Goal: Information Seeking & Learning: Learn about a topic

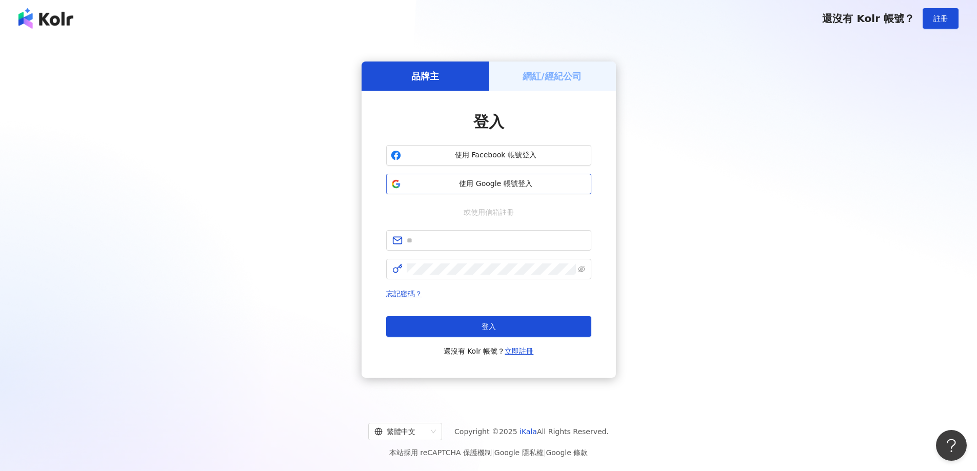
click at [487, 182] on span "使用 Google 帳號登入" at bounding box center [496, 184] width 182 height 10
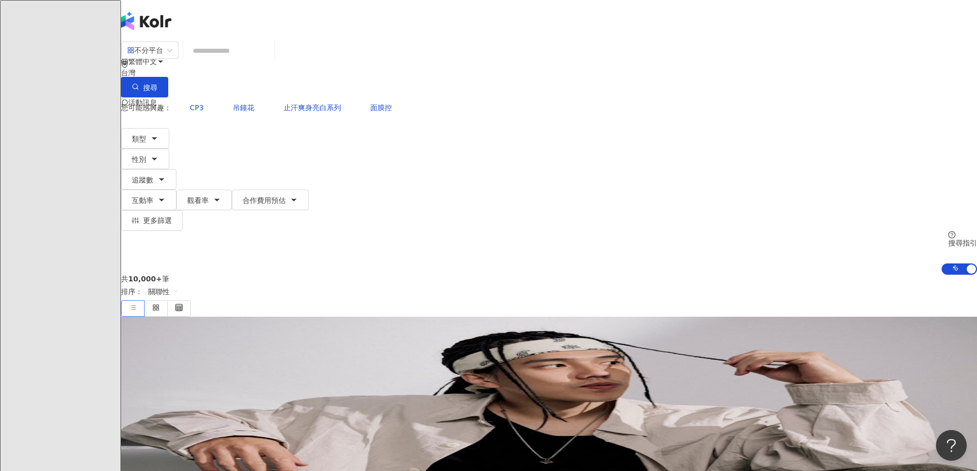
click at [149, 140] on icon at bounding box center [145, 143] width 7 height 7
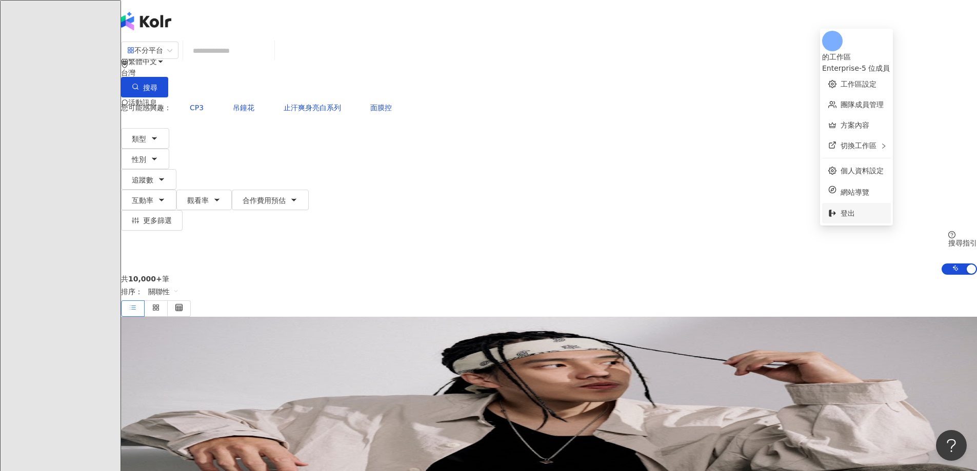
click at [847, 209] on span "登出" at bounding box center [848, 213] width 14 height 8
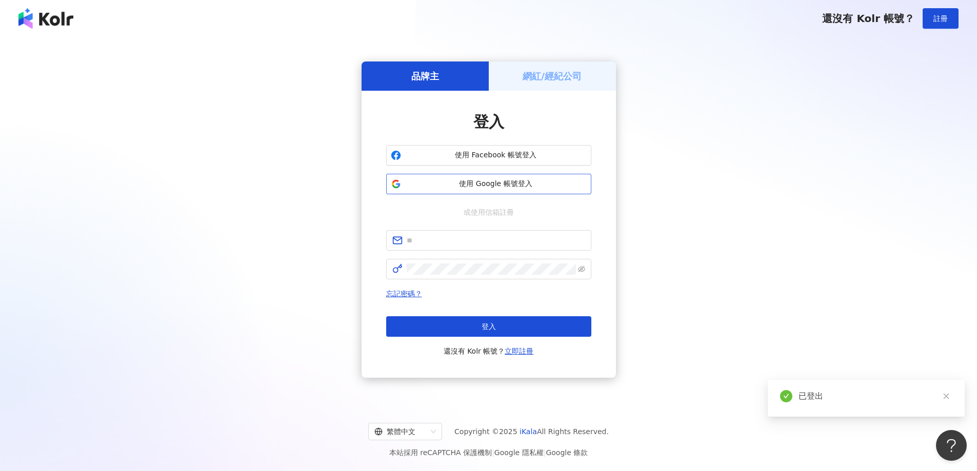
click at [499, 180] on span "使用 Google 帳號登入" at bounding box center [496, 184] width 182 height 10
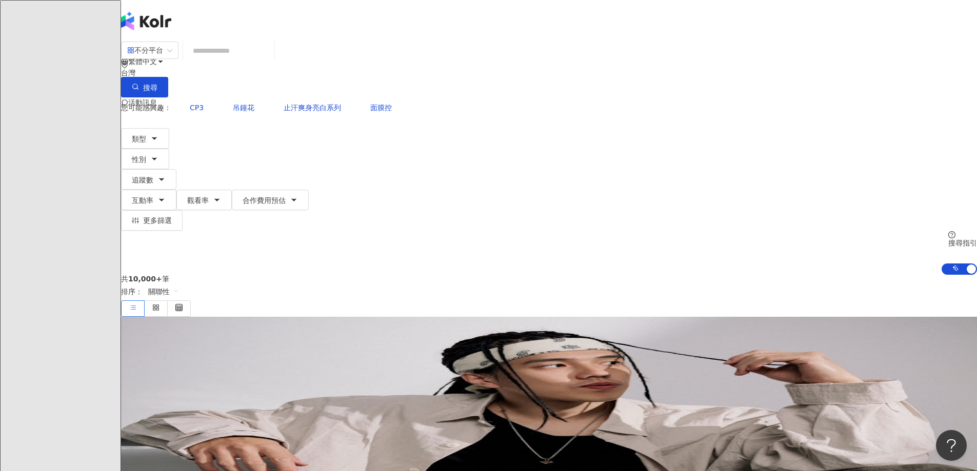
click at [142, 134] on span at bounding box center [131, 144] width 21 height 21
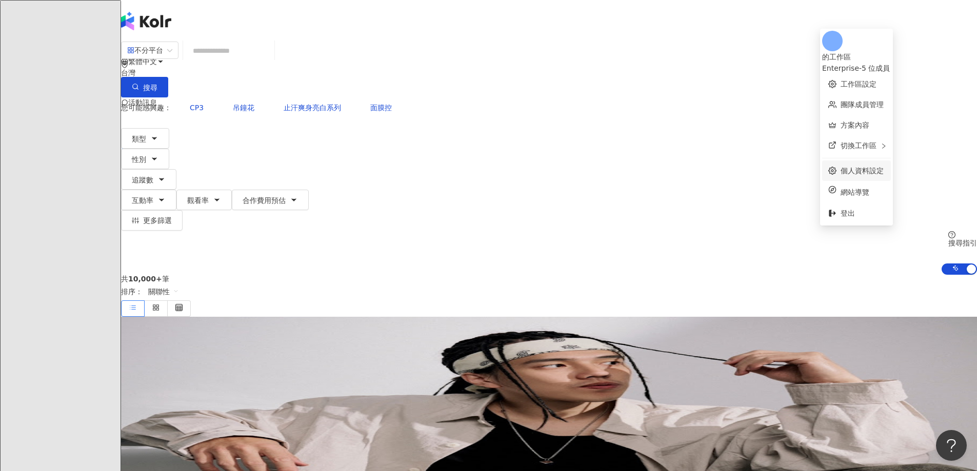
click at [867, 167] on link "個人資料設定" at bounding box center [862, 171] width 43 height 8
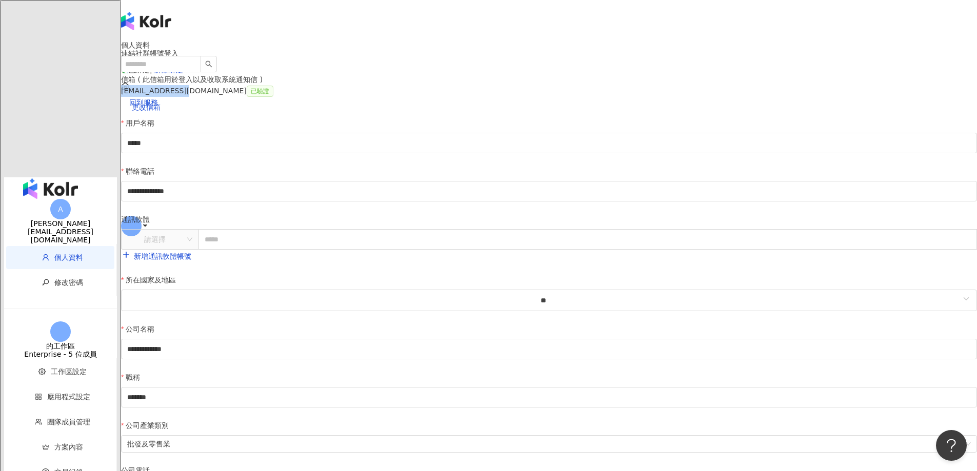
drag, startPoint x: 271, startPoint y: 214, endPoint x: 335, endPoint y: 215, distance: 64.1
click at [335, 97] on div "bnt12@bnt.com.tw 已驗證" at bounding box center [549, 91] width 856 height 12
copy div "bnt12@bnt.com.tw"
click at [142, 150] on main "**********" at bounding box center [549, 311] width 856 height 541
click at [36, 179] on img "button" at bounding box center [50, 189] width 55 height 21
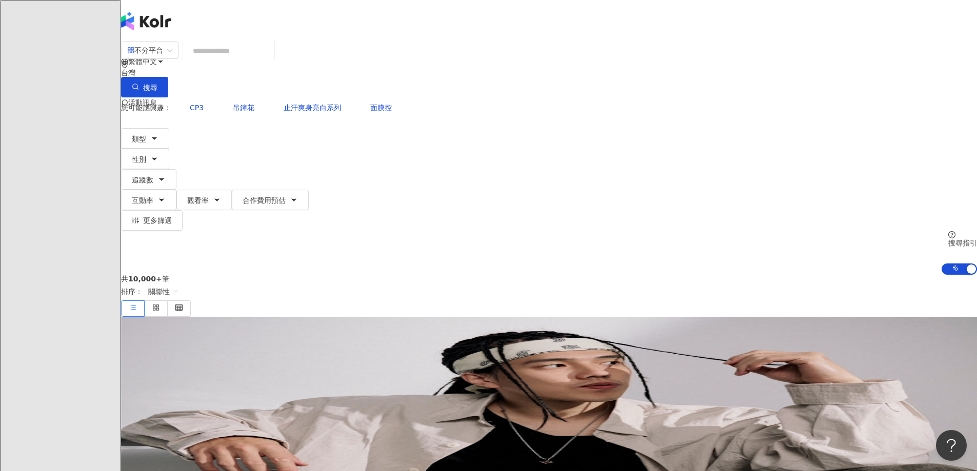
click at [921, 11] on header "繁體中文 活動訊息" at bounding box center [549, 20] width 856 height 41
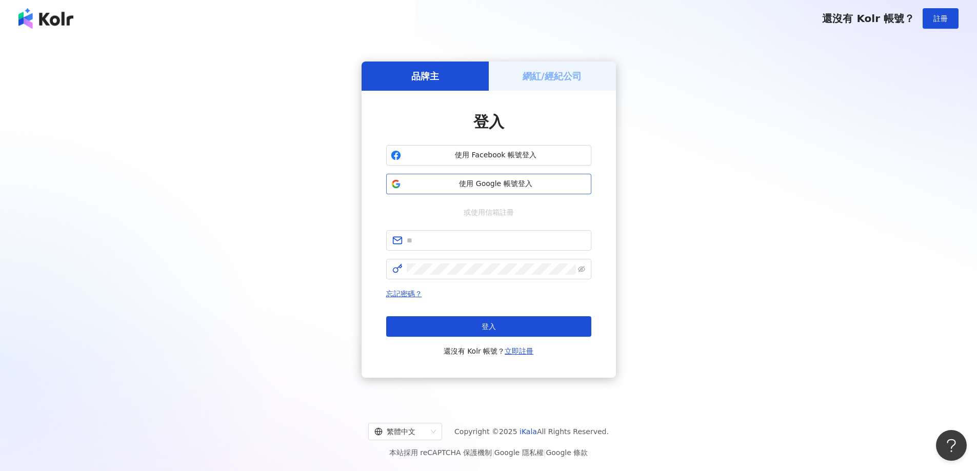
click at [501, 188] on span "使用 Google 帳號登入" at bounding box center [496, 184] width 182 height 10
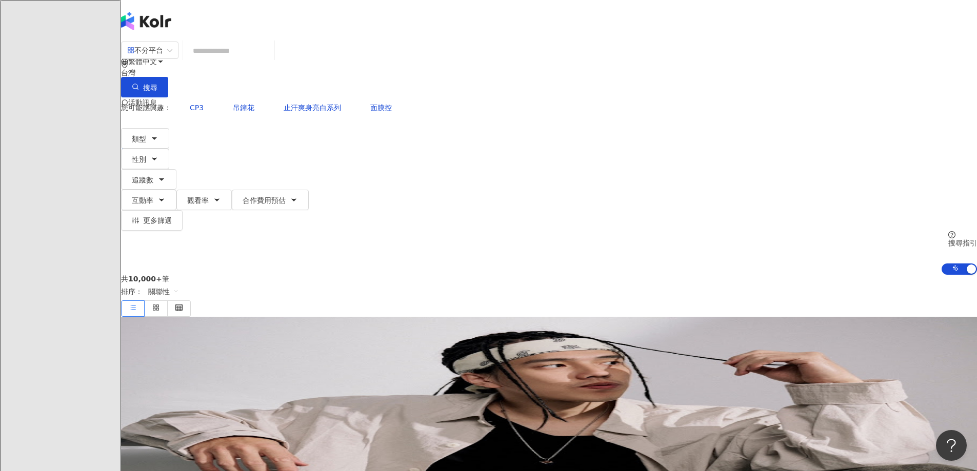
click at [933, 41] on div "不分平台 台灣 搜尋 您可能感興趣： CP3 吊鐘花 止汗爽身亮白系列 面膜控 類型 性別 追蹤數 互動率 觀看率 合作費用預估 更多篩選 搜尋指引 AI 開…" at bounding box center [549, 158] width 856 height 234
click at [142, 134] on span at bounding box center [131, 144] width 21 height 21
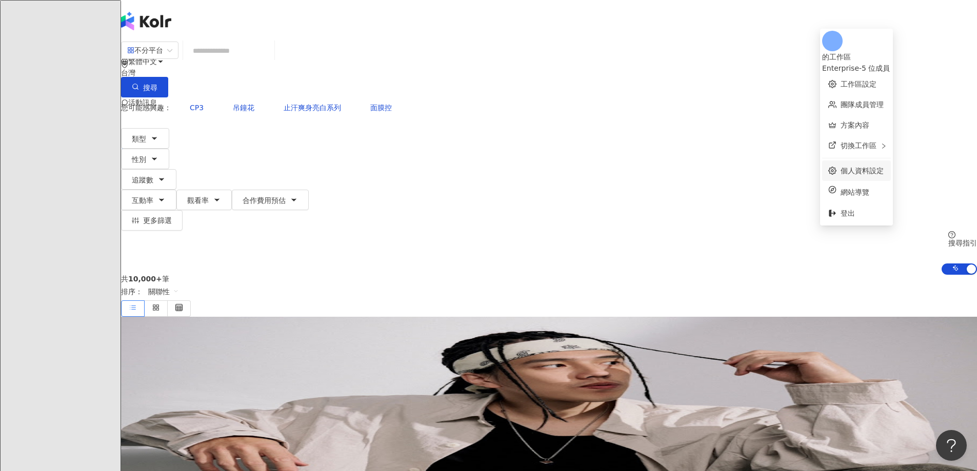
click at [861, 167] on link "個人資料設定" at bounding box center [862, 171] width 43 height 8
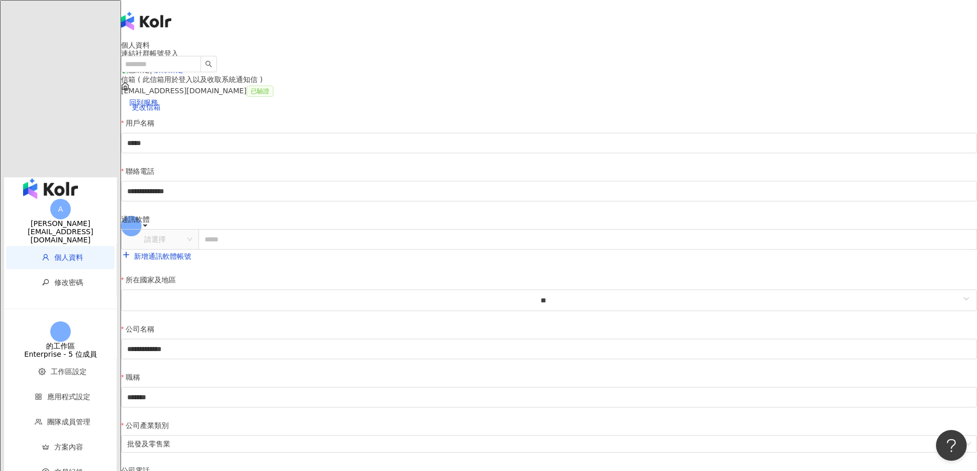
click at [34, 179] on img "button" at bounding box center [50, 189] width 55 height 21
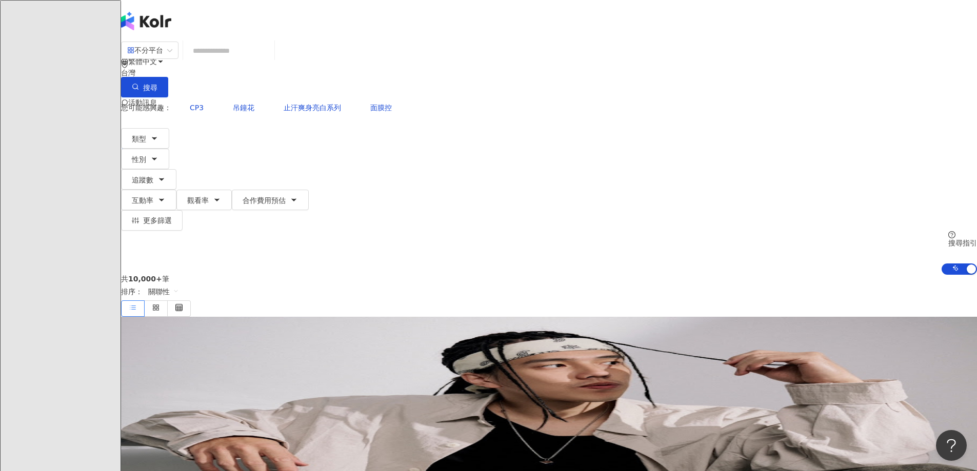
click at [149, 140] on icon at bounding box center [145, 143] width 7 height 7
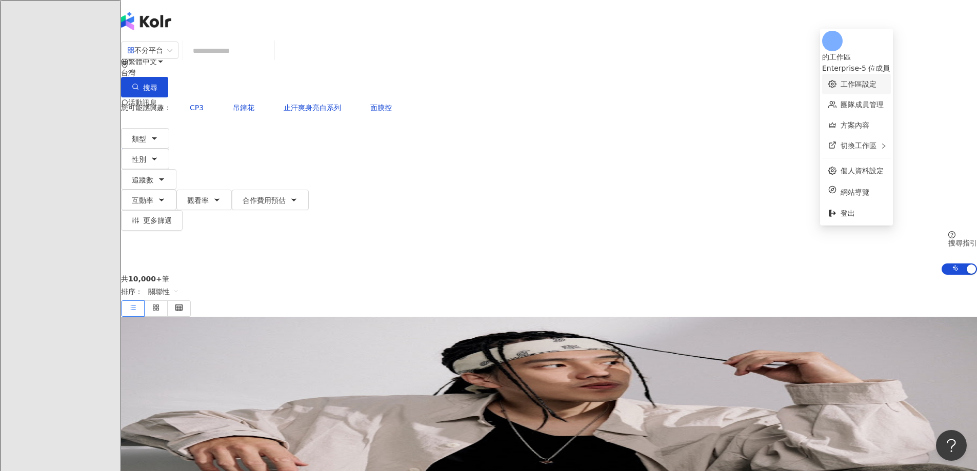
click at [859, 80] on link "工作區設定" at bounding box center [859, 84] width 36 height 8
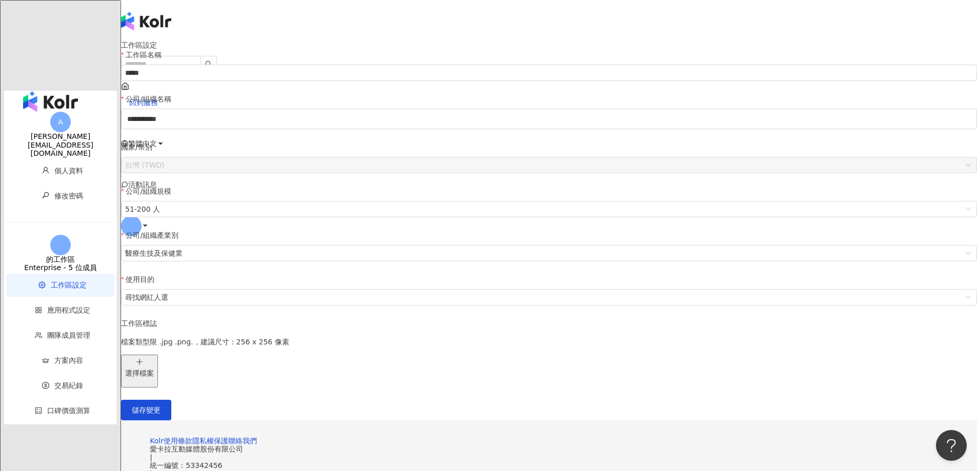
click at [149, 222] on icon at bounding box center [145, 225] width 7 height 7
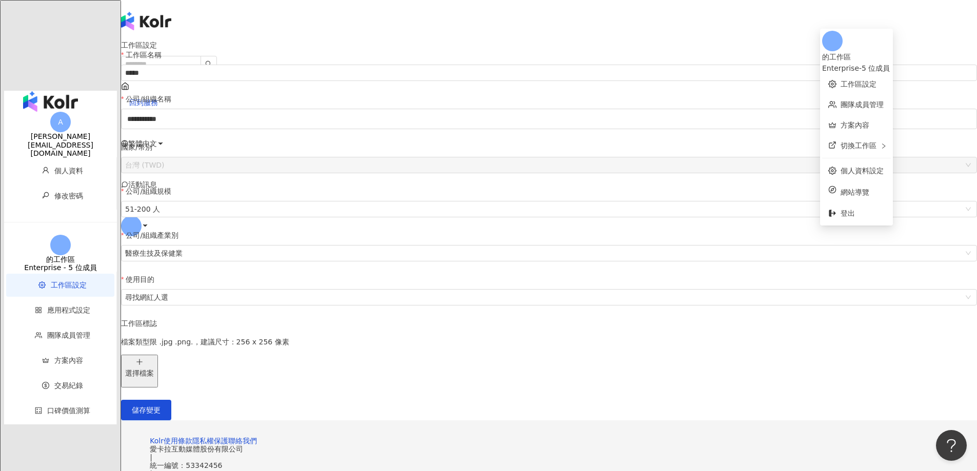
click at [928, 349] on main "**********" at bounding box center [549, 231] width 856 height 380
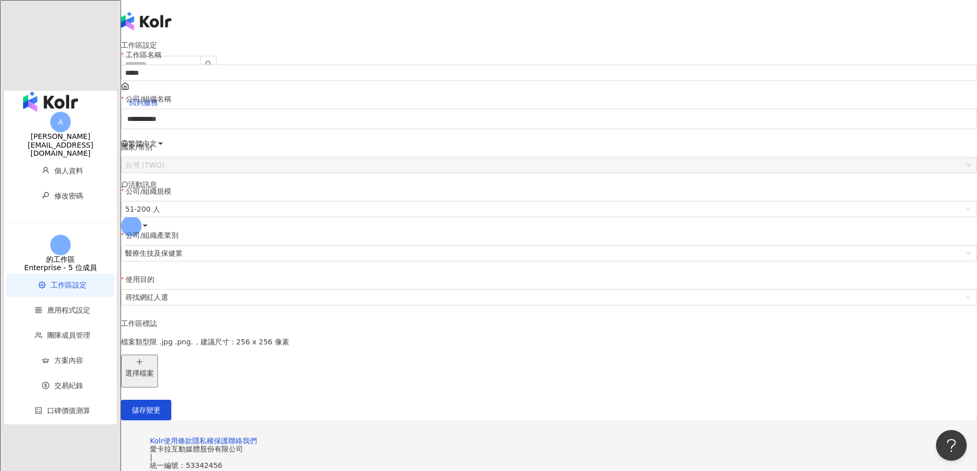
click at [149, 222] on icon at bounding box center [145, 225] width 7 height 7
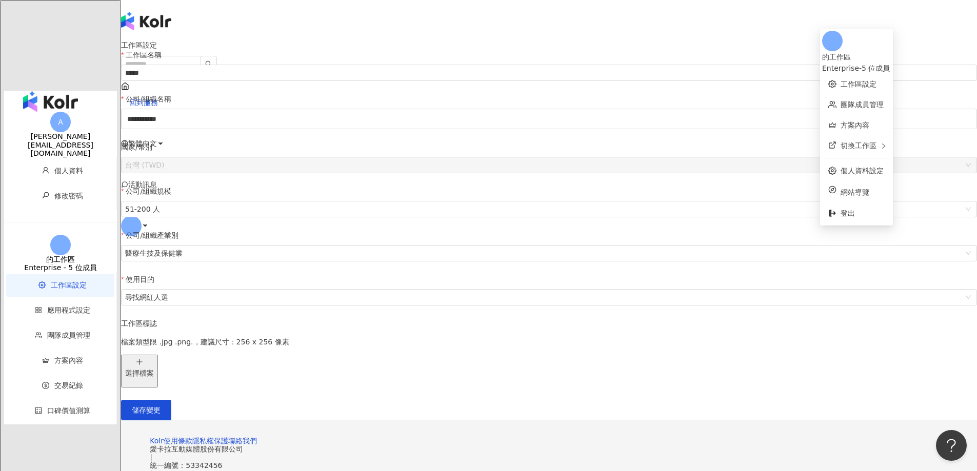
click at [164, 190] on main "**********" at bounding box center [549, 231] width 856 height 380
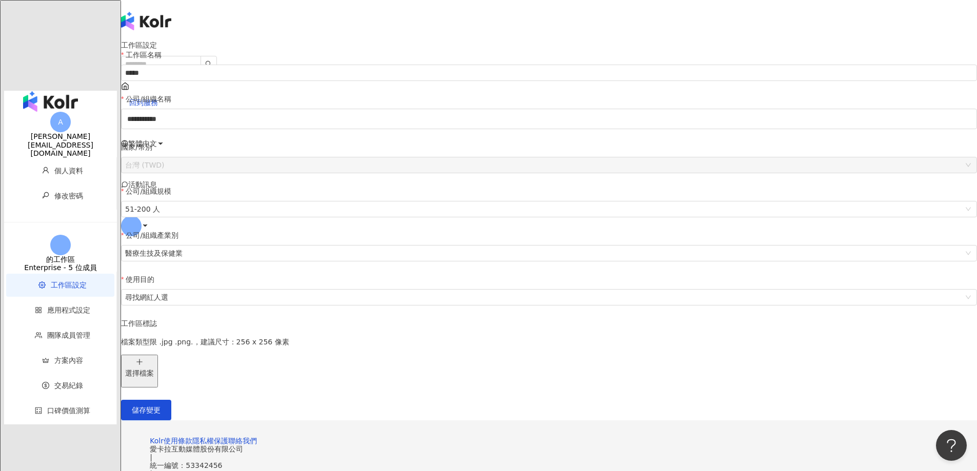
click at [40, 91] on img "button" at bounding box center [50, 101] width 55 height 21
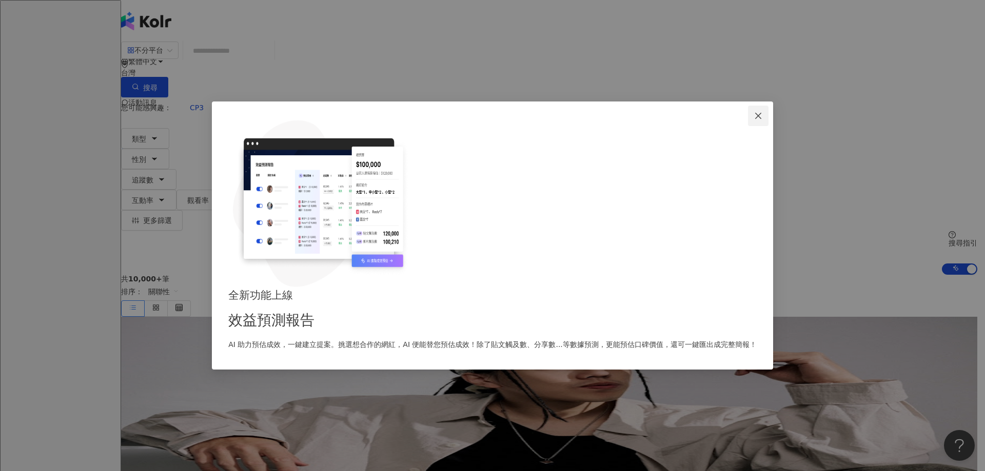
click at [754, 120] on icon "close" at bounding box center [758, 116] width 8 height 8
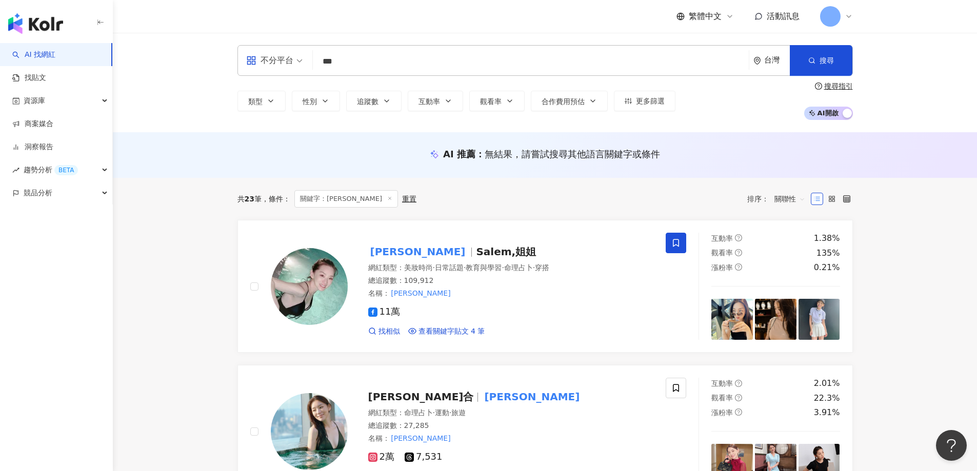
click at [847, 16] on icon at bounding box center [849, 16] width 4 height 2
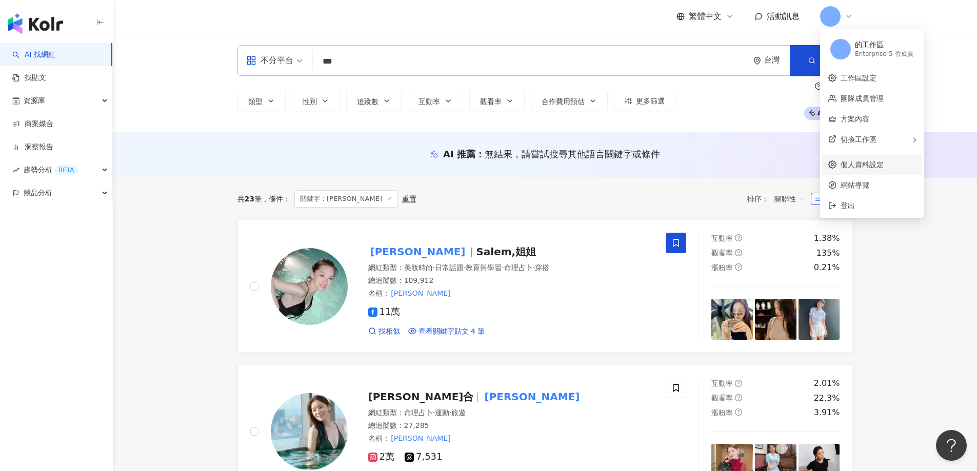
click at [861, 165] on link "個人資料設定" at bounding box center [862, 165] width 43 height 8
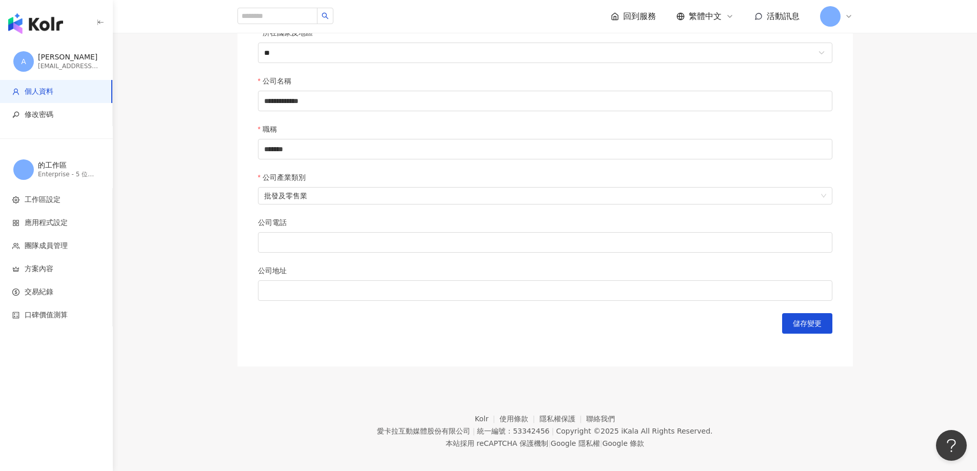
scroll to position [392, 0]
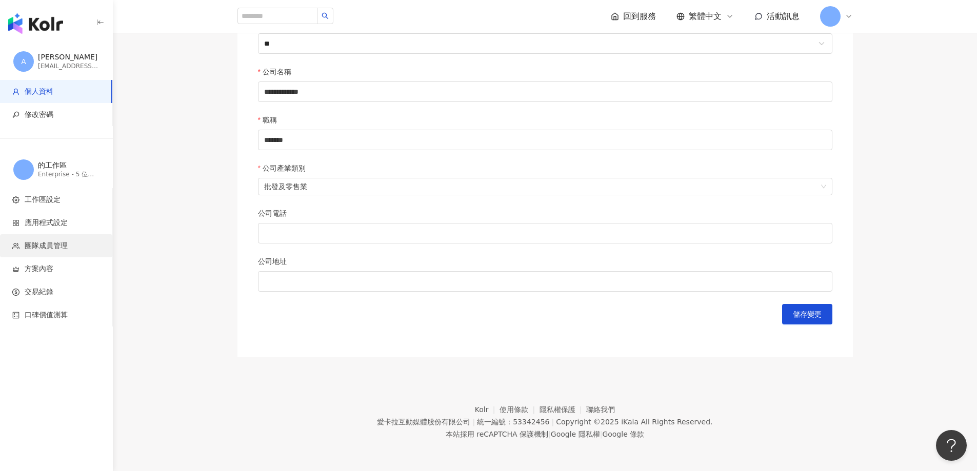
click at [43, 248] on span "團隊成員管理" at bounding box center [46, 246] width 43 height 10
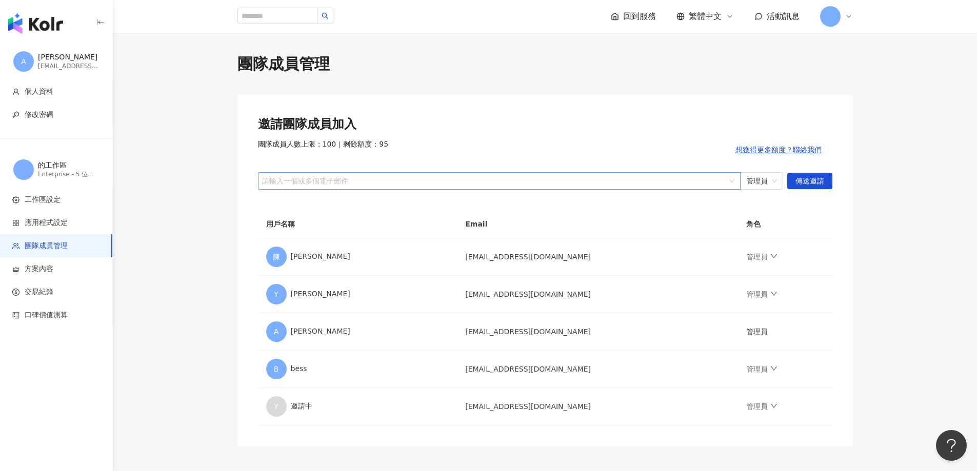
click at [324, 181] on div at bounding box center [494, 181] width 468 height 8
paste input "**********"
type input "**********"
click at [814, 180] on span "傳送邀請" at bounding box center [810, 181] width 29 height 16
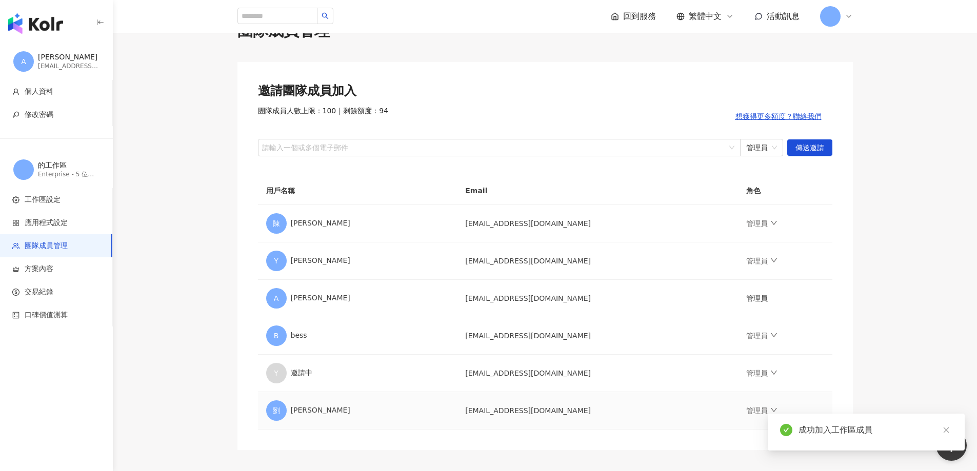
scroll to position [51, 0]
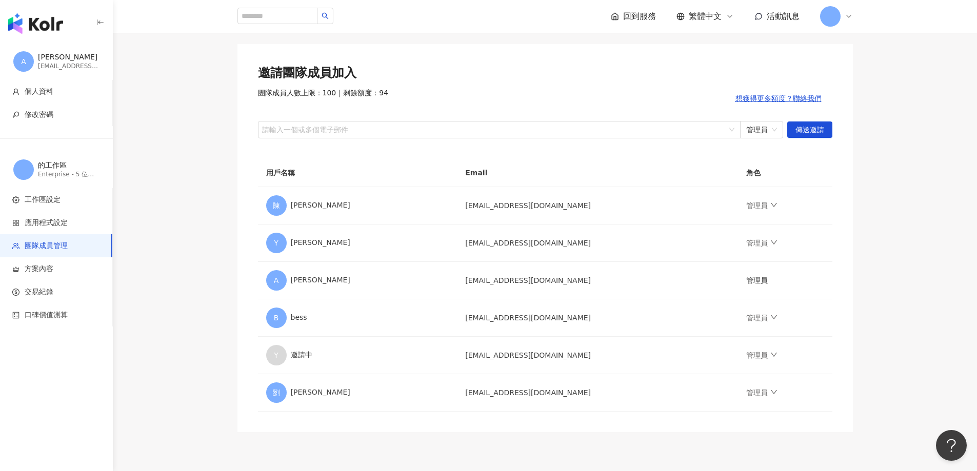
click at [883, 375] on main "團隊成員管理 邀請團隊成員加入 團隊成員人數上限：100 ｜ 剩餘額度：94 想獲得更多額度？聯絡我們 請輸入一個或多個電子郵件 管理員 傳送邀請 用戶名稱 …" at bounding box center [545, 217] width 864 height 430
click at [286, 133] on div at bounding box center [494, 130] width 468 height 8
paste input "**********"
type input "**********"
click at [806, 128] on span "傳送邀請" at bounding box center [810, 130] width 29 height 16
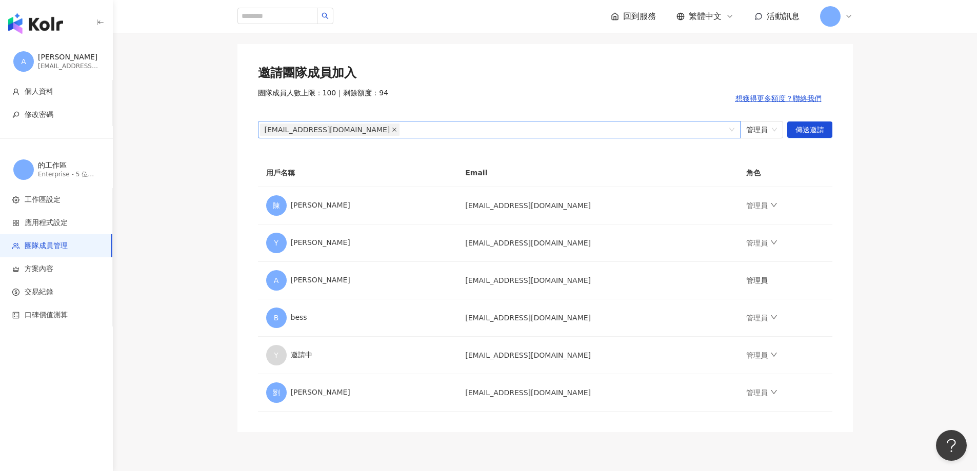
click at [392, 129] on icon "close" at bounding box center [394, 129] width 5 height 5
click at [473, 361] on td "yourong0323@gmail.com" at bounding box center [597, 355] width 281 height 37
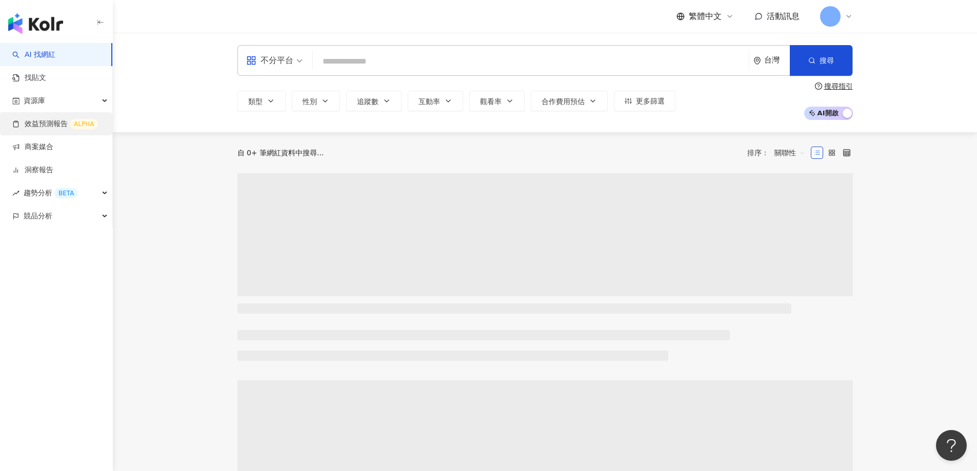
click at [34, 124] on link "效益預測報告 ALPHA" at bounding box center [55, 124] width 86 height 10
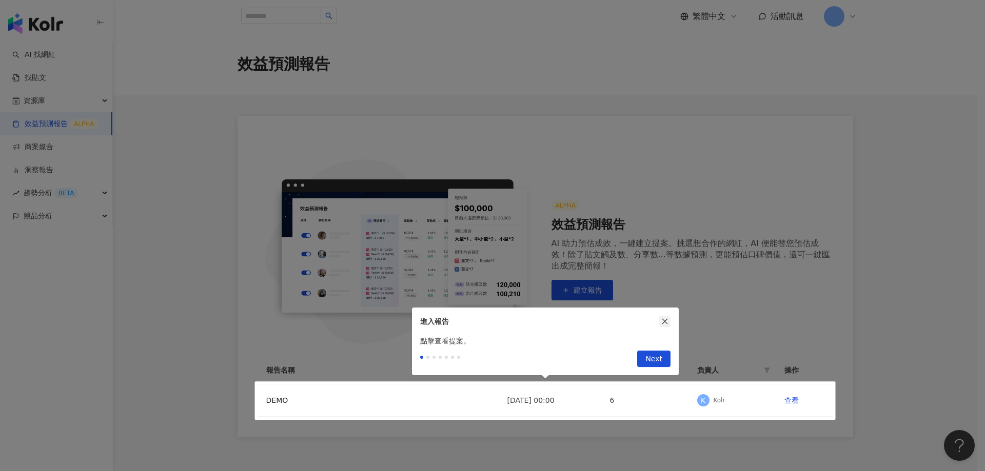
click at [664, 324] on icon "close" at bounding box center [664, 321] width 7 height 7
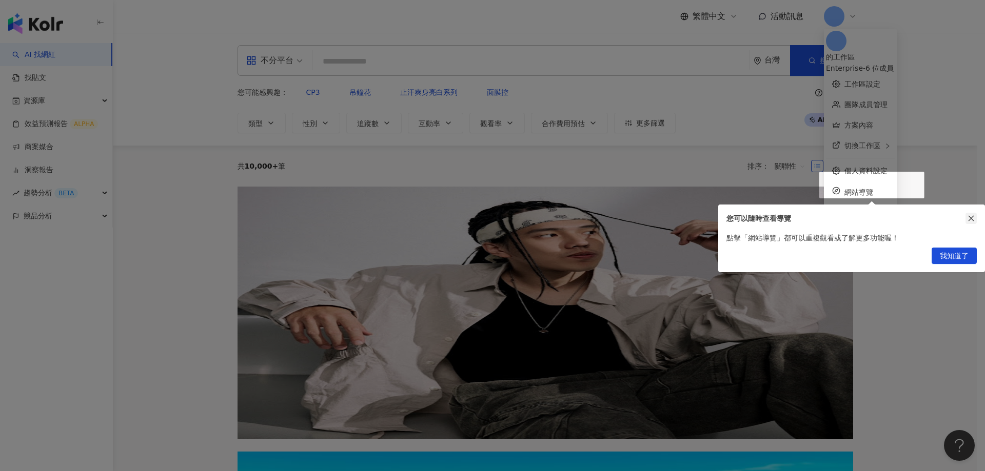
click at [968, 215] on icon "close" at bounding box center [970, 218] width 7 height 7
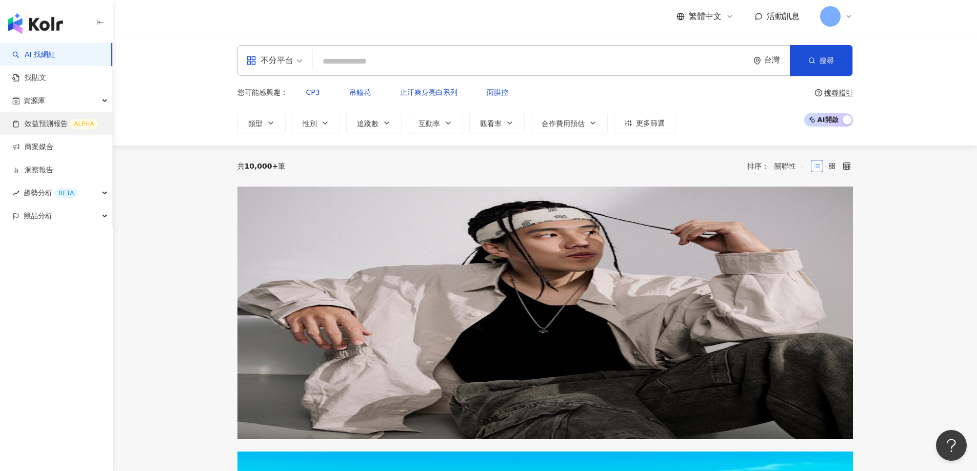
click at [55, 129] on link "效益預測報告 ALPHA" at bounding box center [55, 124] width 86 height 10
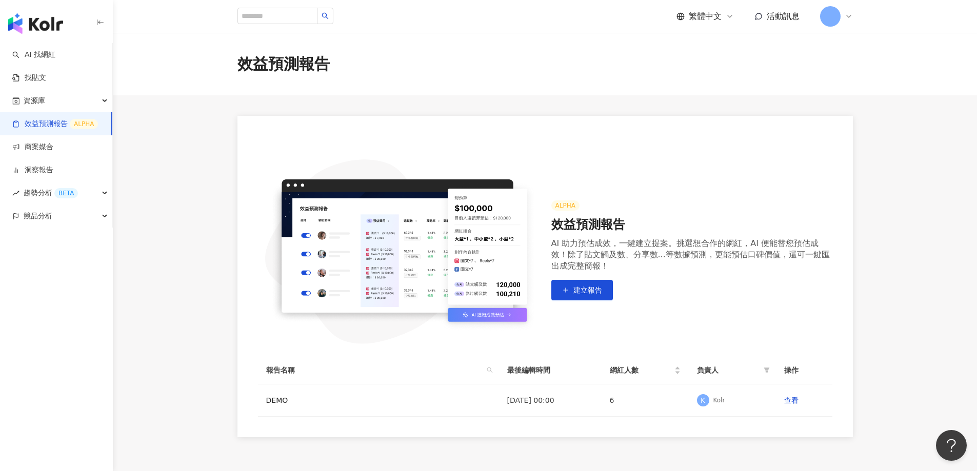
click at [730, 426] on div "ALPHA 效益預測報告 AI 助力預估成效，一鍵建立提案。挑選想合作的網紅，AI 便能替您預估成效！除了貼文觸及數、分享數...等數據預測，更能預估口碑價值…" at bounding box center [546, 277] width 616 height 322
click at [795, 403] on link "查看" at bounding box center [791, 401] width 14 height 8
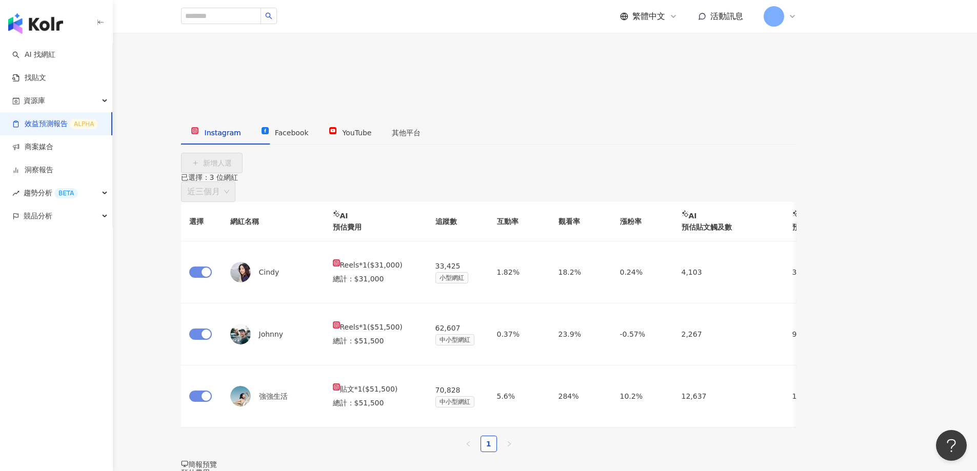
click at [65, 125] on link "效益預測報告 ALPHA" at bounding box center [55, 124] width 86 height 10
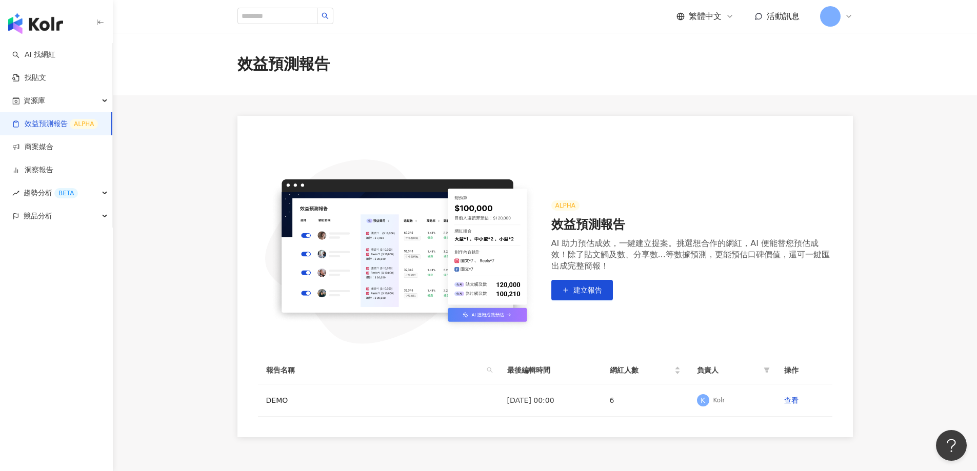
click at [569, 243] on div "AI 助力預估成效，一鍵建立提案。挑選想合作的網紅，AI 便能替您預估成效！除了貼文觸及數、分享數...等數據預測，更能預估口碑價值，還可一鍵匯出成完整簡報！" at bounding box center [691, 255] width 281 height 34
click at [577, 292] on span "建立報告" at bounding box center [588, 290] width 29 height 8
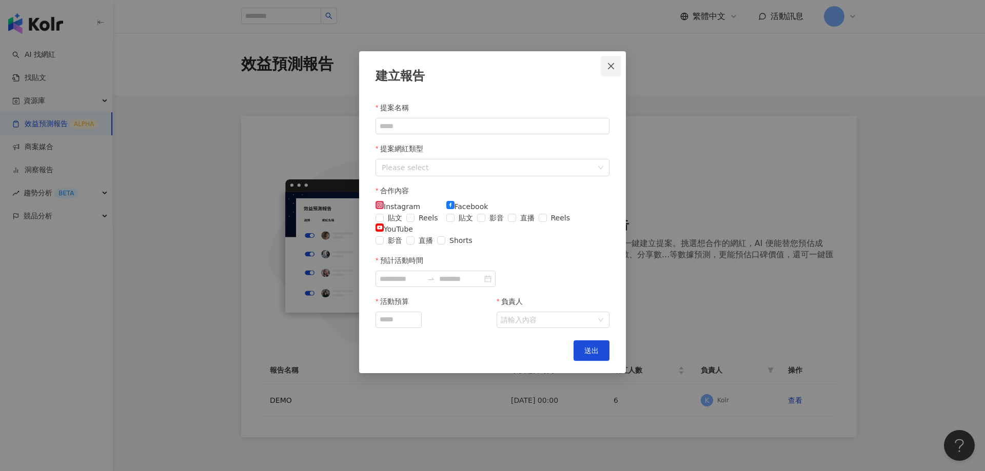
click at [609, 68] on icon "close" at bounding box center [611, 66] width 6 height 6
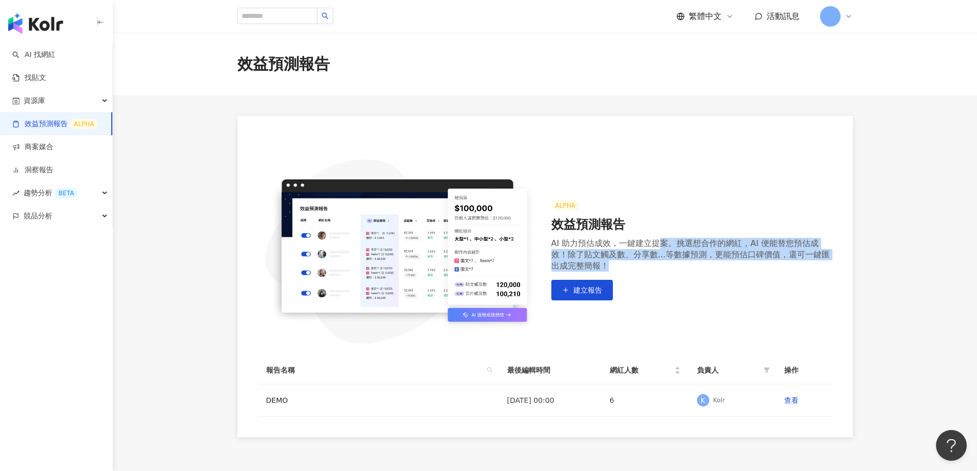
drag, startPoint x: 657, startPoint y: 246, endPoint x: 802, endPoint y: 263, distance: 146.7
click at [802, 263] on div "AI 助力預估成效，一鍵建立提案。挑選想合作的網紅，AI 便能替您預估成效！除了貼文觸及數、分享數...等數據預測，更能預估口碑價值，還可一鍵匯出成完整簡報！" at bounding box center [691, 255] width 281 height 34
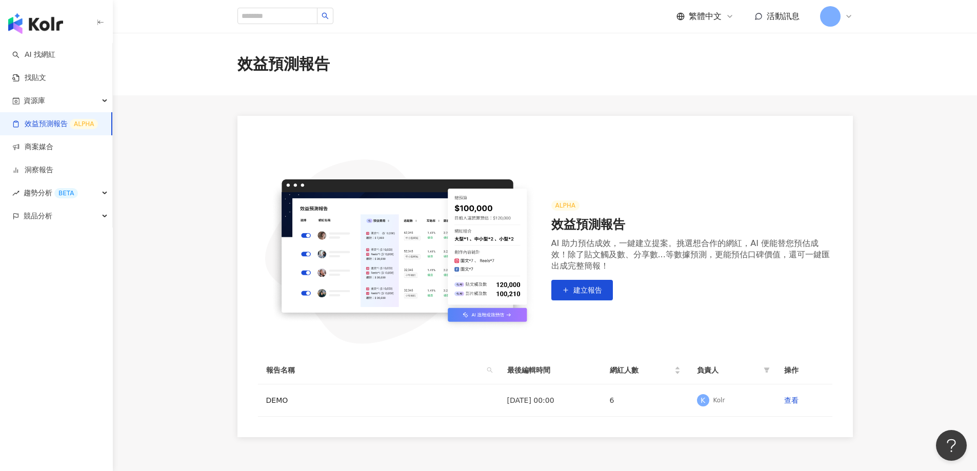
click at [567, 210] on div "ALPHA" at bounding box center [565, 206] width 28 height 10
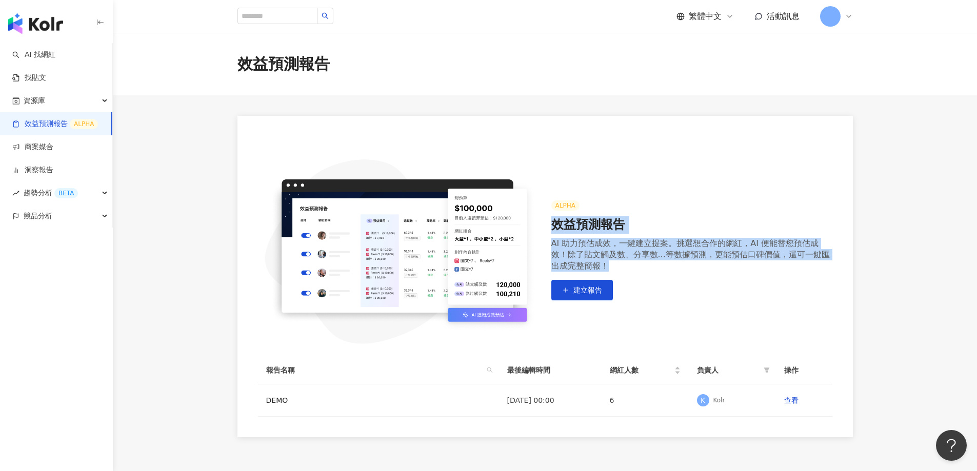
drag, startPoint x: 555, startPoint y: 226, endPoint x: 658, endPoint y: 268, distance: 111.4
click at [658, 268] on div "ALPHA 效益預測報告 AI 助力預估成效，一鍵建立提案。挑選想合作的網紅，AI 便能替您預估成效！除了貼文觸及數、分享數...等數據預測，更能預估口碑價值…" at bounding box center [691, 251] width 281 height 100
click at [451, 125] on div "ALPHA 效益預測報告 AI 助力預估成效，一鍵建立提案。挑選想合作的網紅，AI 便能替您預估成效！除了貼文觸及數、分享數...等數據預測，更能預估口碑價值…" at bounding box center [546, 277] width 616 height 322
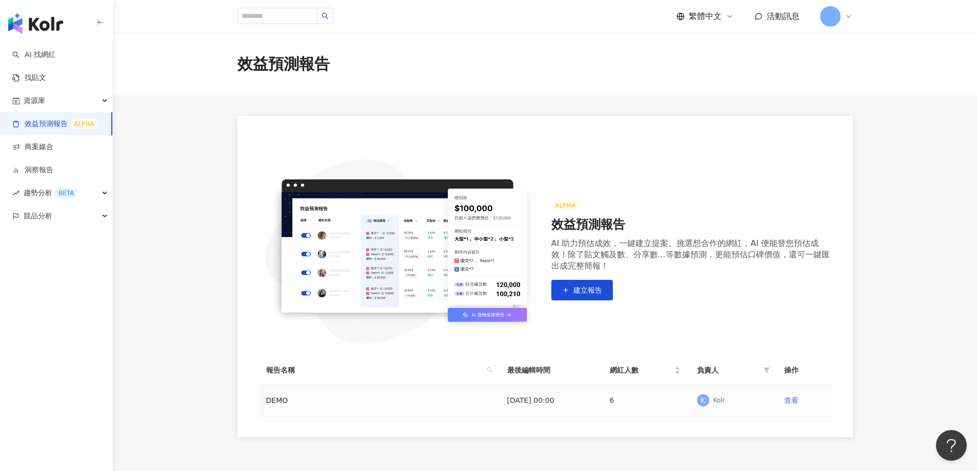
click at [795, 403] on link "查看" at bounding box center [791, 401] width 14 height 8
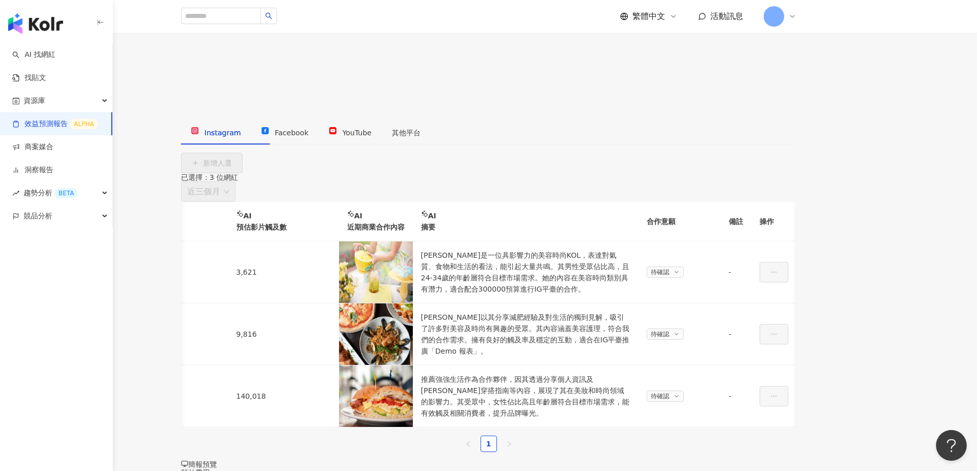
scroll to position [0, 689]
click at [392, 267] on div at bounding box center [375, 272] width 57 height 11
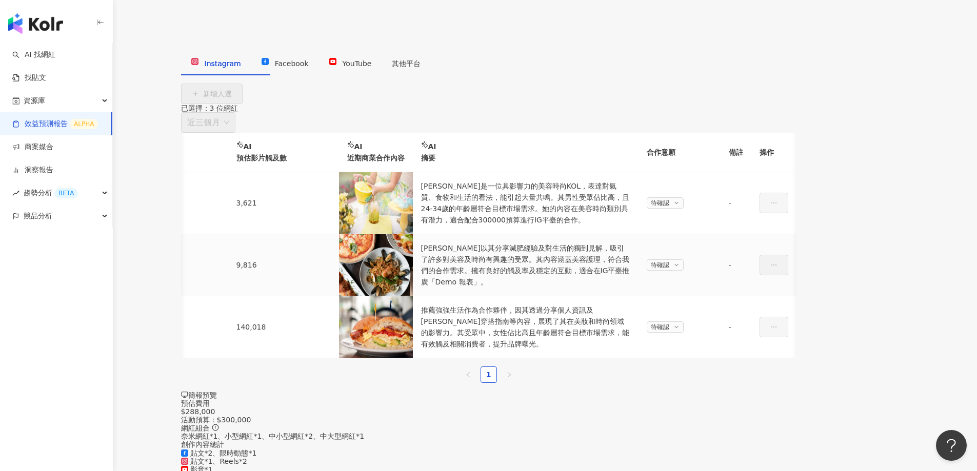
scroll to position [0, 0]
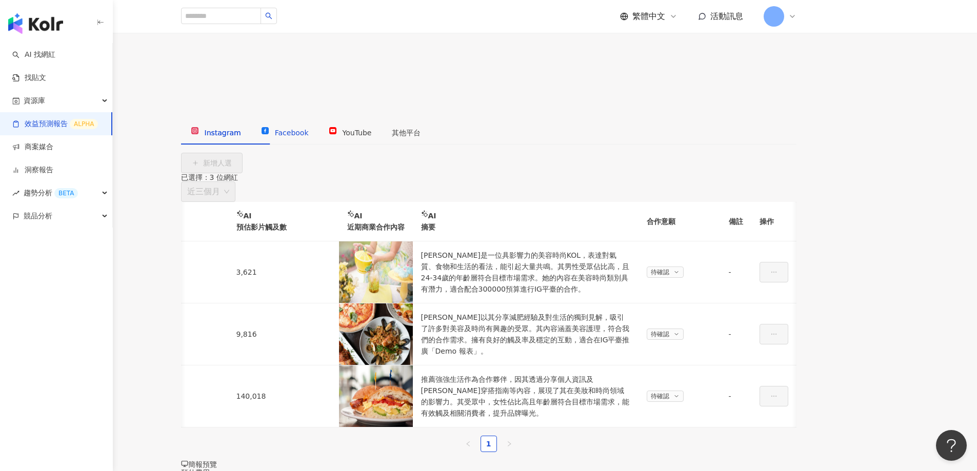
click at [309, 137] on span "Facebook" at bounding box center [292, 133] width 34 height 8
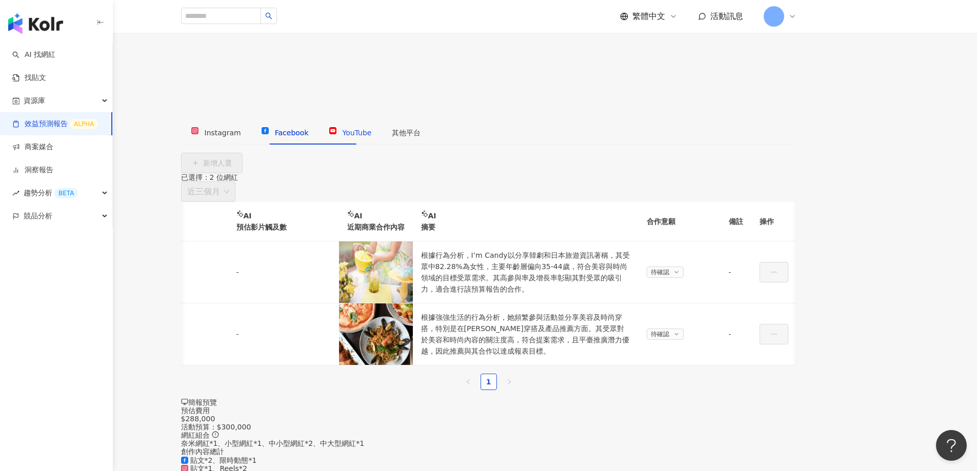
click at [372, 137] on span "YouTube" at bounding box center [357, 133] width 29 height 8
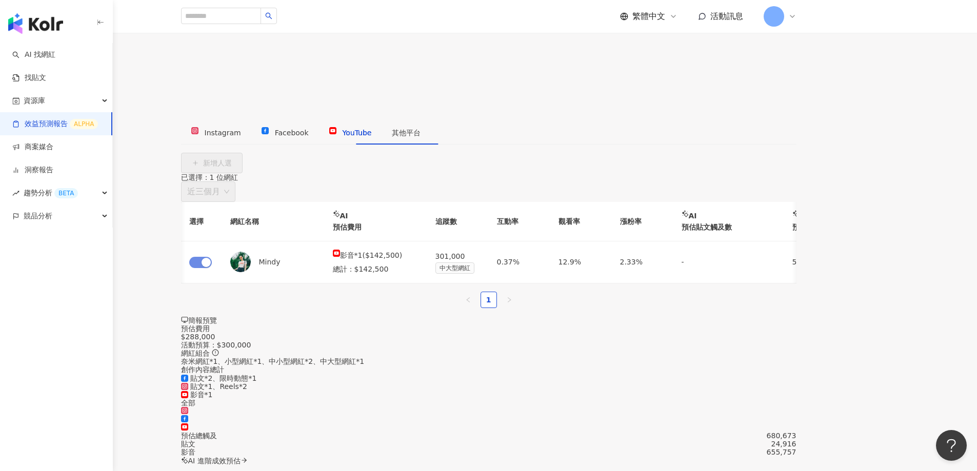
scroll to position [0, 782]
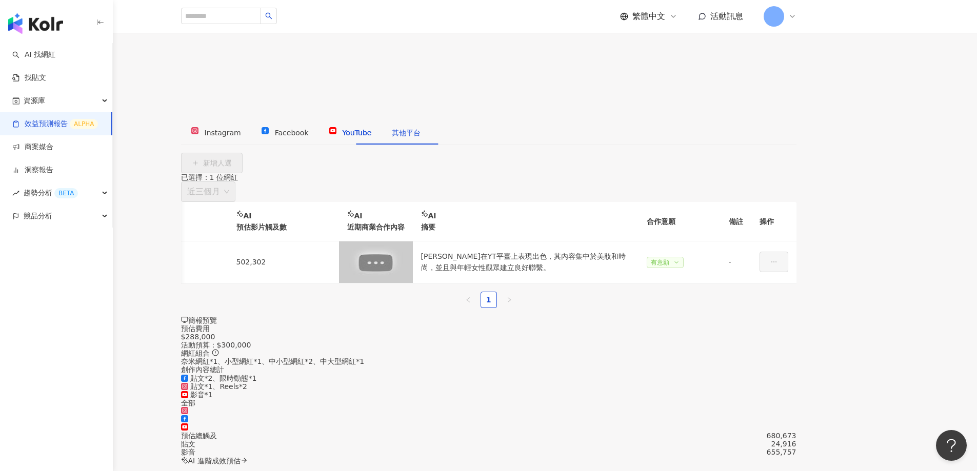
click at [421, 139] on div "其他平台" at bounding box center [406, 132] width 29 height 11
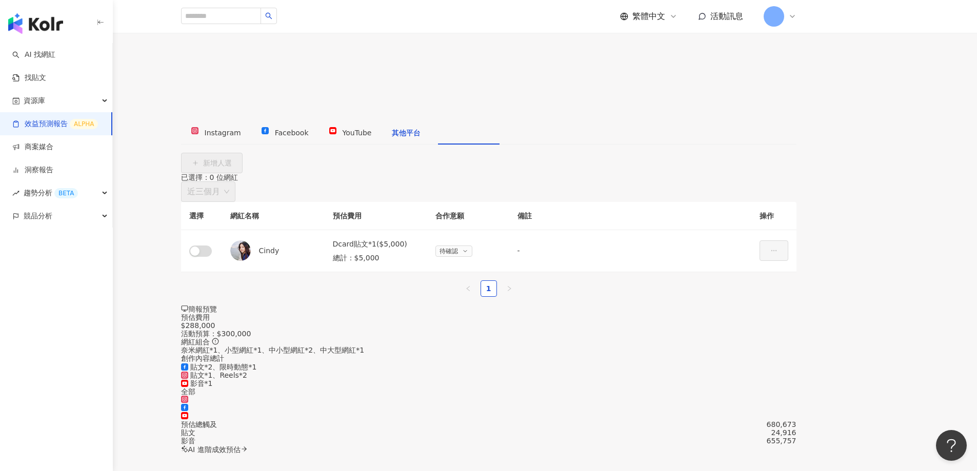
scroll to position [0, 0]
click at [372, 137] on span "YouTube" at bounding box center [357, 133] width 29 height 8
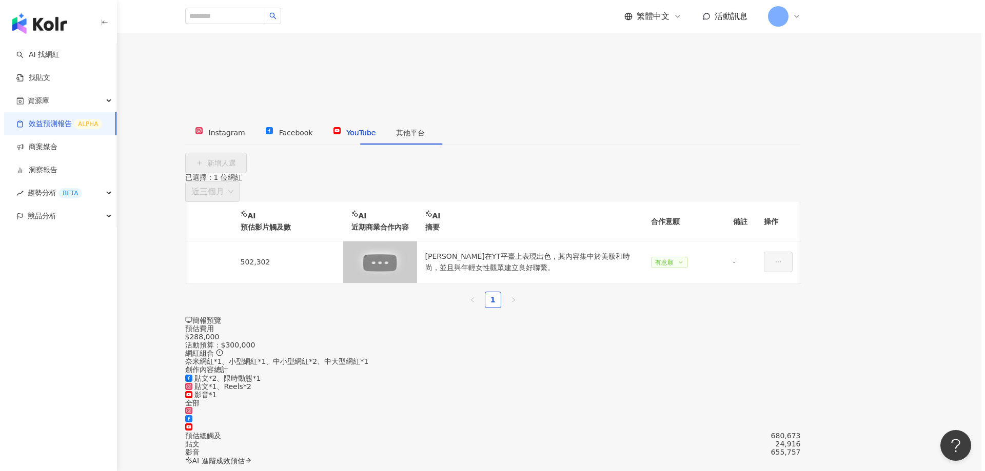
scroll to position [0, 782]
click at [797, 317] on div "簡報預覽" at bounding box center [489, 321] width 616 height 8
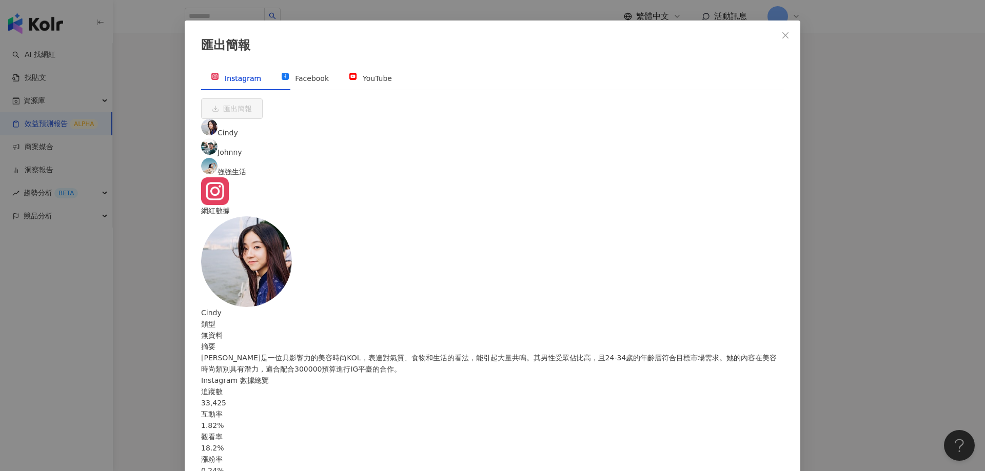
scroll to position [45, 0]
click at [242, 148] on span "Johnny" at bounding box center [229, 152] width 25 height 8
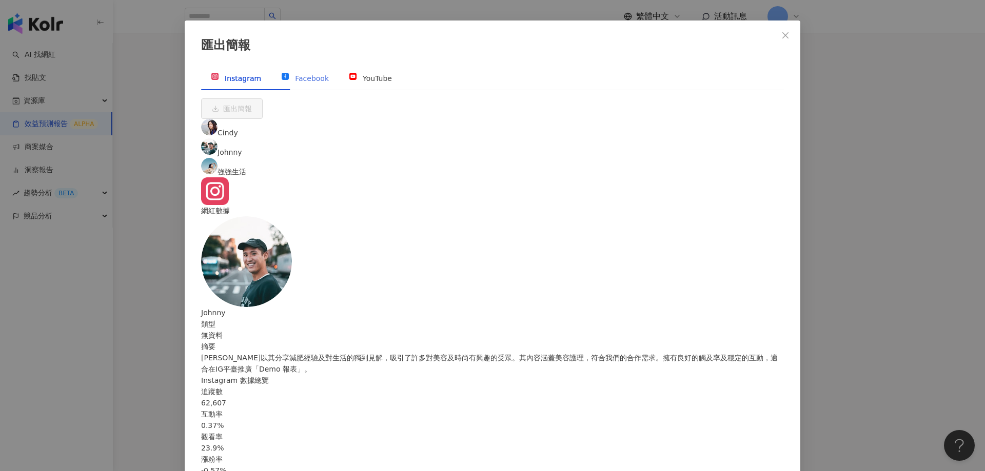
scroll to position [0, 0]
click at [339, 71] on div "Facebook" at bounding box center [305, 79] width 68 height 24
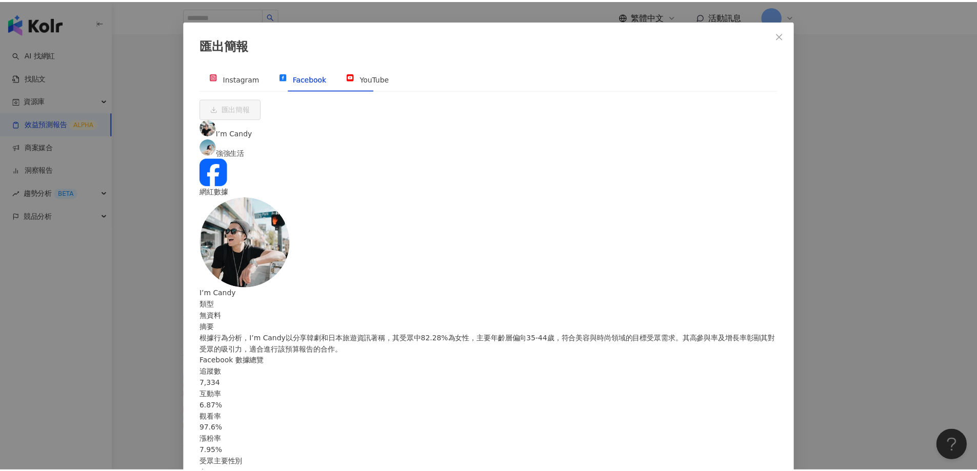
scroll to position [45, 0]
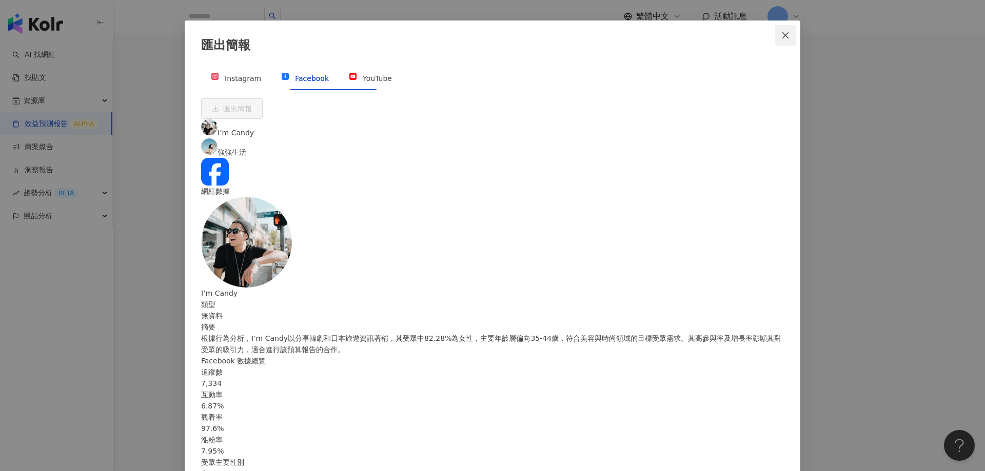
click at [790, 38] on span "Close" at bounding box center [785, 35] width 21 height 8
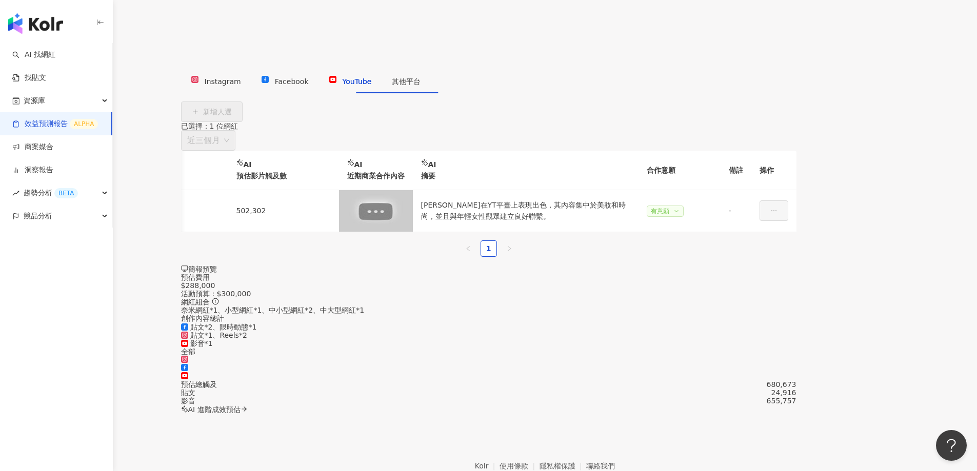
scroll to position [92, 0]
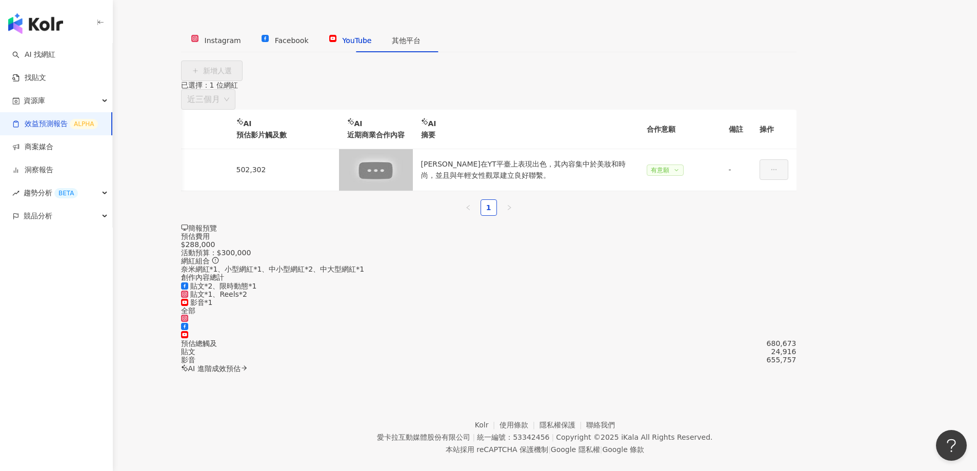
click at [241, 365] on span "AI 進階成效預估" at bounding box center [214, 369] width 52 height 8
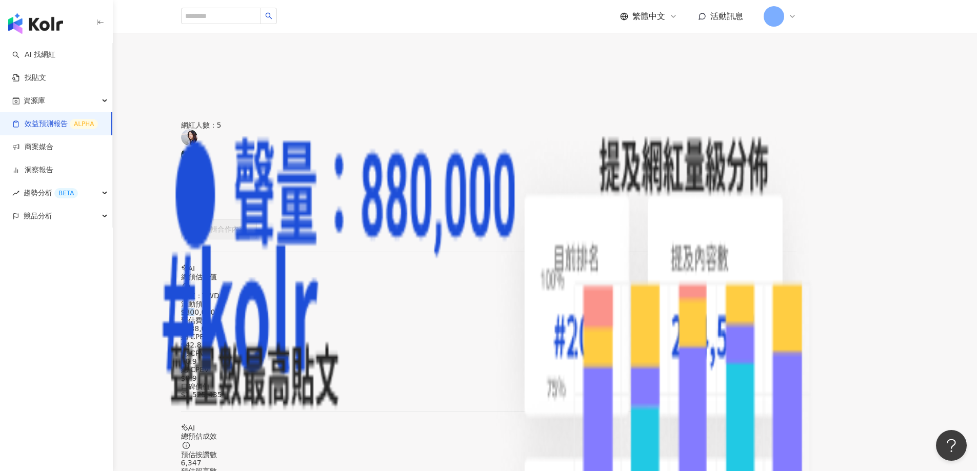
drag, startPoint x: 278, startPoint y: 244, endPoint x: 225, endPoint y: 237, distance: 53.3
click at [245, 265] on div "AI 總預估價值 幣值：TWD 活動預算 $300,000 預估費用 $288,000 總 CPE $42.8 總 CPV $0.9 總 CPEV $0.9 …" at bounding box center [489, 332] width 616 height 134
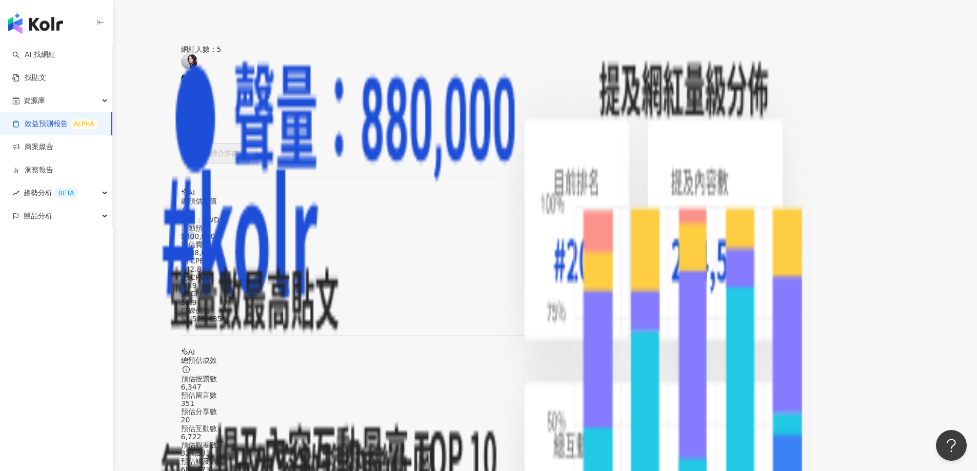
scroll to position [154, 0]
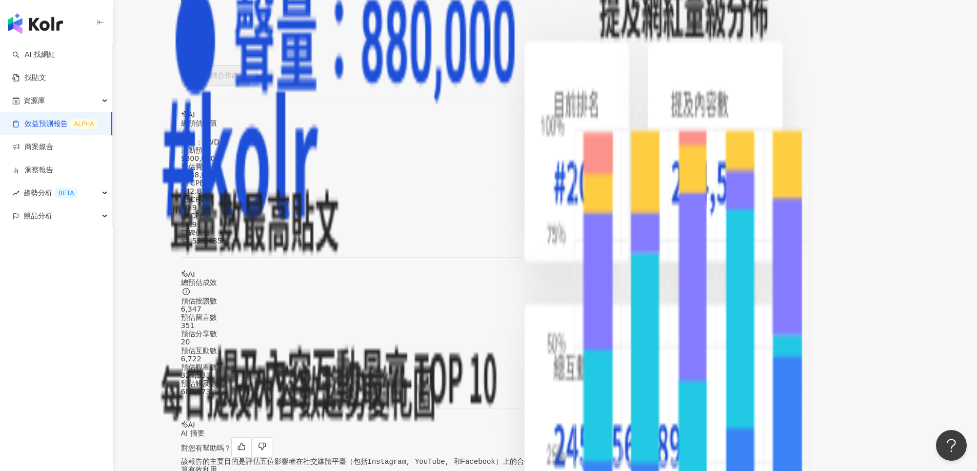
drag, startPoint x: 345, startPoint y: 333, endPoint x: 565, endPoint y: 350, distance: 220.2
drag, startPoint x: 268, startPoint y: 363, endPoint x: 479, endPoint y: 373, distance: 211.1
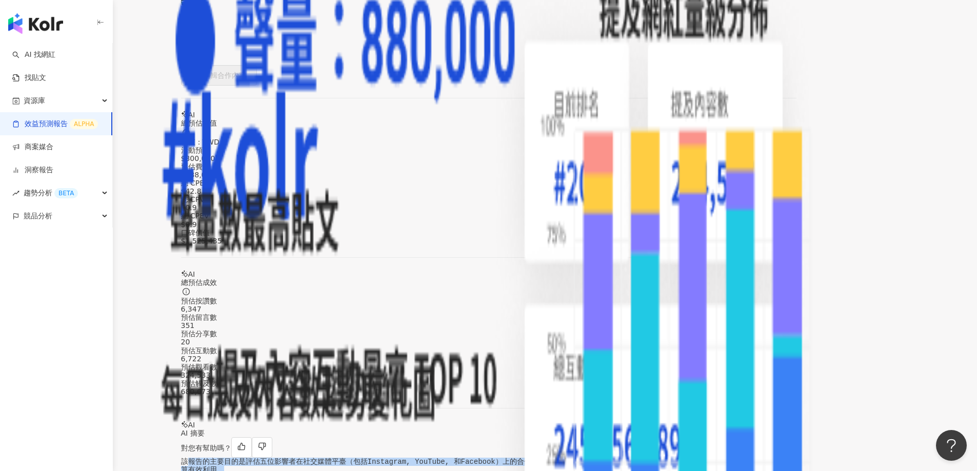
drag, startPoint x: 263, startPoint y: 311, endPoint x: 422, endPoint y: 320, distance: 158.7
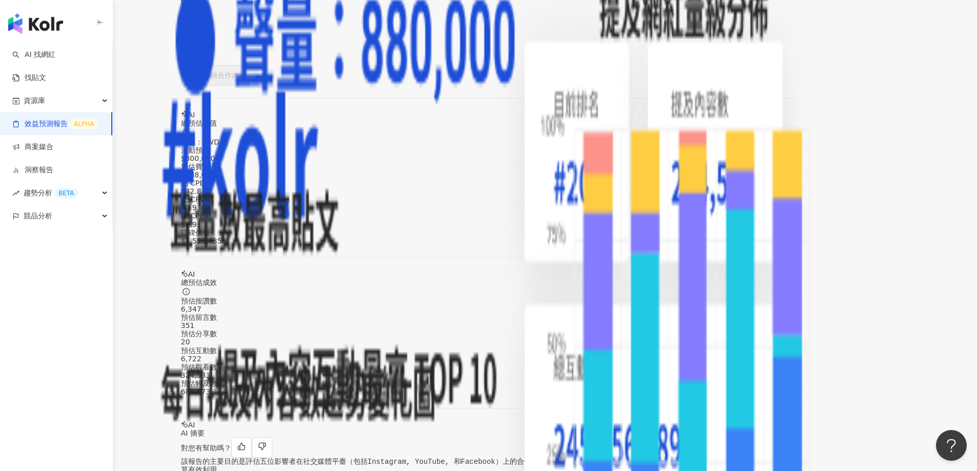
drag, startPoint x: 270, startPoint y: 334, endPoint x: 558, endPoint y: 345, distance: 288.0
drag, startPoint x: 266, startPoint y: 358, endPoint x: 675, endPoint y: 378, distance: 408.8
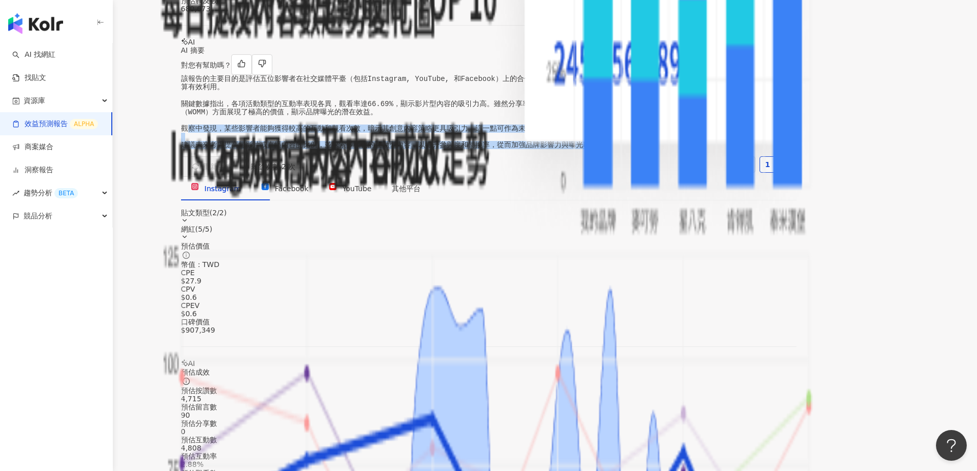
scroll to position [513, 0]
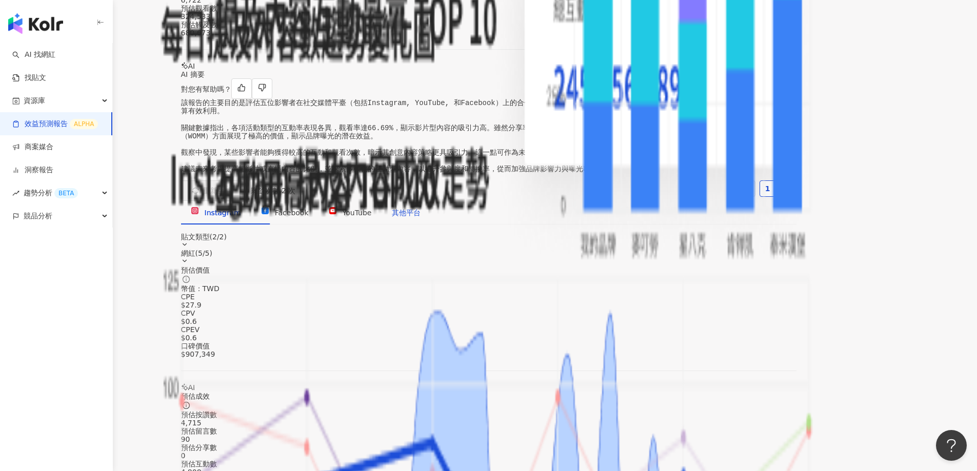
click at [421, 207] on div "其他平台" at bounding box center [406, 212] width 29 height 11
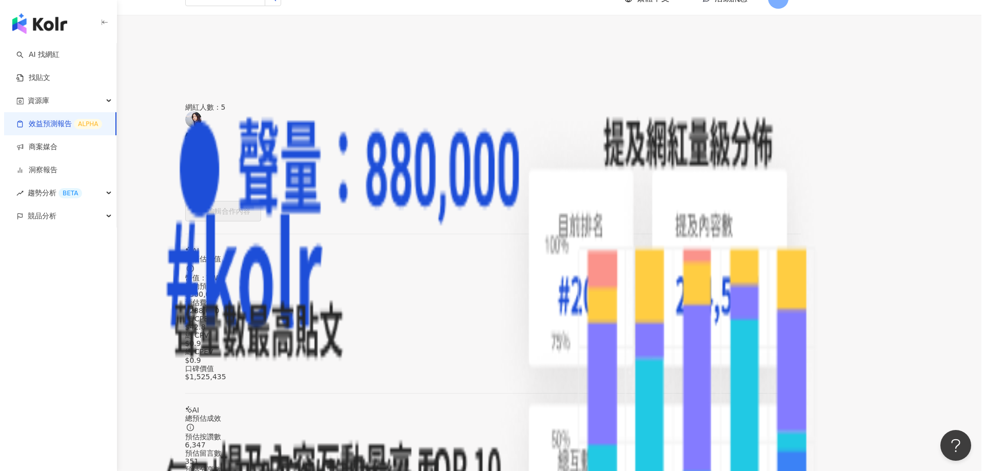
scroll to position [0, 0]
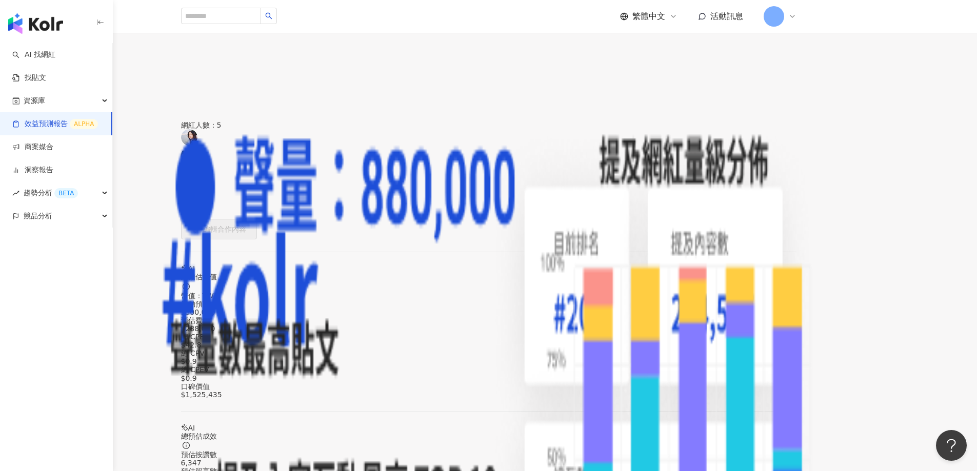
click at [36, 72] on span "匯出" at bounding box center [29, 68] width 14 height 8
drag, startPoint x: 249, startPoint y: 75, endPoint x: 220, endPoint y: 84, distance: 29.9
click at [88, 57] on div "DEMO" at bounding box center [44, 53] width 88 height 8
click at [25, 129] on link "效益預測報告 ALPHA" at bounding box center [55, 124] width 86 height 10
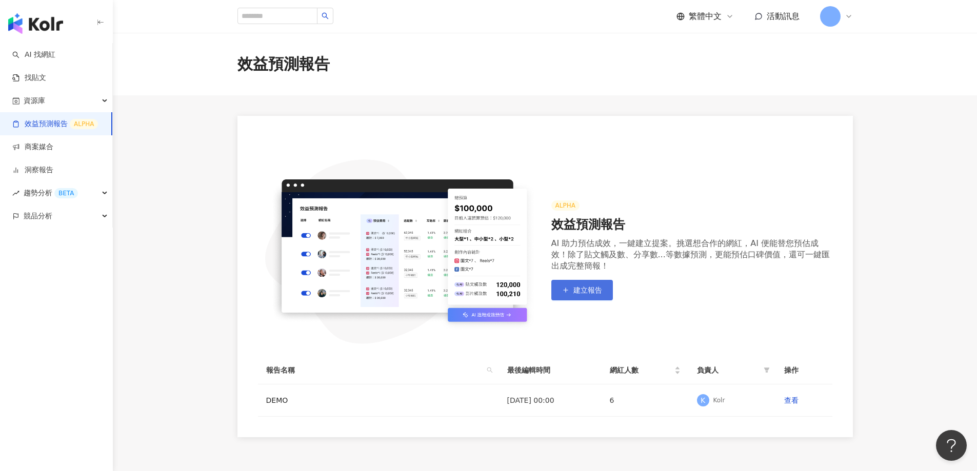
click at [589, 291] on span "建立報告" at bounding box center [588, 290] width 29 height 8
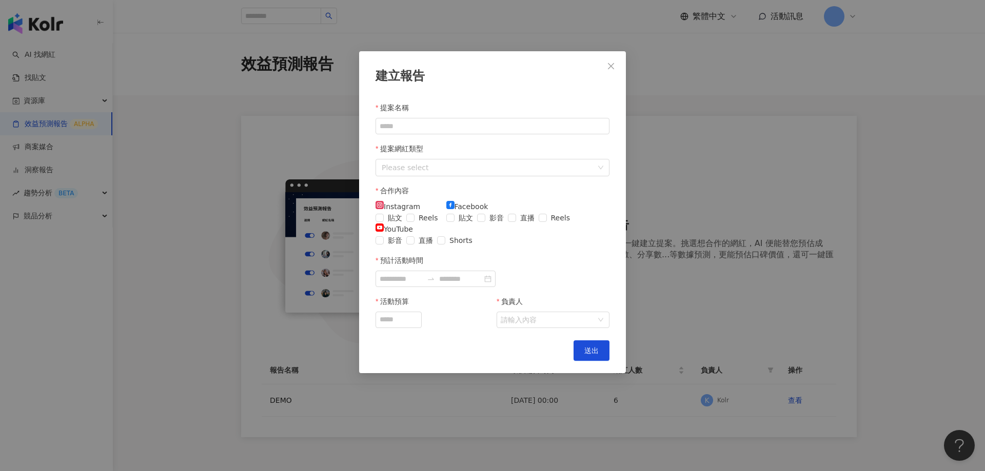
click at [766, 256] on div "建立報告 提案名稱 提案網紅類型 Please select 合作內容 Instagram 貼文 Reels Facebook 貼文 影音 直播 Reels …" at bounding box center [492, 235] width 985 height 471
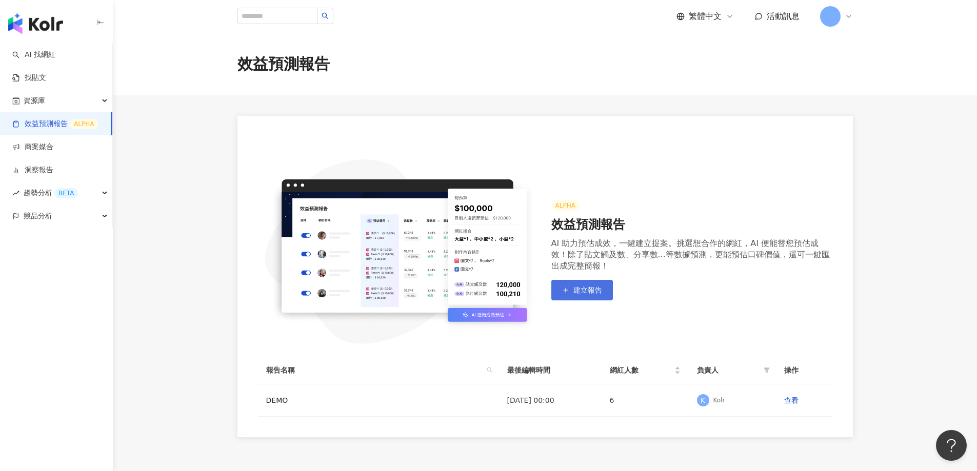
click at [604, 287] on button "建立報告" at bounding box center [582, 290] width 62 height 21
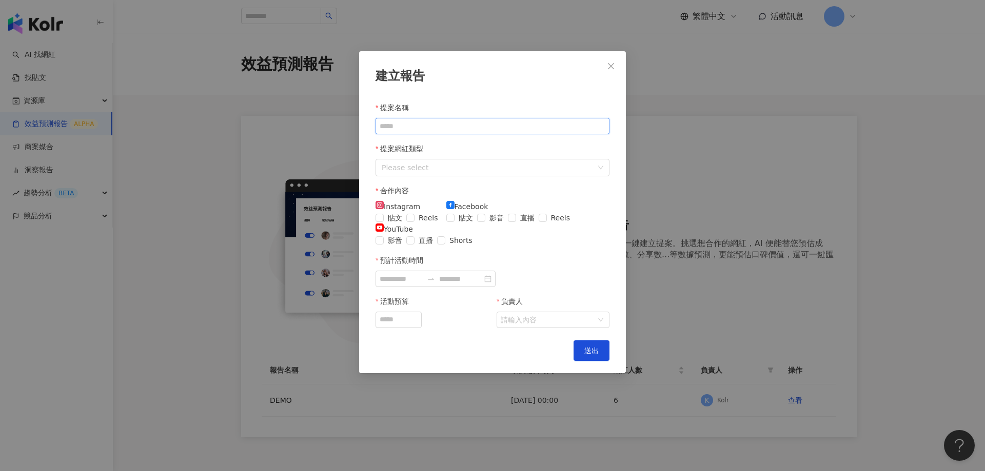
click at [405, 123] on input "提案名稱" at bounding box center [492, 126] width 234 height 16
click at [401, 122] on input "提案名稱" at bounding box center [492, 126] width 234 height 16
type input "*"
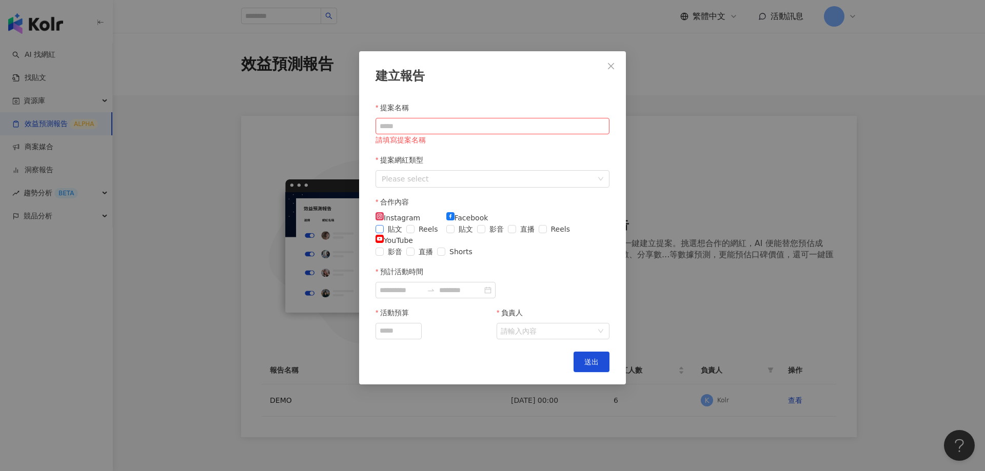
click at [384, 233] on span at bounding box center [379, 229] width 8 height 8
click at [423, 296] on input "預計活動時間" at bounding box center [401, 290] width 43 height 11
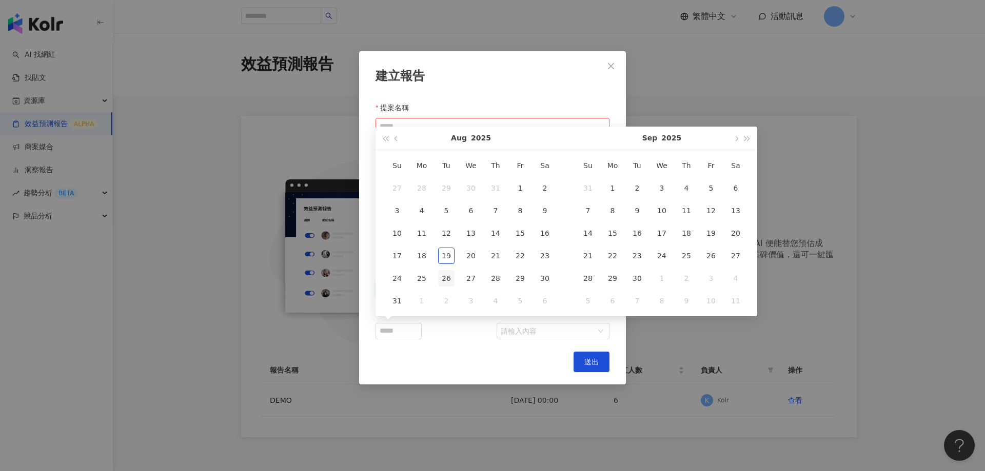
type input "**********"
click at [446, 277] on div "26" at bounding box center [446, 278] width 16 height 16
type input "**********"
click at [498, 279] on div "28" at bounding box center [495, 278] width 16 height 16
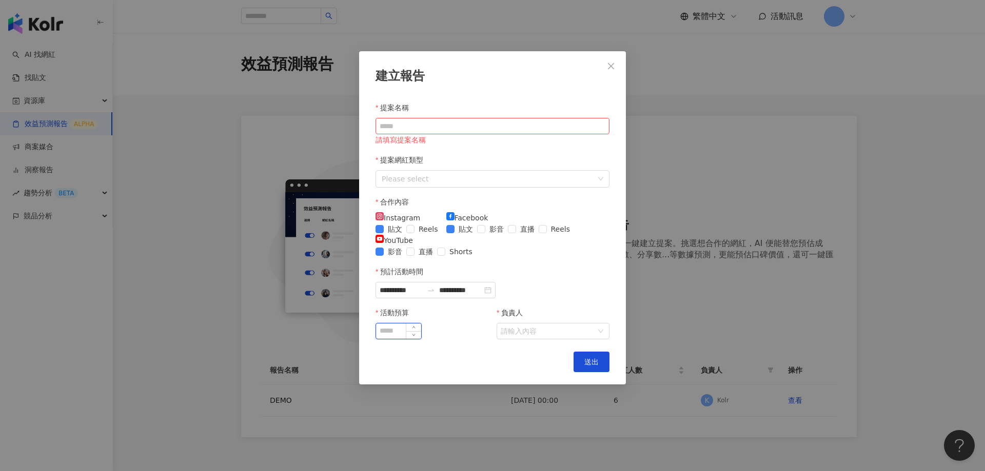
click at [419, 339] on input "活動預算" at bounding box center [398, 331] width 45 height 15
type input "**"
click at [539, 383] on div "**********" at bounding box center [492, 217] width 267 height 333
click at [538, 339] on input "負責人" at bounding box center [548, 331] width 94 height 15
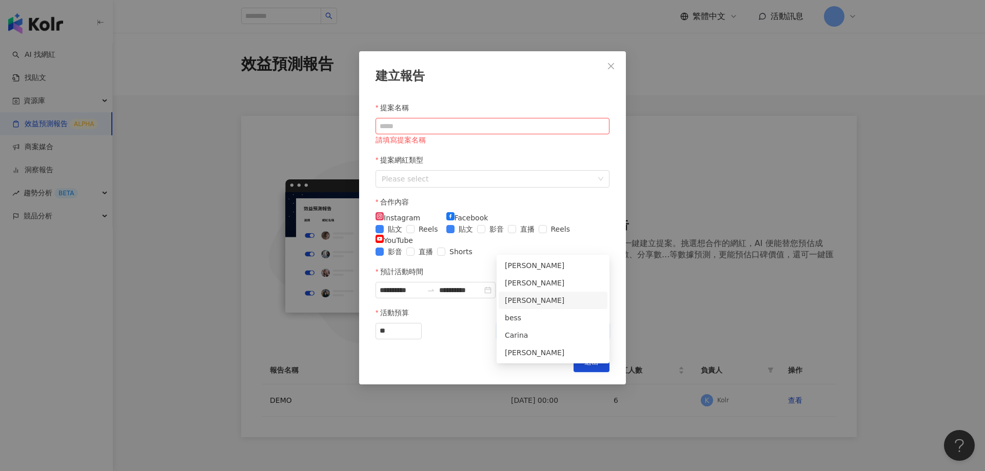
click at [523, 304] on div "[PERSON_NAME]" at bounding box center [553, 300] width 96 height 11
click at [390, 130] on input "提案名稱" at bounding box center [492, 126] width 234 height 16
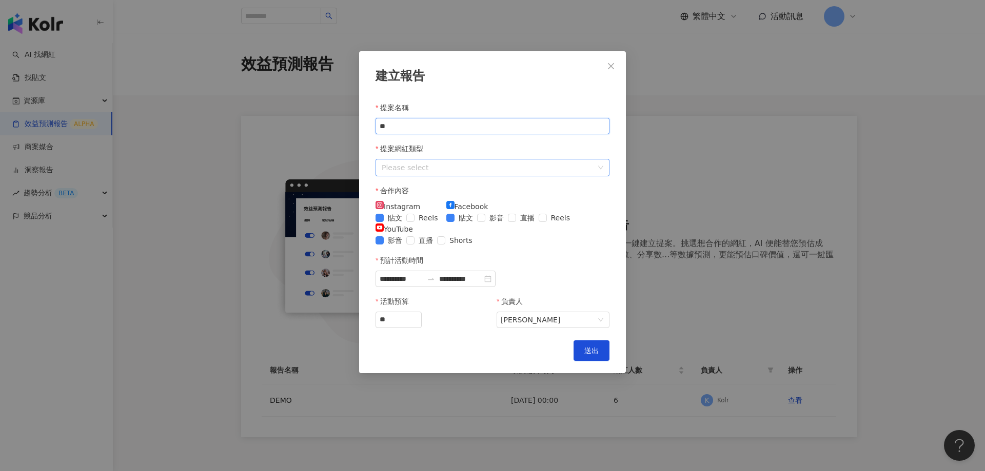
click at [403, 168] on div at bounding box center [487, 167] width 219 height 13
type input "**"
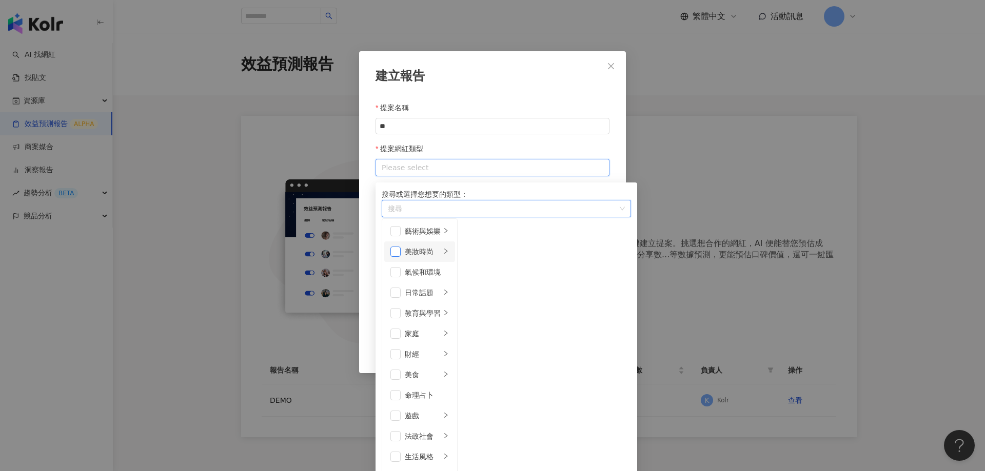
click at [401, 257] on span at bounding box center [395, 252] width 10 height 10
click at [566, 98] on div "提案名稱" at bounding box center [492, 107] width 234 height 21
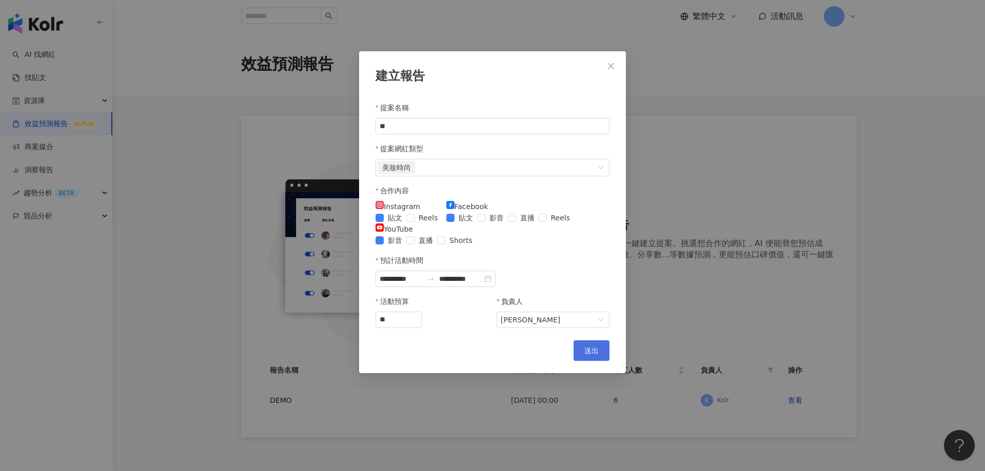
click at [591, 355] on span "送出" at bounding box center [591, 351] width 14 height 8
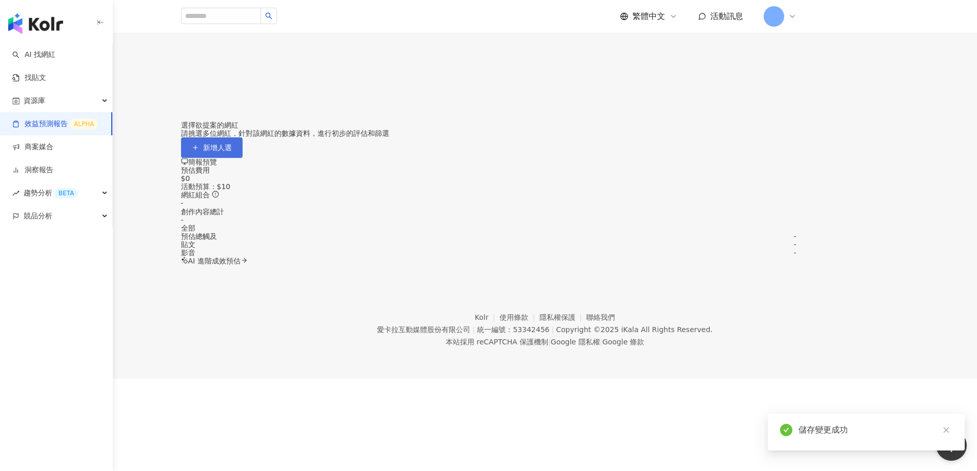
click at [232, 152] on span "新增人選" at bounding box center [217, 148] width 29 height 8
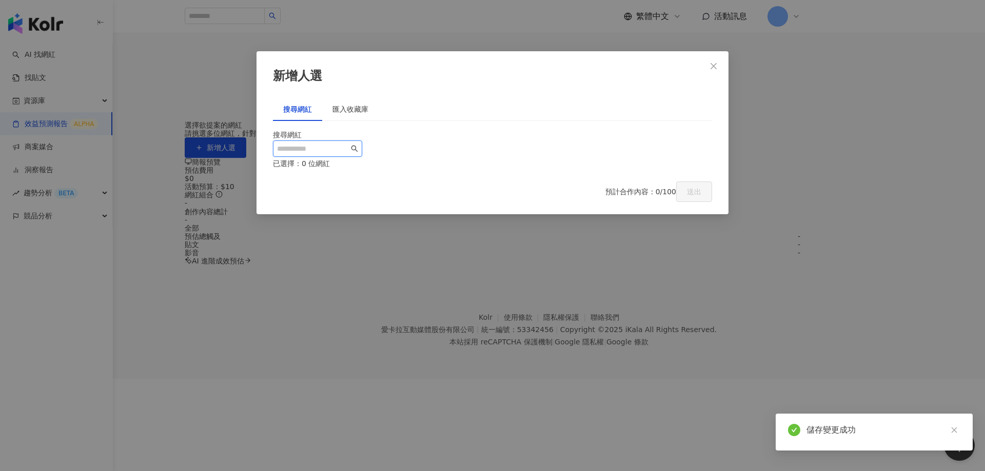
click at [342, 154] on input "search" at bounding box center [313, 148] width 72 height 11
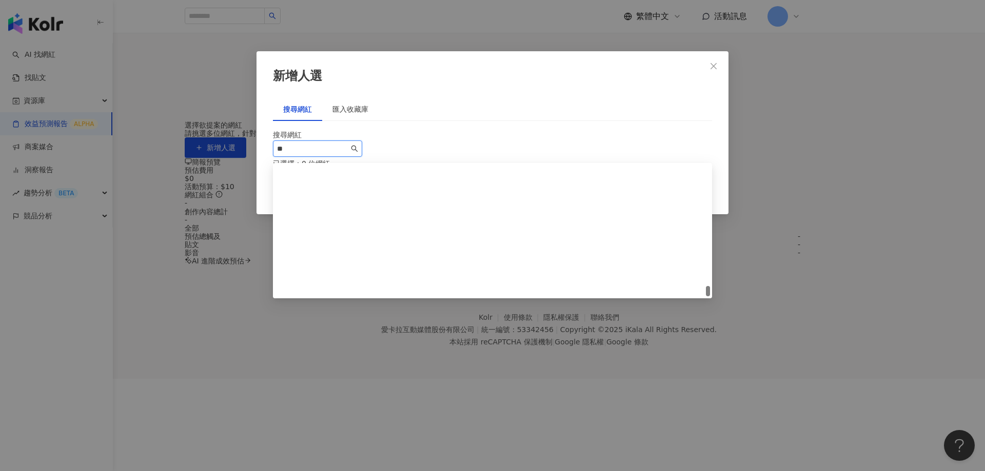
scroll to position [1654, 0]
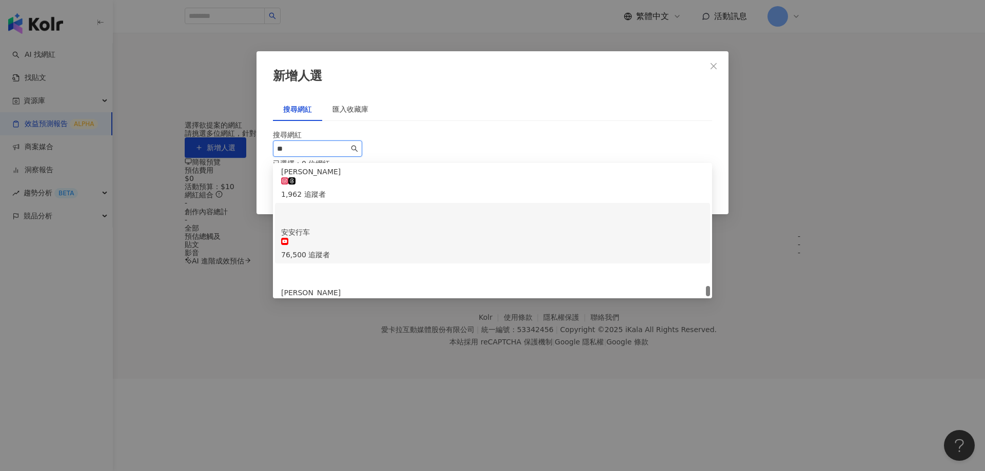
drag, startPoint x: 302, startPoint y: 145, endPoint x: 104, endPoint y: 136, distance: 198.2
click at [104, 135] on div "新增人選 搜尋網紅 匯入收藏庫 搜尋網紅 ** 已選擇：0 位網紅 預計合作內容：0/100 送出" at bounding box center [492, 235] width 985 height 471
drag, startPoint x: 287, startPoint y: 152, endPoint x: 107, endPoint y: 133, distance: 181.6
click at [107, 133] on div "新增人選 搜尋網紅 匯入收藏庫 搜尋網紅 ** 已選擇：0 位網紅 預計合作內容：0/100 送出" at bounding box center [492, 235] width 985 height 471
type input "*"
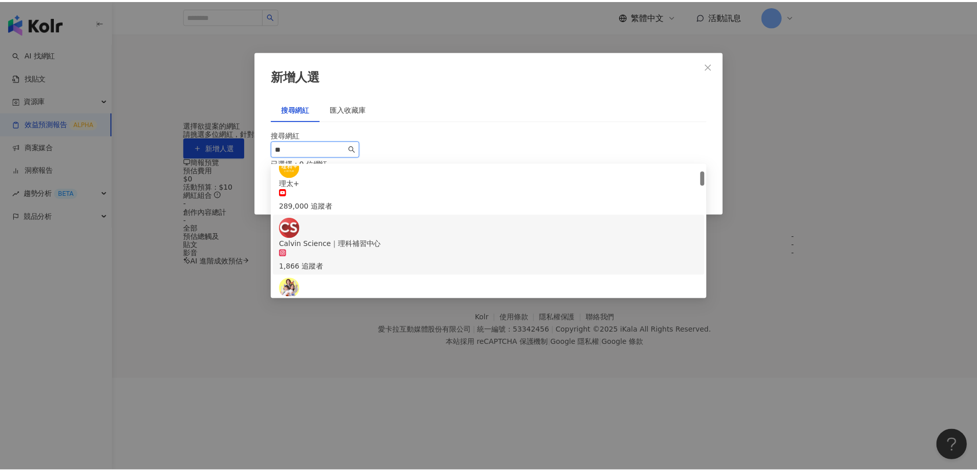
scroll to position [0, 0]
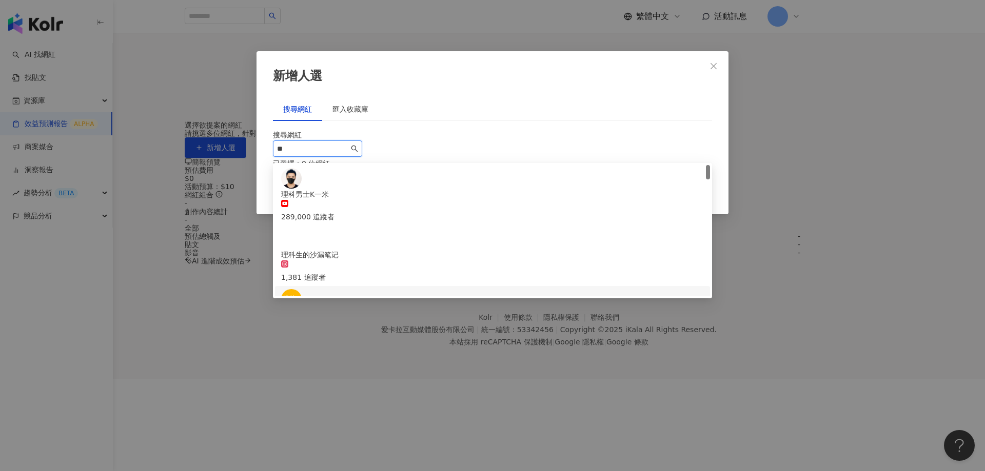
click at [331, 310] on div "理太+" at bounding box center [492, 315] width 423 height 11
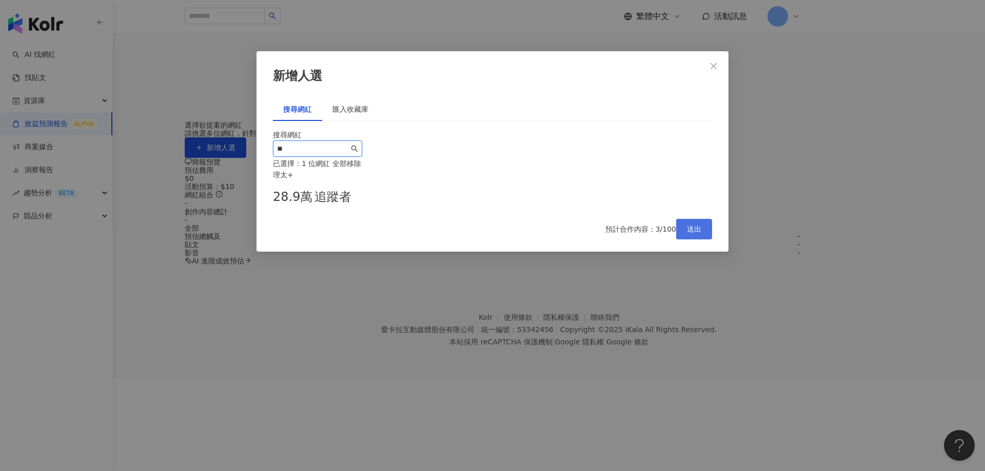
type input "**"
click at [690, 233] on span "送出" at bounding box center [694, 229] width 14 height 8
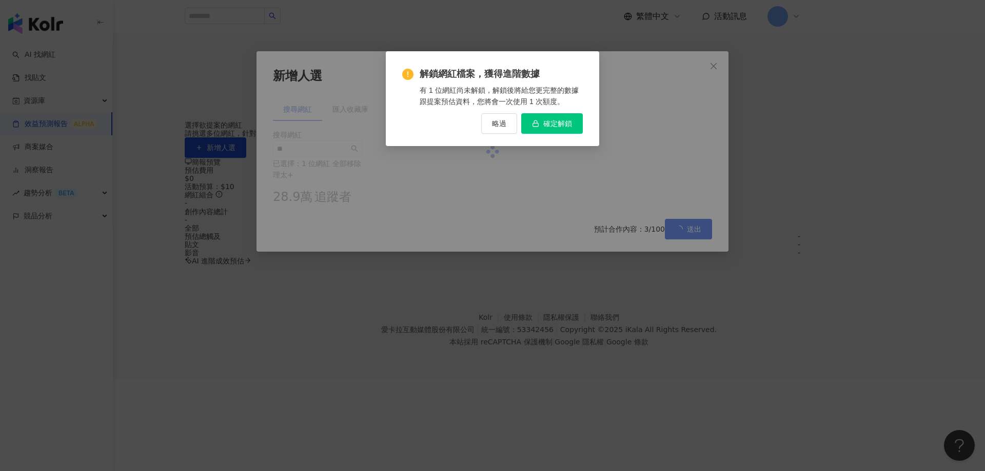
click at [551, 123] on span "確定解鎖" at bounding box center [557, 124] width 29 height 8
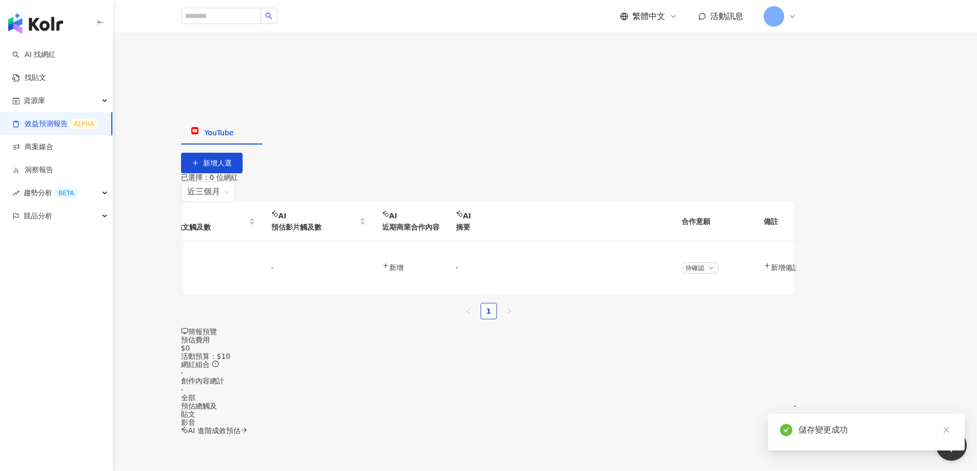
scroll to position [0, 547]
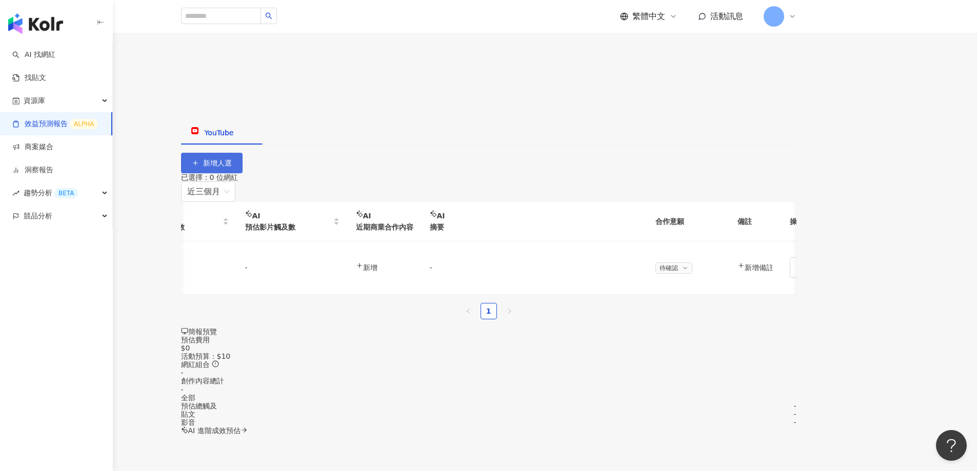
click at [199, 160] on icon "button" at bounding box center [195, 163] width 7 height 7
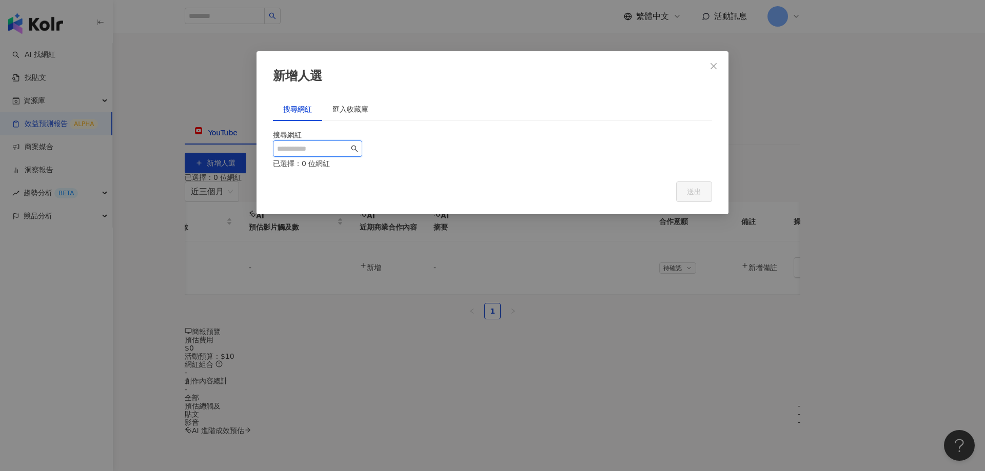
click at [339, 154] on input "search" at bounding box center [313, 148] width 72 height 11
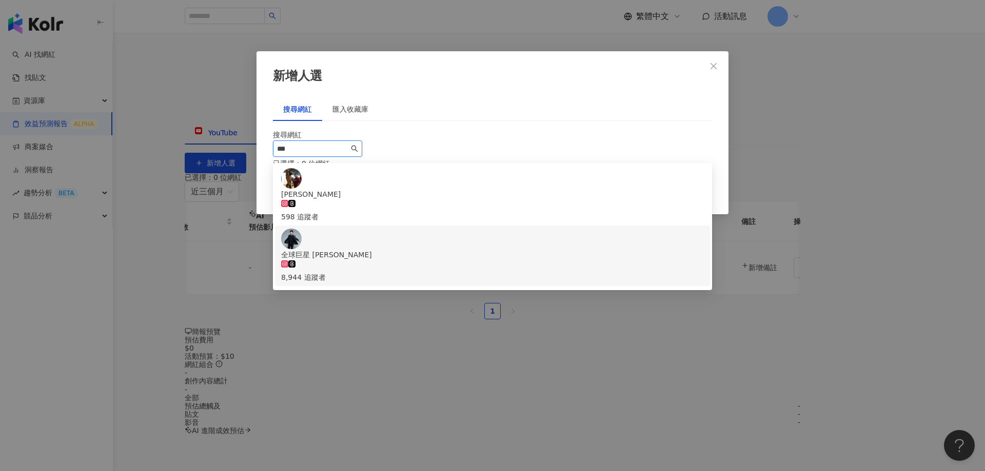
click at [365, 272] on div "8,944 追蹤者" at bounding box center [492, 277] width 423 height 11
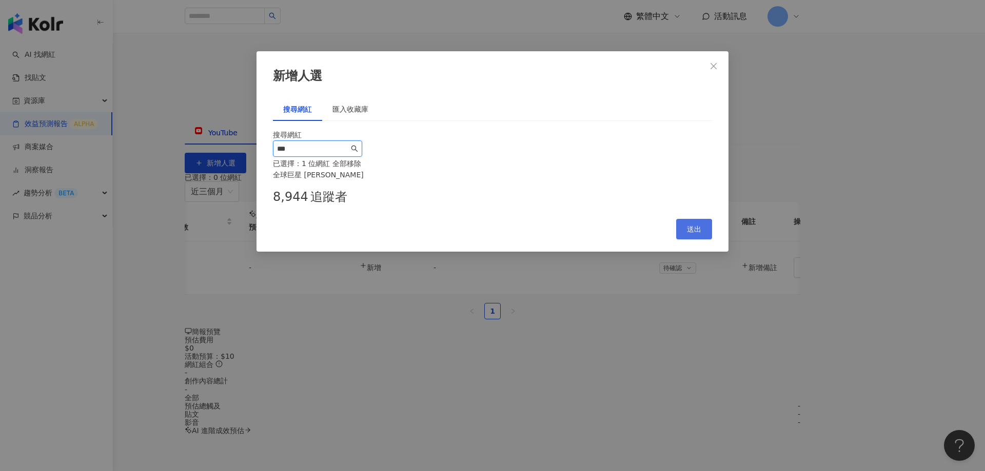
type input "***"
click at [683, 240] on button "送出" at bounding box center [694, 229] width 36 height 21
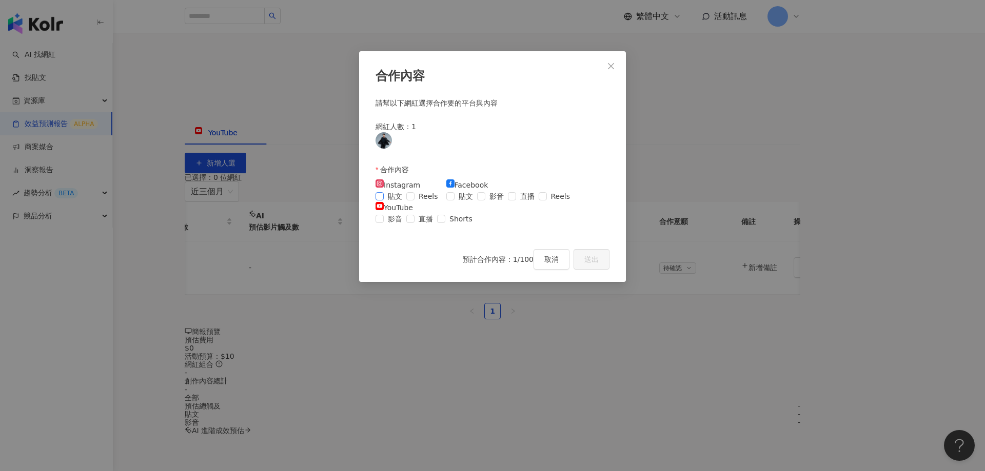
click at [400, 200] on span "貼文" at bounding box center [395, 196] width 23 height 11
click at [477, 200] on span "貼文" at bounding box center [465, 196] width 23 height 11
click at [406, 213] on span "影音" at bounding box center [395, 218] width 23 height 11
click at [592, 264] on span "送出" at bounding box center [591, 259] width 14 height 8
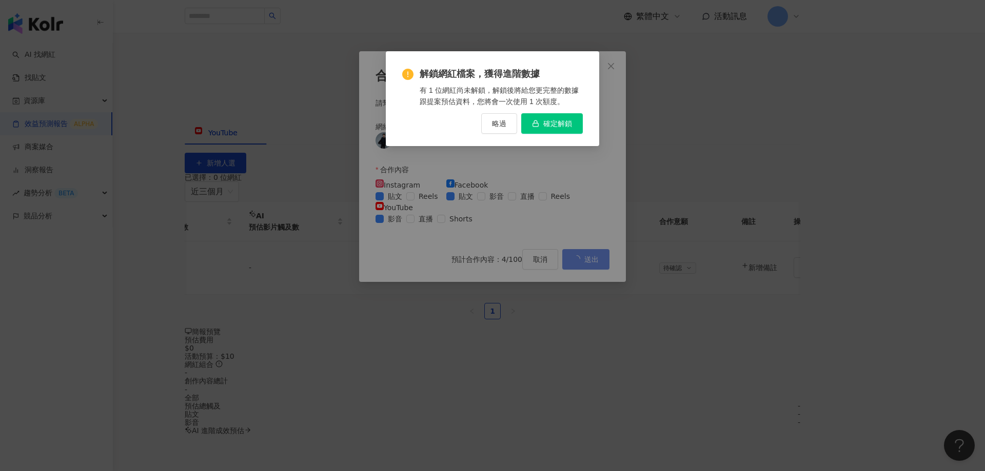
click at [550, 125] on span "確定解鎖" at bounding box center [557, 124] width 29 height 8
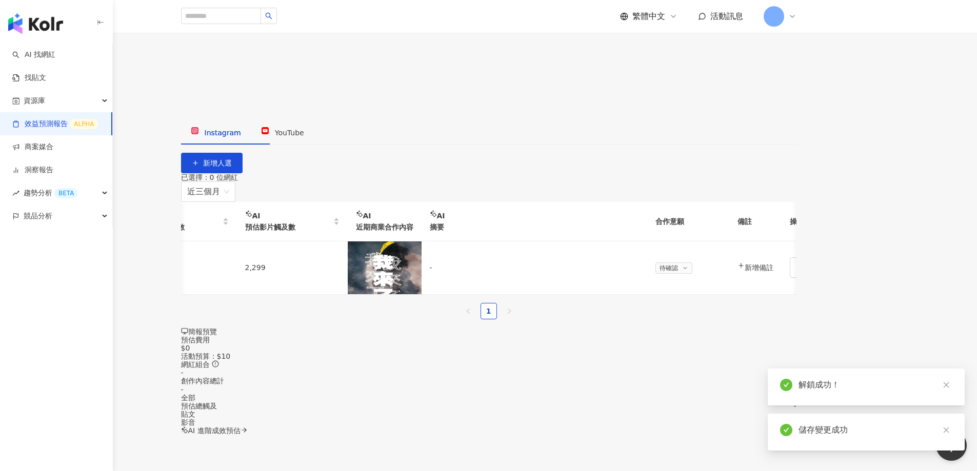
scroll to position [0, 0]
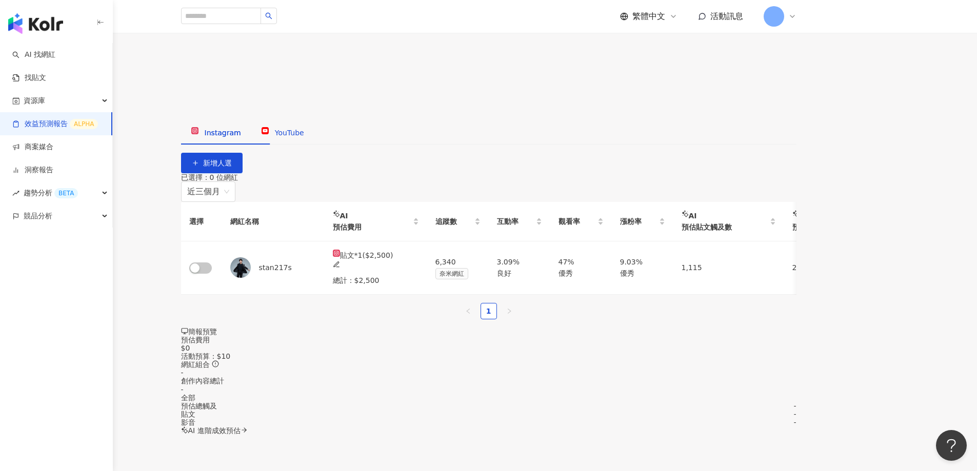
click at [304, 137] on span "YouTube" at bounding box center [289, 133] width 29 height 8
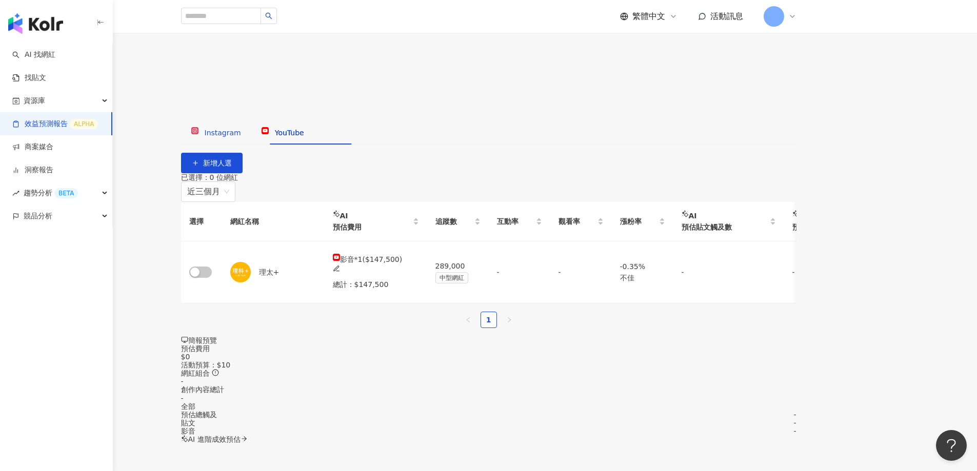
click at [241, 137] on span "Instagram" at bounding box center [223, 133] width 36 height 8
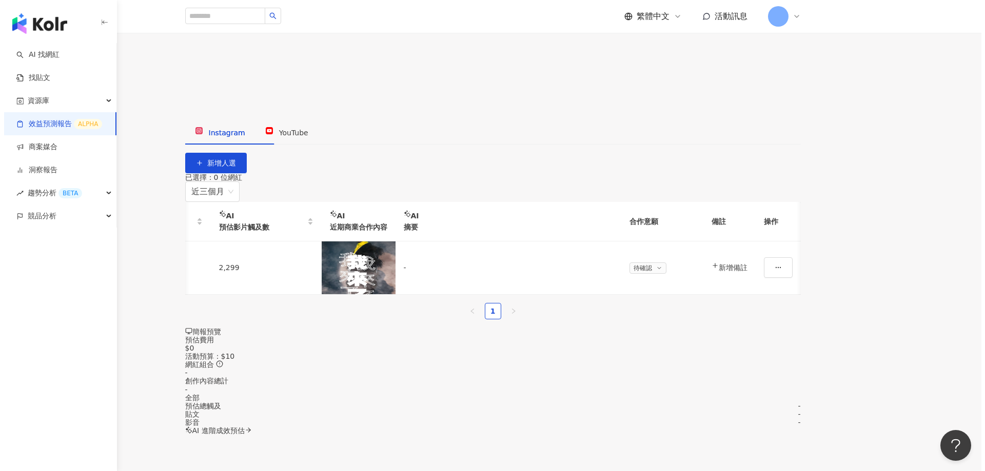
scroll to position [0, 805]
click at [797, 328] on div "簡報預覽" at bounding box center [489, 332] width 616 height 8
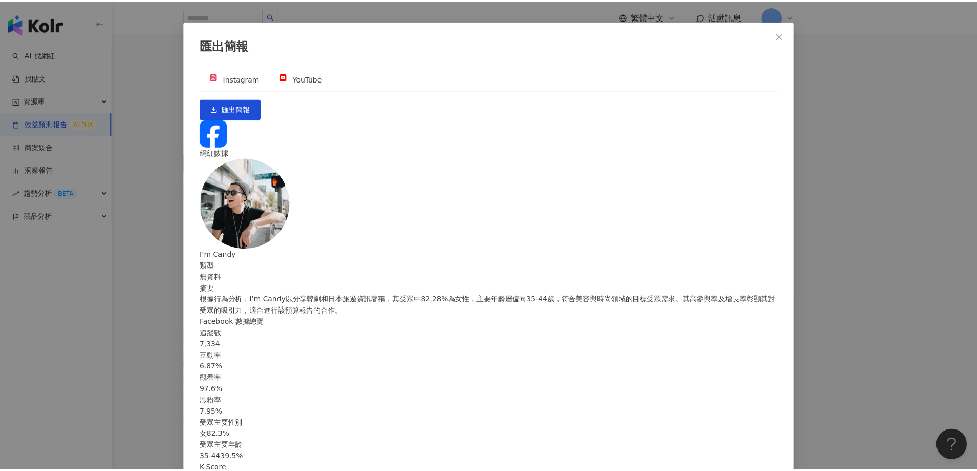
scroll to position [0, 0]
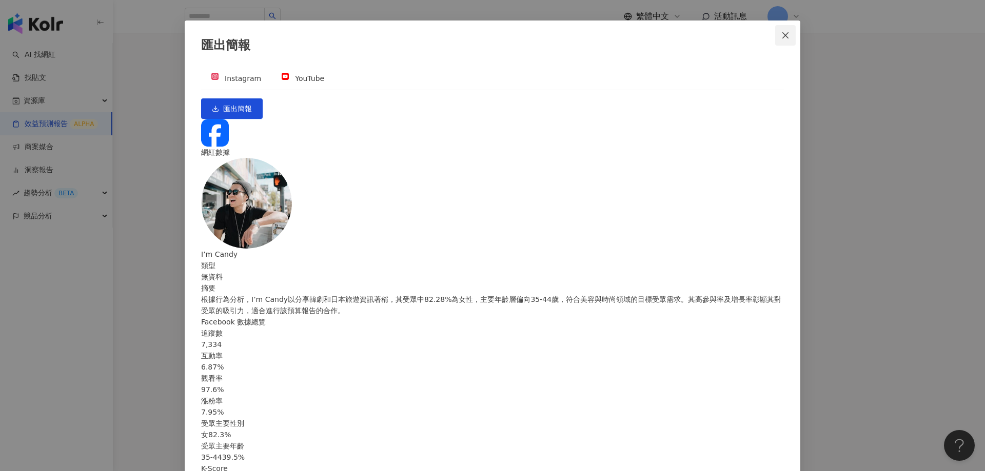
click at [783, 37] on icon "close" at bounding box center [785, 35] width 6 height 6
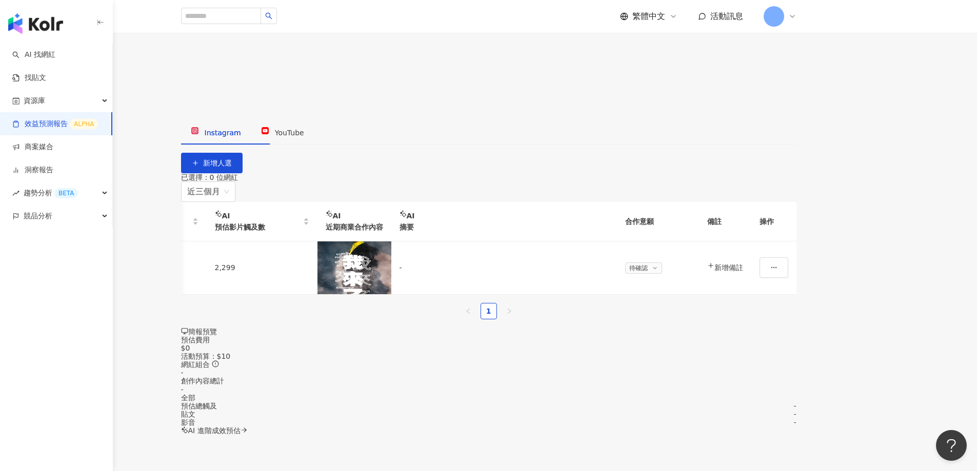
click at [788, 394] on div "全部" at bounding box center [489, 398] width 616 height 8
click at [796, 402] on div "-" at bounding box center [795, 406] width 3 height 8
click at [796, 419] on div "-" at bounding box center [795, 423] width 3 height 8
click at [241, 427] on span "AI 進階成效預估" at bounding box center [214, 431] width 52 height 8
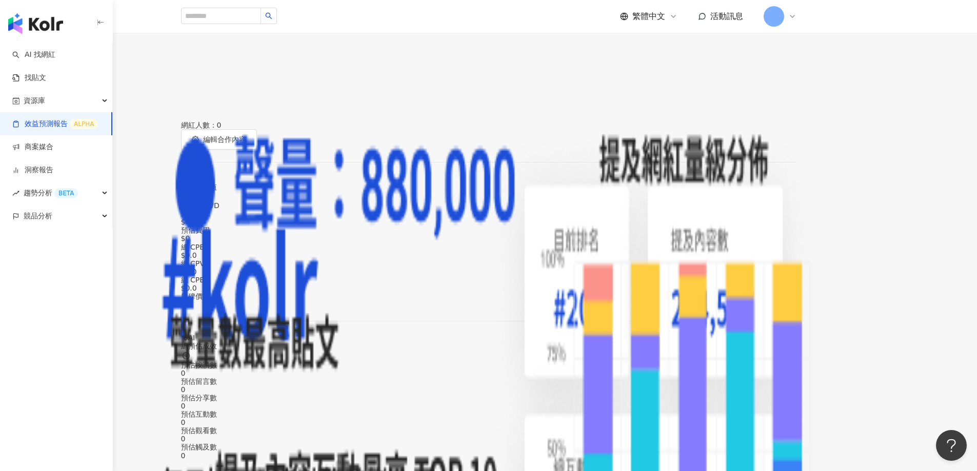
click at [39, 96] on div "網紅人選" at bounding box center [24, 95] width 29 height 11
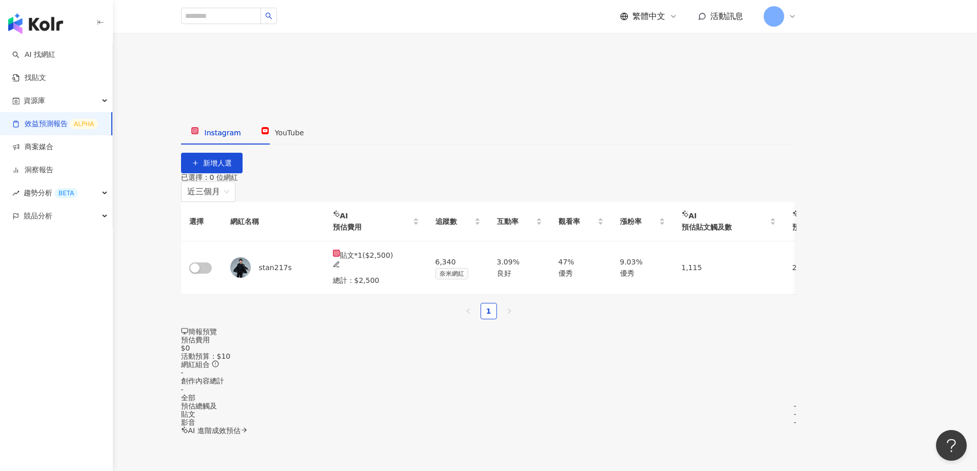
click at [782, 377] on div "創作內容總計 -" at bounding box center [489, 385] width 616 height 16
click at [796, 394] on div "全部" at bounding box center [489, 398] width 616 height 8
click at [791, 394] on div "全部" at bounding box center [489, 398] width 616 height 8
click at [217, 328] on span "簡報預覽" at bounding box center [202, 332] width 29 height 8
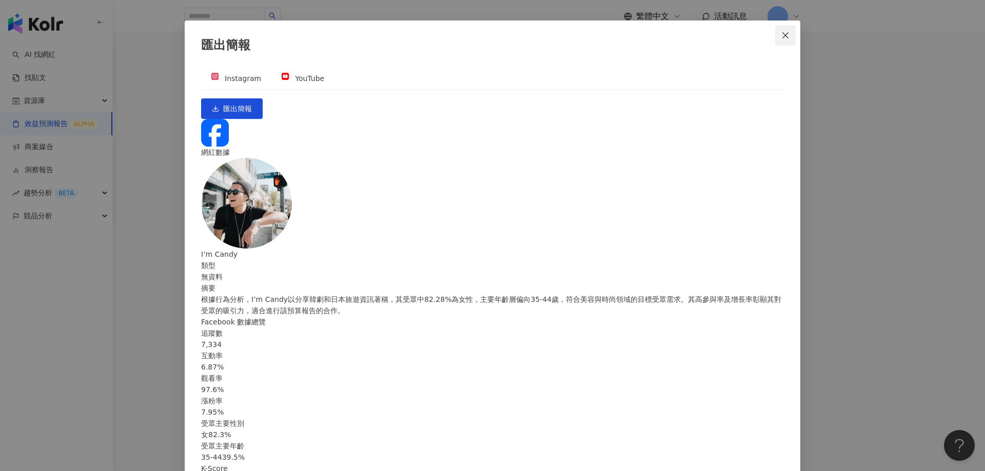
click at [785, 37] on icon "close" at bounding box center [785, 35] width 8 height 8
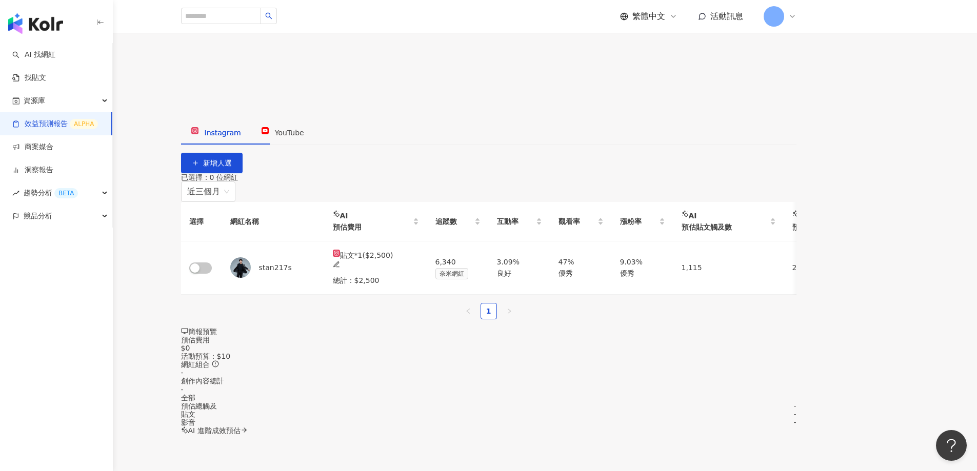
click at [94, 101] on span "預測報告" at bounding box center [80, 101] width 29 height 8
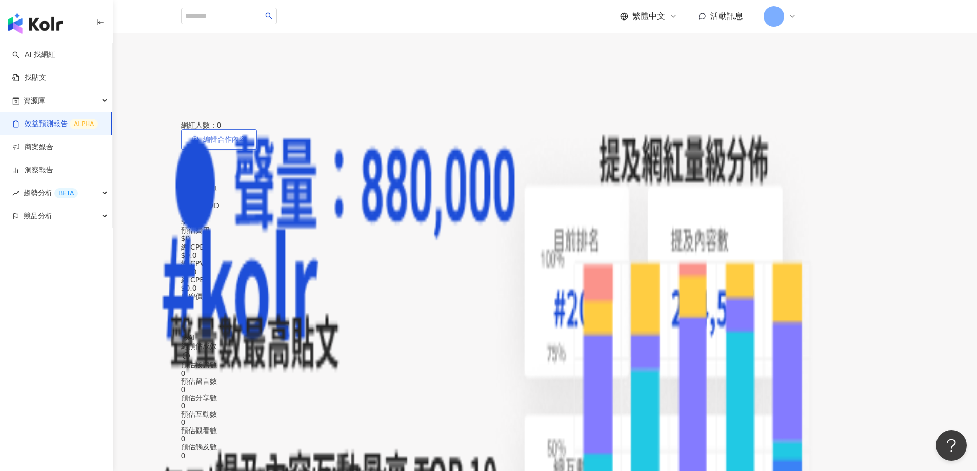
click at [246, 144] on span "編輯合作內容" at bounding box center [224, 139] width 43 height 8
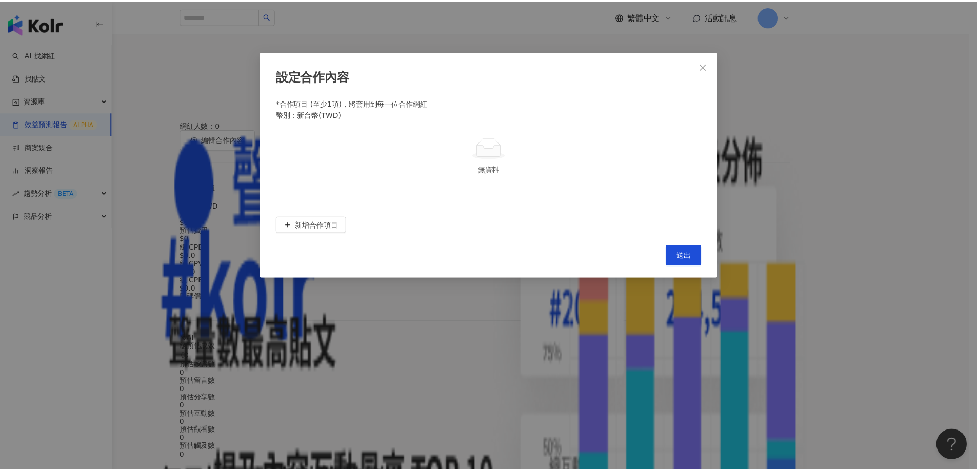
scroll to position [1, 0]
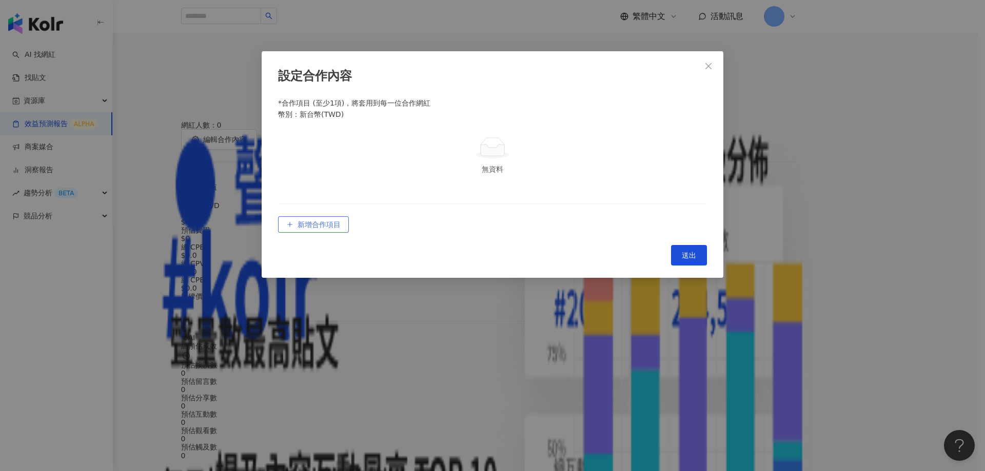
click at [332, 233] on span "新增合作項目" at bounding box center [319, 225] width 43 height 16
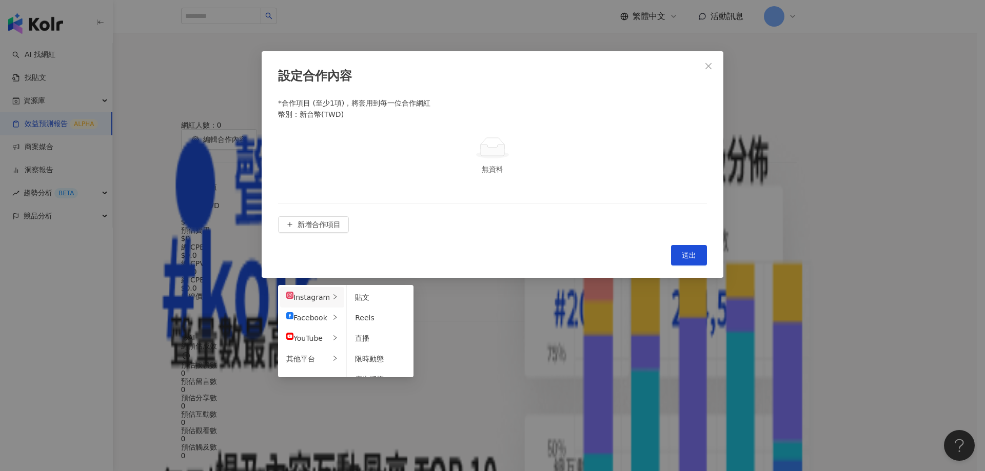
click at [472, 191] on div "無資料" at bounding box center [492, 155] width 429 height 71
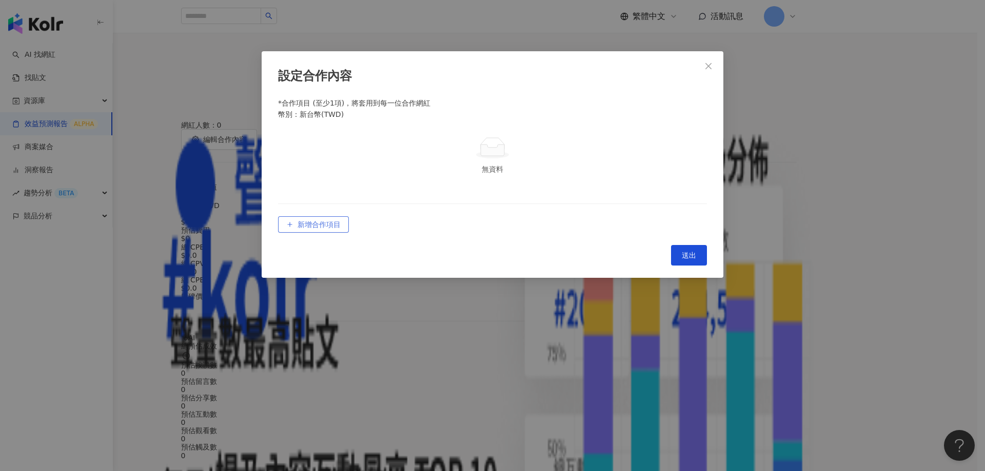
click at [326, 233] on span "新增合作項目" at bounding box center [319, 225] width 43 height 16
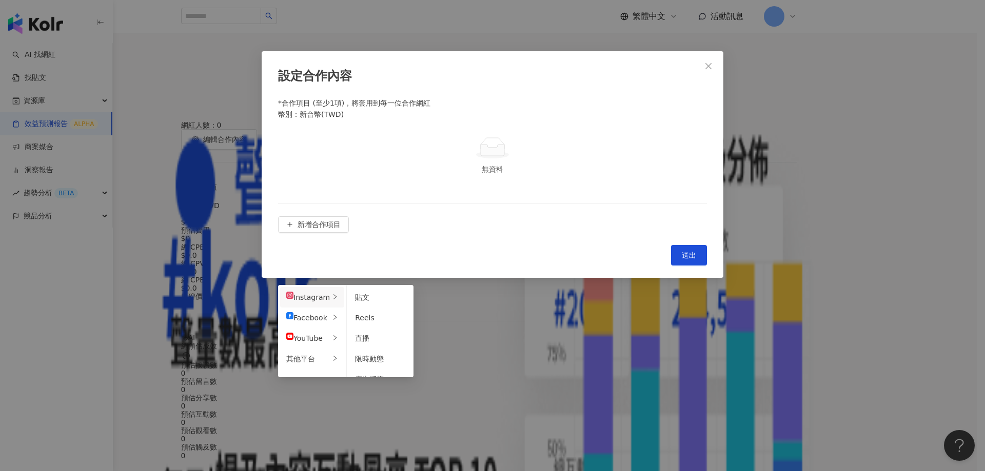
click at [306, 295] on div "Instagram" at bounding box center [308, 297] width 44 height 11
click at [375, 301] on div "貼文" at bounding box center [380, 297] width 50 height 11
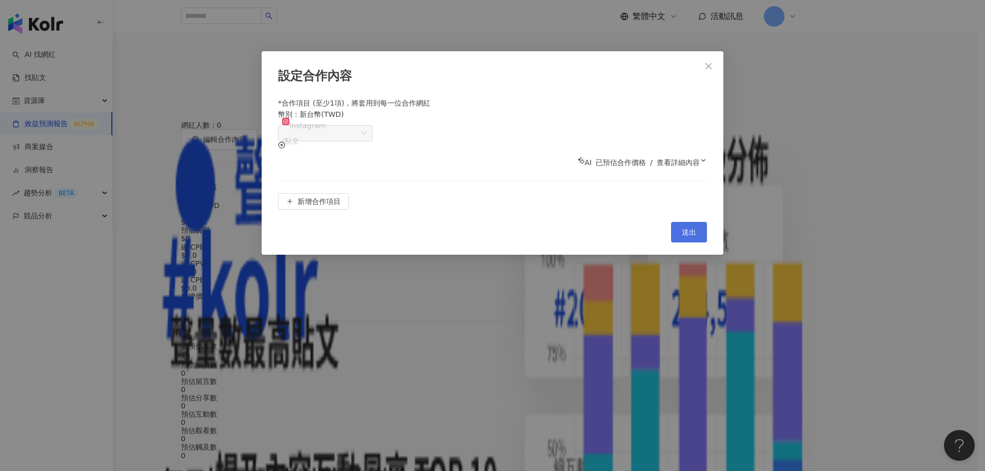
click at [685, 228] on span "送出" at bounding box center [689, 232] width 14 height 8
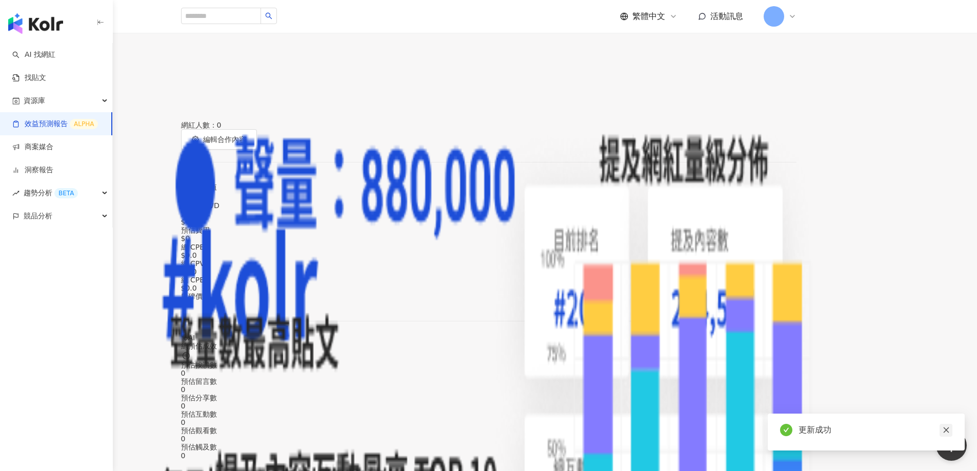
click at [943, 428] on icon "close" at bounding box center [946, 430] width 7 height 7
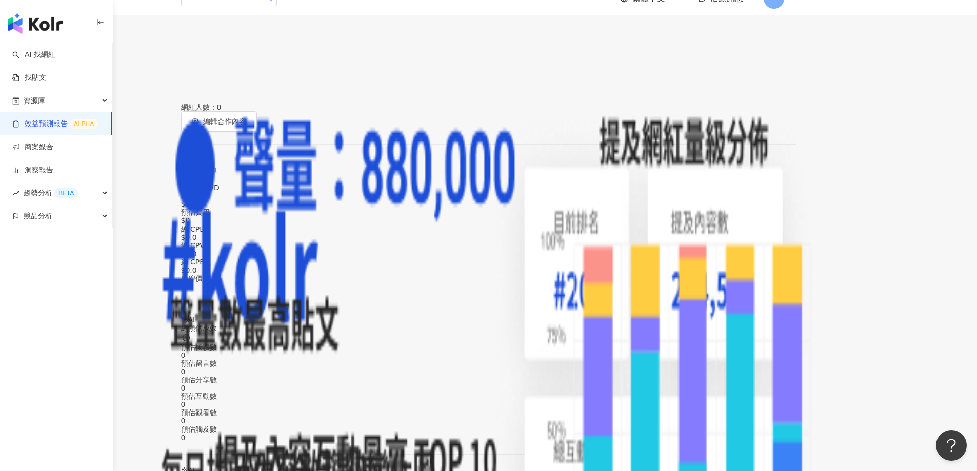
scroll to position [0, 0]
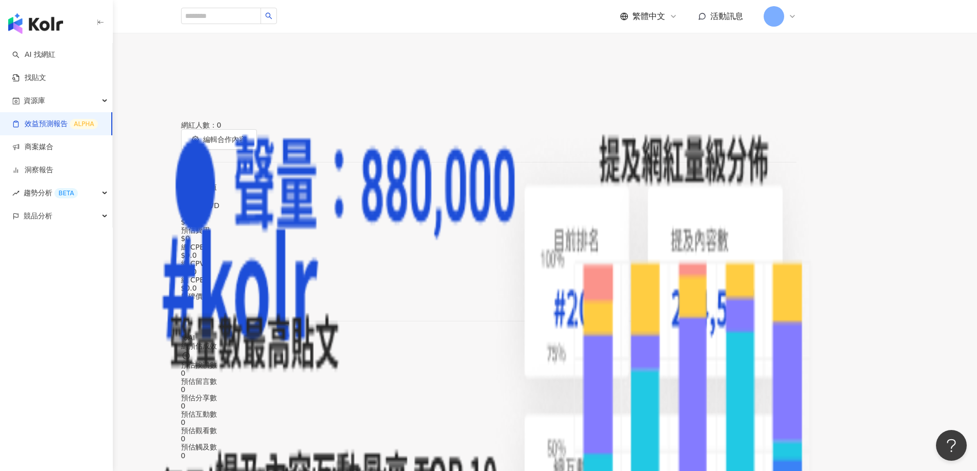
click at [83, 72] on icon "button" at bounding box center [78, 67] width 9 height 9
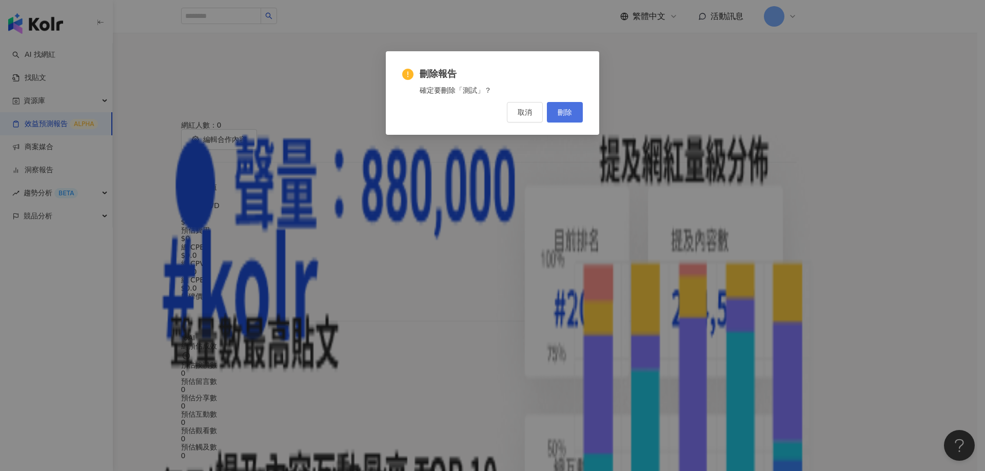
click at [574, 114] on button "刪除" at bounding box center [565, 112] width 36 height 21
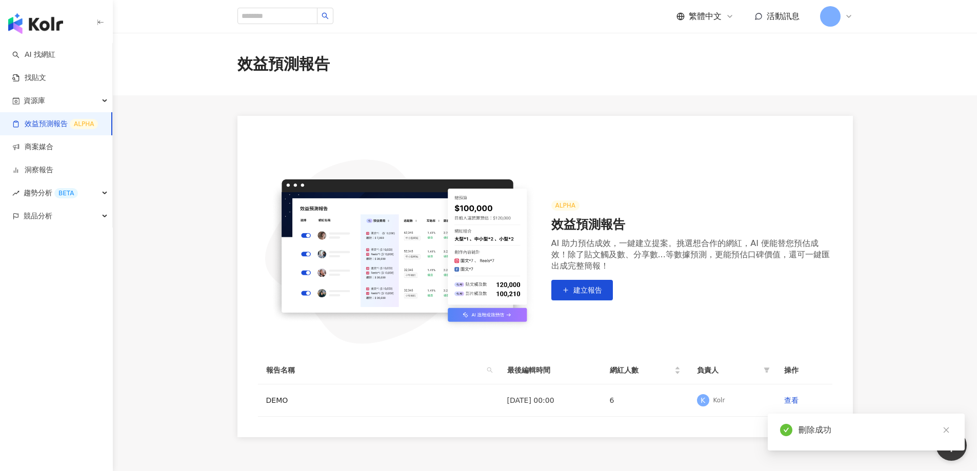
drag, startPoint x: 948, startPoint y: 431, endPoint x: 710, endPoint y: 303, distance: 270.8
click at [948, 431] on icon "close" at bounding box center [946, 430] width 7 height 7
click at [38, 23] on img "button" at bounding box center [35, 23] width 55 height 21
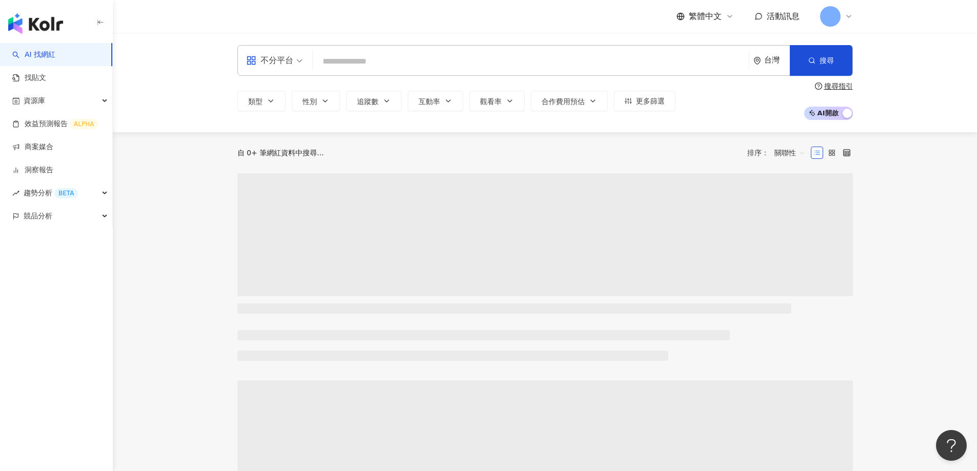
click at [35, 58] on link "AI 找網紅" at bounding box center [33, 55] width 43 height 10
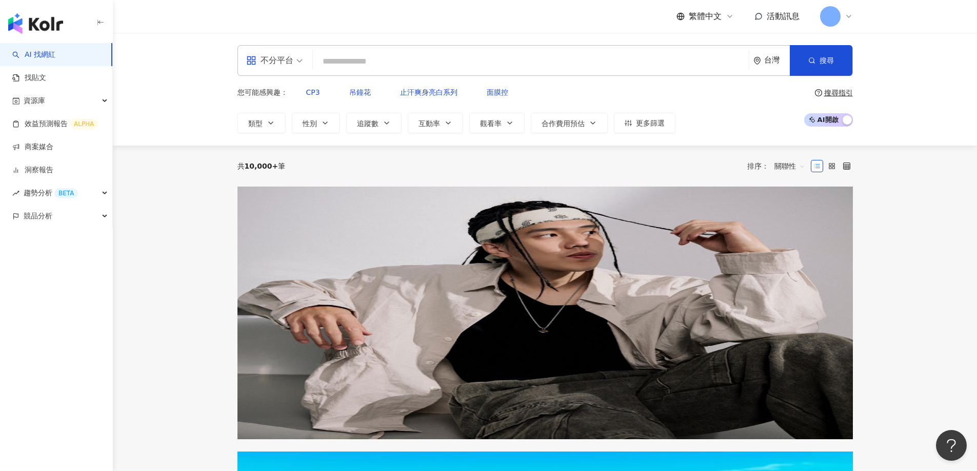
click at [269, 158] on div "共 10,000+ 筆 排序： 關聯性" at bounding box center [546, 166] width 616 height 16
click at [275, 162] on div "共 10,000+ 筆" at bounding box center [262, 166] width 48 height 8
drag, startPoint x: 303, startPoint y: 163, endPoint x: 204, endPoint y: 156, distance: 99.2
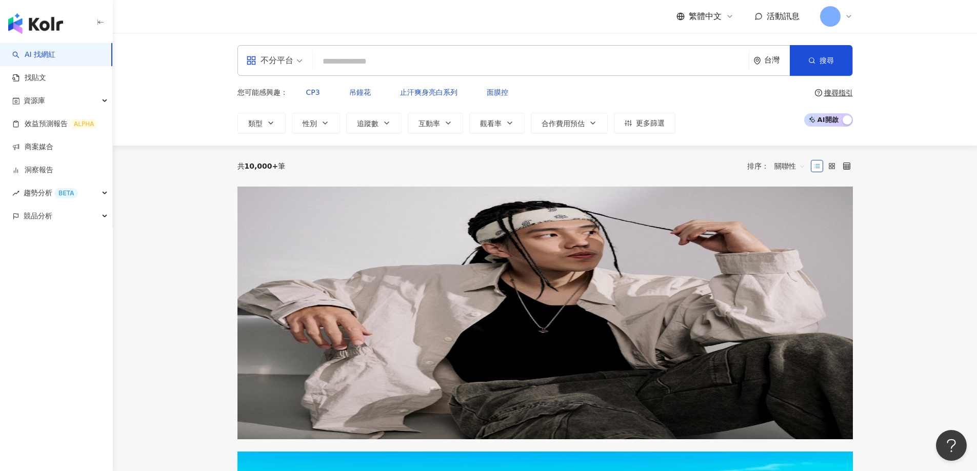
click at [847, 19] on icon at bounding box center [849, 16] width 8 height 8
drag, startPoint x: 938, startPoint y: 283, endPoint x: 896, endPoint y: 280, distance: 41.7
click at [98, 98] on div "資源庫" at bounding box center [56, 100] width 112 height 23
click at [103, 263] on div "趨勢分析 BETA" at bounding box center [56, 262] width 112 height 23
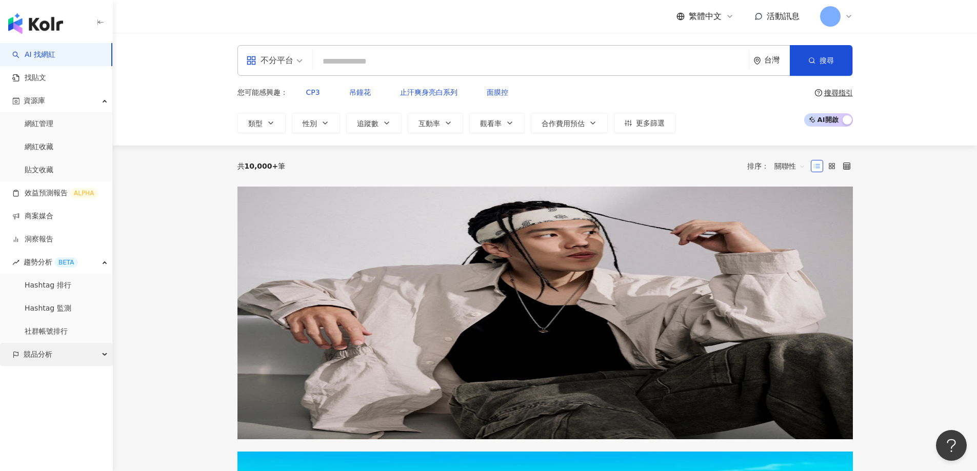
click at [97, 352] on div "競品分析" at bounding box center [56, 354] width 112 height 23
click at [845, 16] on icon at bounding box center [849, 16] width 8 height 8
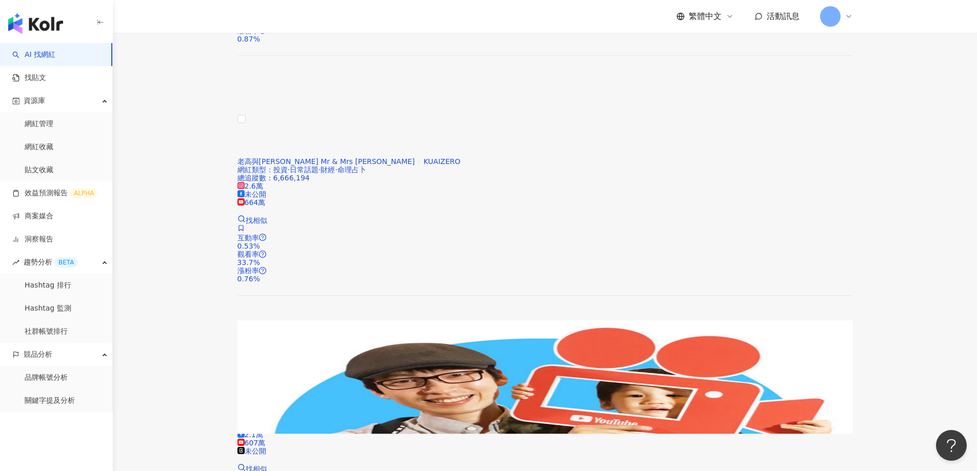
scroll to position [1809, 0]
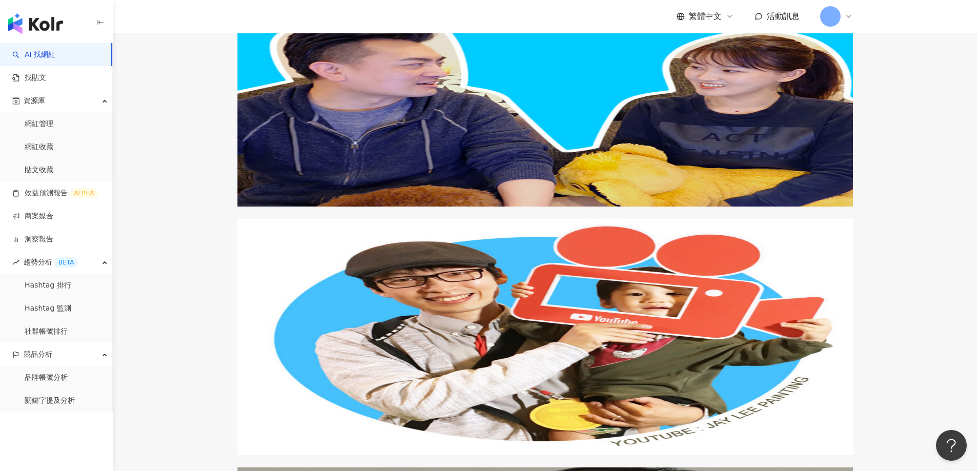
drag, startPoint x: 560, startPoint y: 138, endPoint x: 506, endPoint y: 140, distance: 54.4
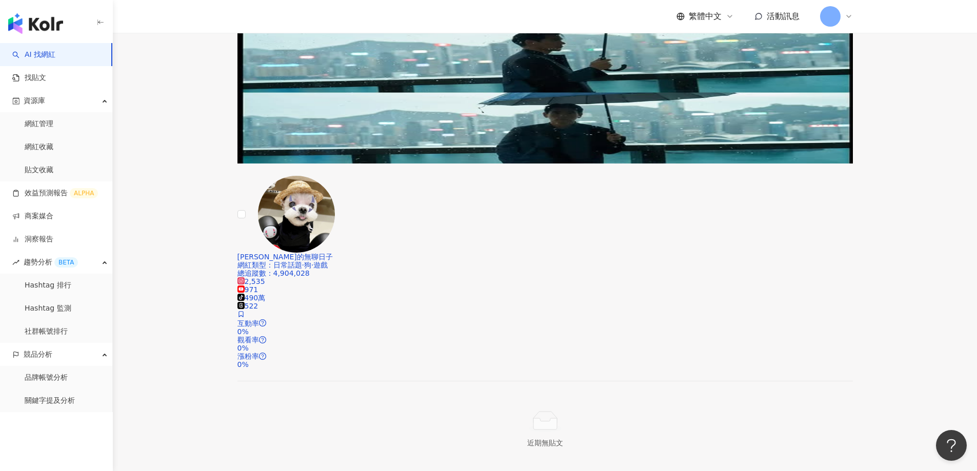
scroll to position [0, 0]
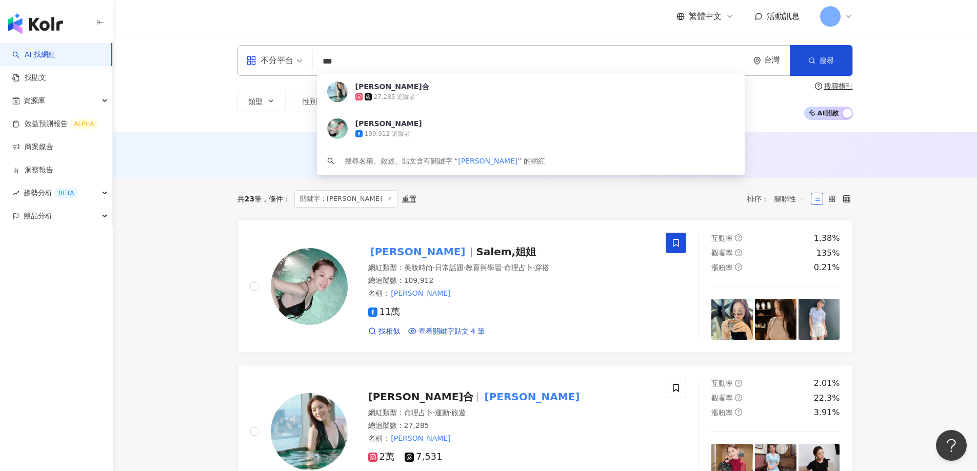
drag, startPoint x: 369, startPoint y: 60, endPoint x: 159, endPoint y: 3, distance: 218.5
click at [143, 38] on div "不分平台 *** 台灣 搜尋 e92ba31a-ecf9-473d-b267-d2f295f52ded [PERSON_NAME]合 27,285 追蹤者 […" at bounding box center [545, 83] width 864 height 100
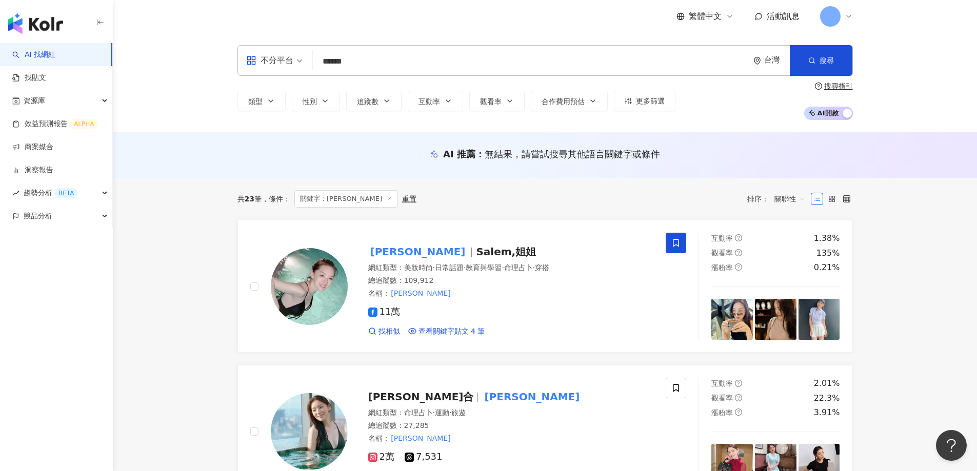
type input "******"
type input "*"
type input "***"
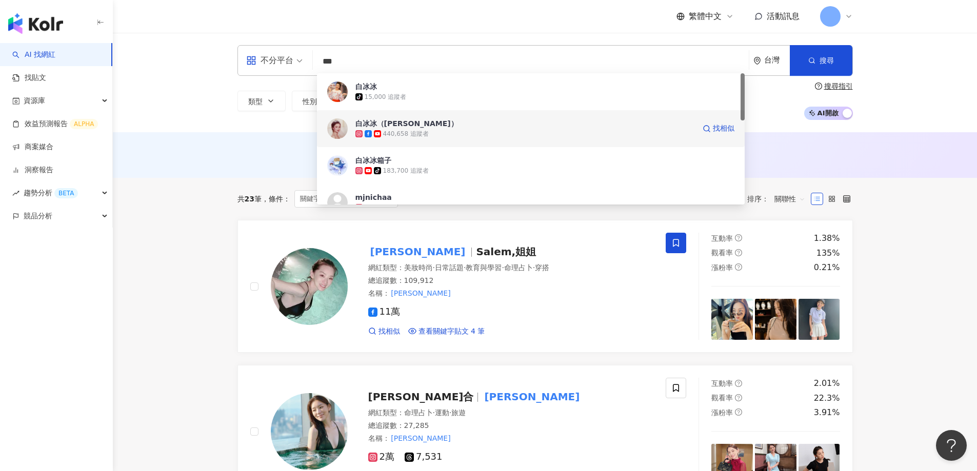
click at [388, 135] on div "440,658 追蹤者" at bounding box center [406, 134] width 46 height 9
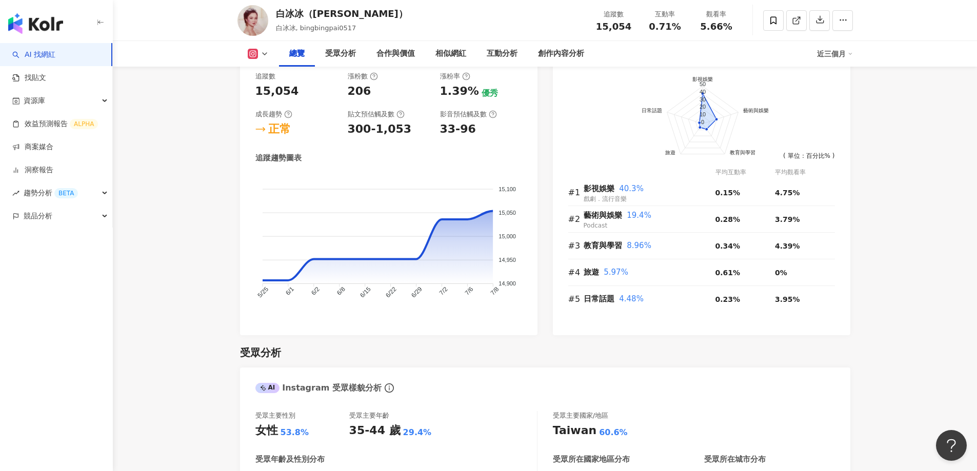
scroll to position [580, 0]
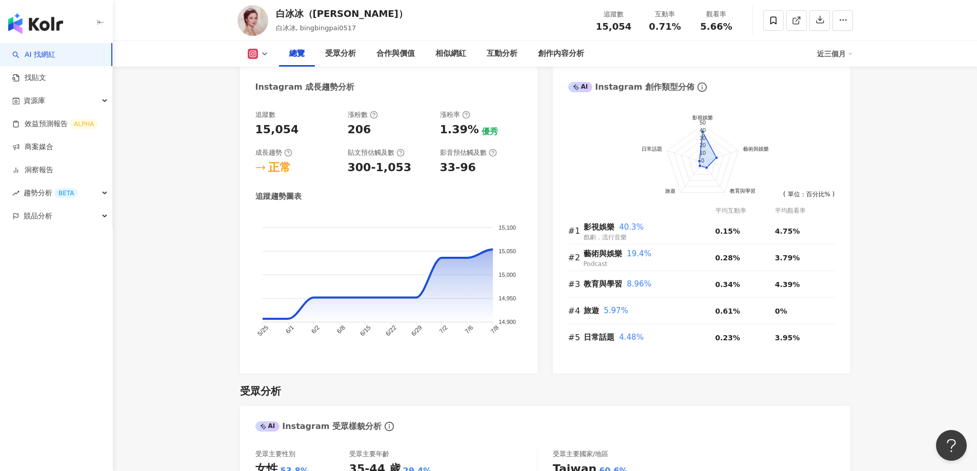
click at [258, 51] on icon at bounding box center [253, 54] width 10 height 10
click at [259, 95] on button "Facebook" at bounding box center [275, 96] width 62 height 14
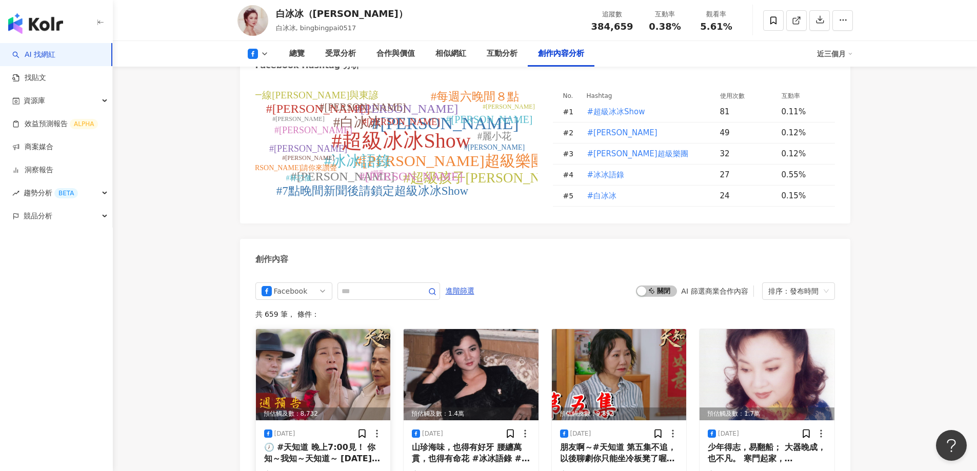
scroll to position [2581, 0]
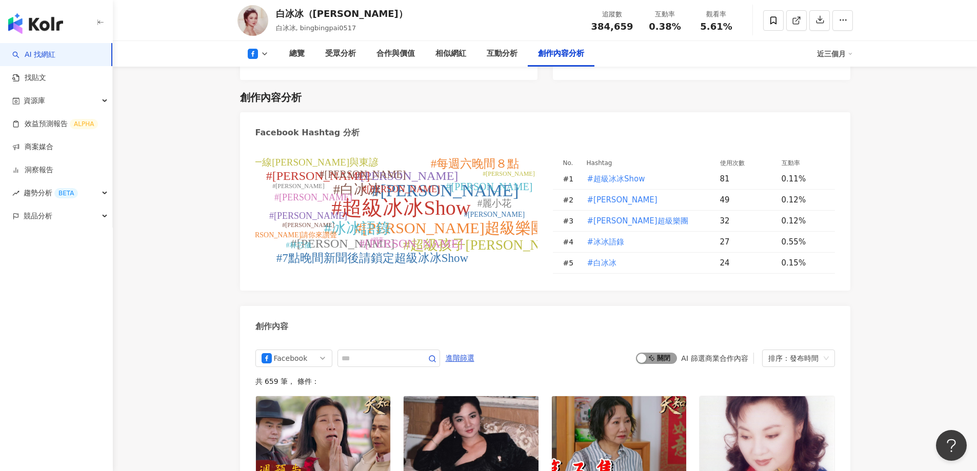
click at [652, 353] on span "啟動 關閉" at bounding box center [656, 358] width 41 height 11
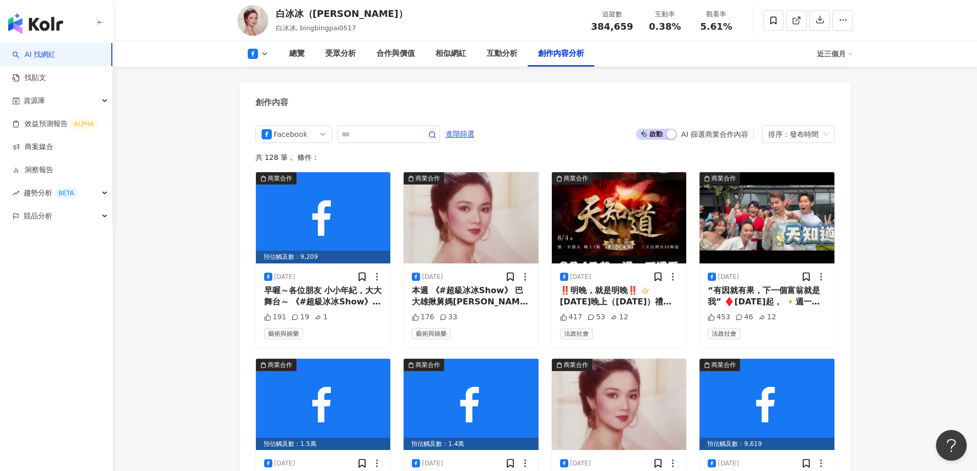
click at [666, 129] on span "啟動 關閉" at bounding box center [656, 134] width 41 height 11
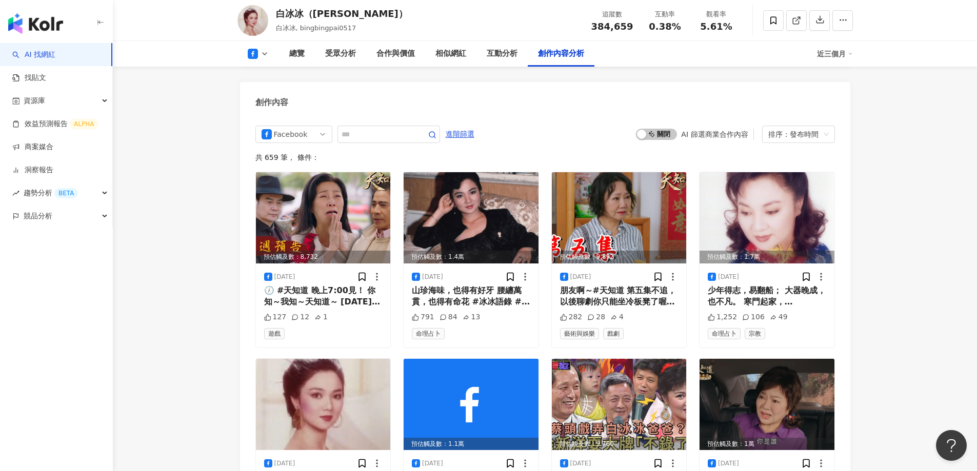
click at [827, 54] on div "近三個月" at bounding box center [835, 54] width 36 height 16
click at [834, 97] on link "近六個月" at bounding box center [839, 96] width 29 height 11
click at [822, 126] on span "排序：發布時間" at bounding box center [798, 134] width 61 height 16
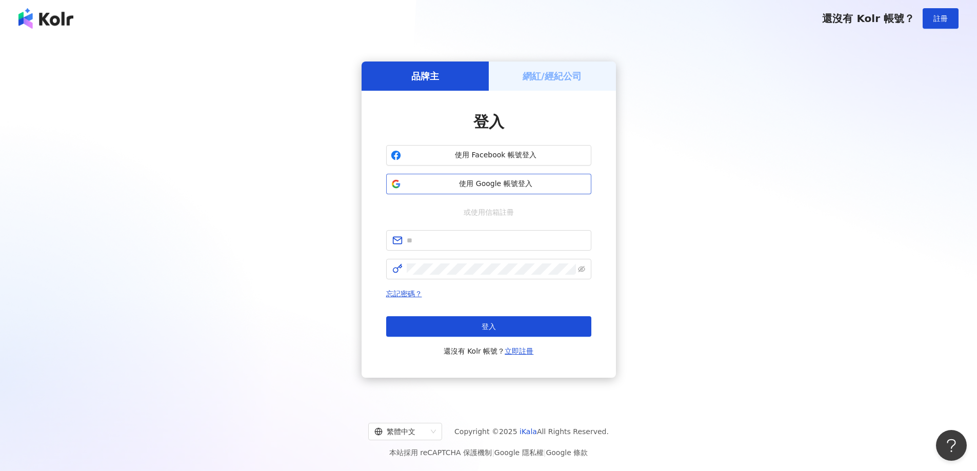
click at [455, 181] on span "使用 Google 帳號登入" at bounding box center [496, 184] width 182 height 10
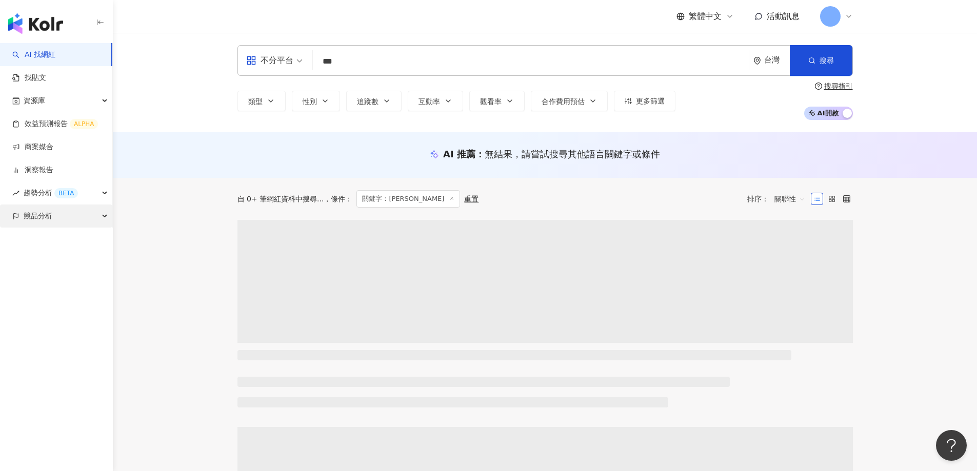
click at [39, 215] on span "競品分析" at bounding box center [38, 216] width 29 height 23
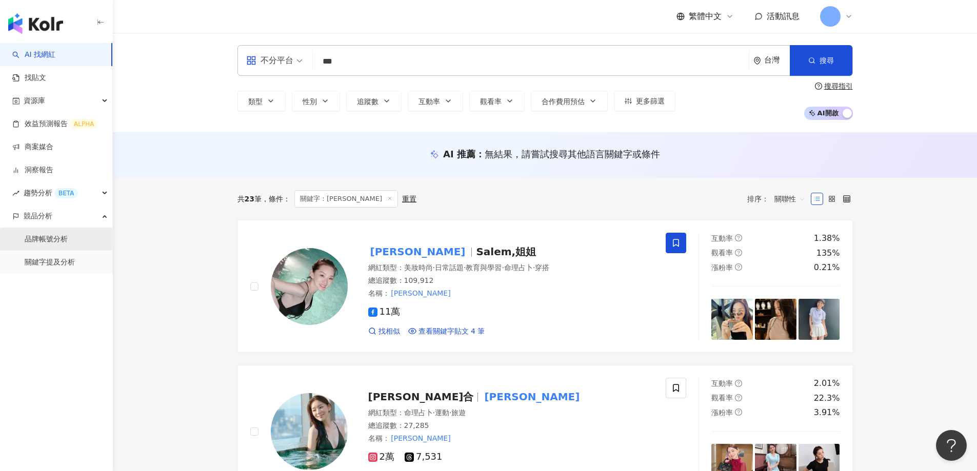
click at [48, 242] on link "品牌帳號分析" at bounding box center [46, 239] width 43 height 10
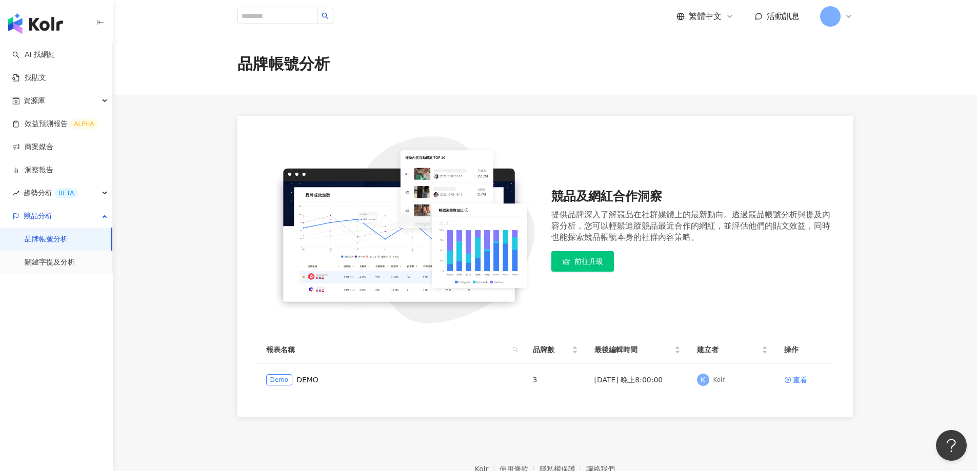
click at [17, 18] on img "button" at bounding box center [35, 23] width 55 height 21
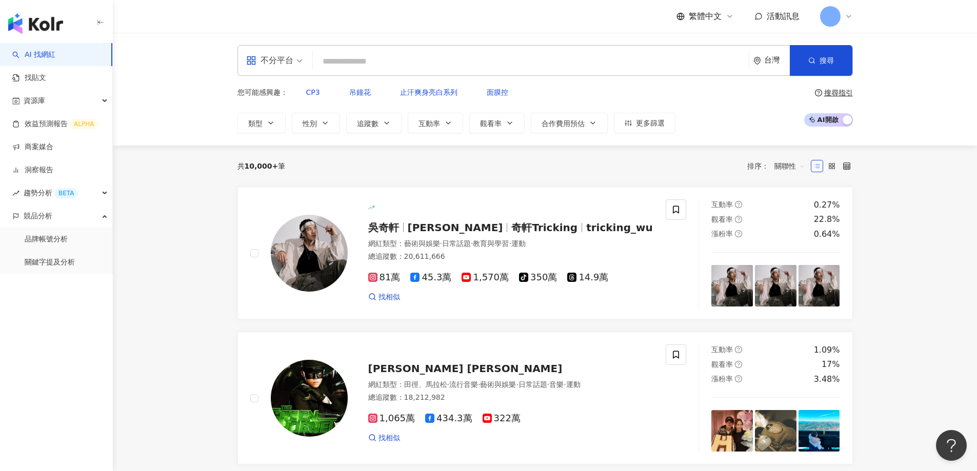
click at [847, 16] on icon at bounding box center [849, 16] width 8 height 8
click at [377, 63] on input "search" at bounding box center [531, 61] width 428 height 19
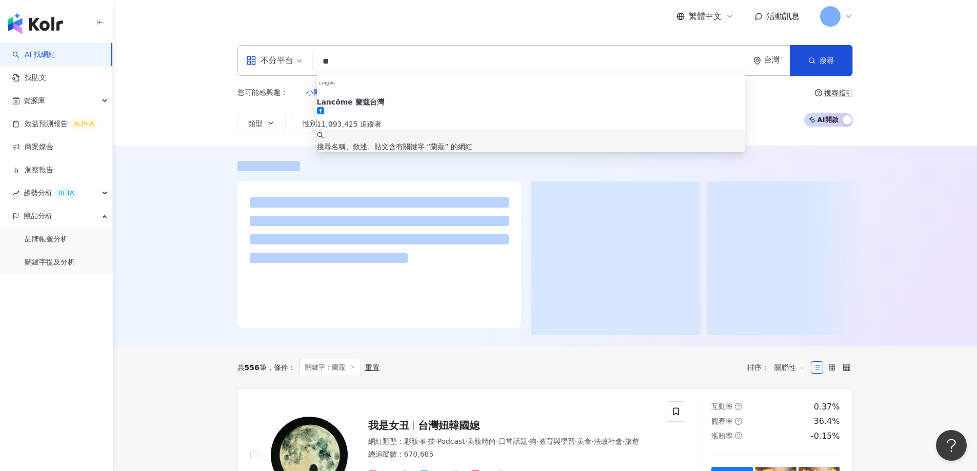
type input "**"
click at [159, 164] on div at bounding box center [545, 246] width 864 height 201
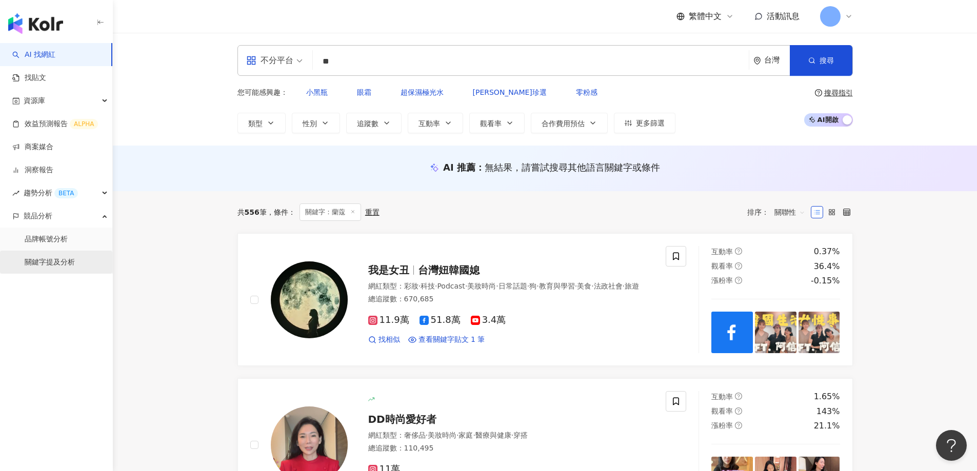
click at [49, 265] on link "關鍵字提及分析" at bounding box center [50, 263] width 50 height 10
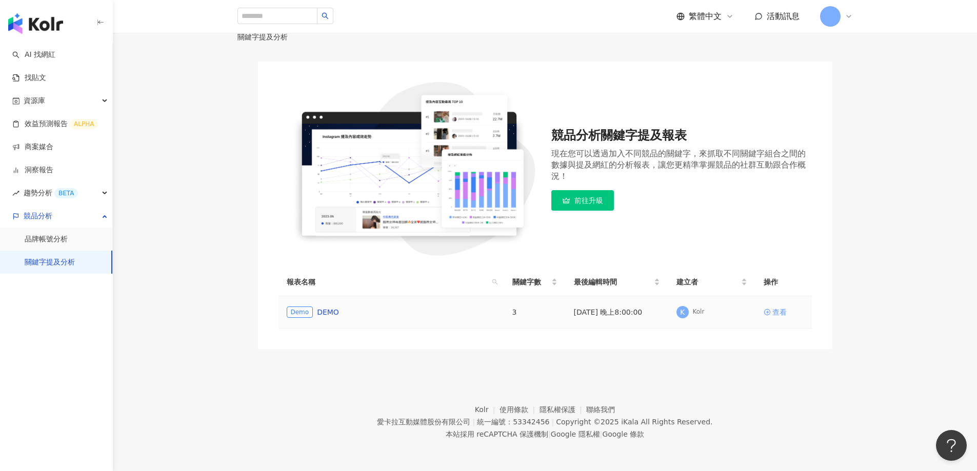
click at [787, 318] on div "查看" at bounding box center [780, 312] width 14 height 11
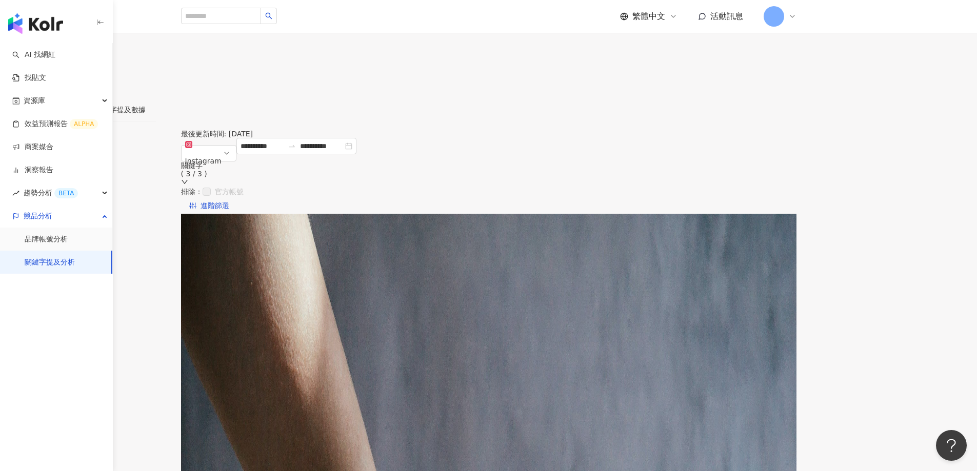
click at [58, 258] on link "關鍵字提及分析" at bounding box center [50, 263] width 50 height 10
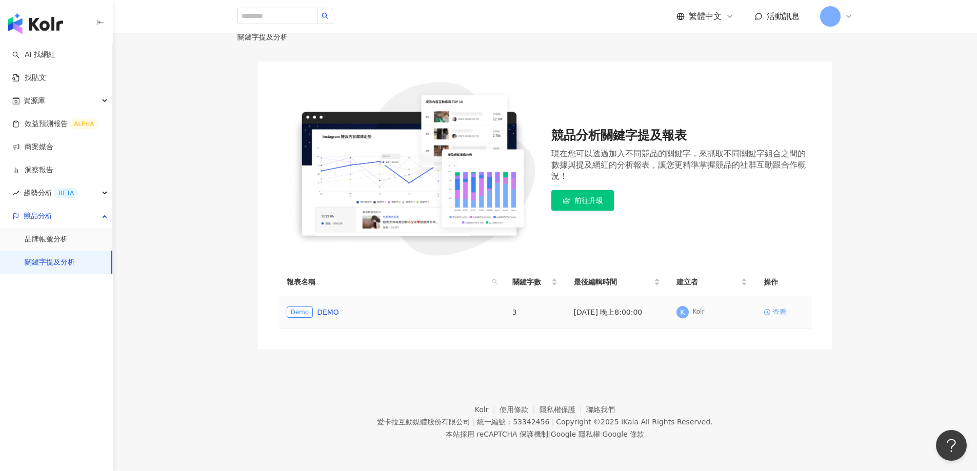
click at [787, 318] on div "查看" at bounding box center [780, 312] width 14 height 11
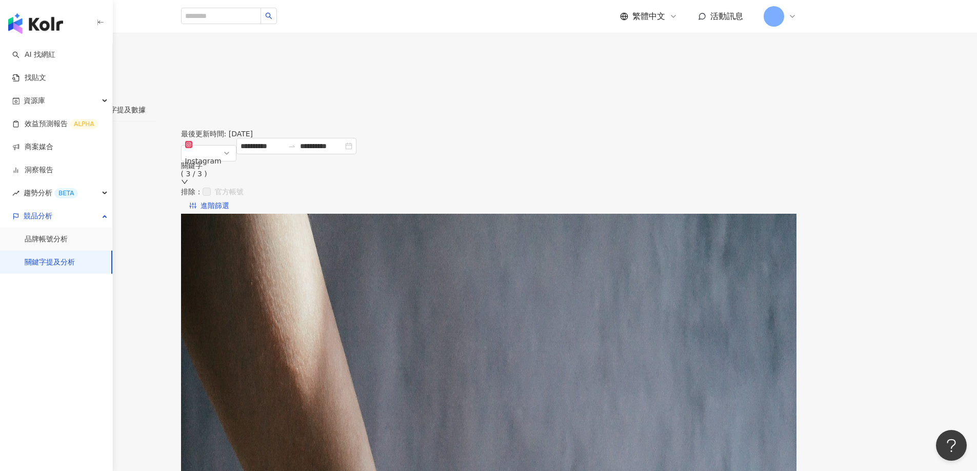
drag, startPoint x: 564, startPoint y: 234, endPoint x: 693, endPoint y: 238, distance: 128.8
click at [693, 231] on div "觀看各月份的提及內容走勢，點擊節點查看細節 。如選擇單一月份，顯示的是當月至今的數據。(聲量 = 按讚數 + 分享數 + 留言數 + 觀看數)" at bounding box center [489, 227] width 575 height 8
copy div "聲量 = 按讚數 + 分享數 + 留言數 + 觀看數"
click at [50, 54] on link "AI 找網紅" at bounding box center [33, 55] width 43 height 10
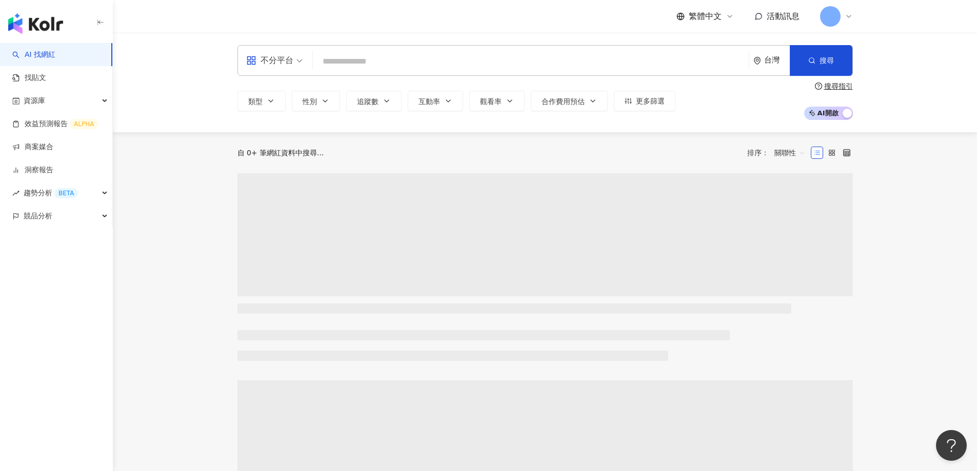
click at [290, 57] on div "不分平台" at bounding box center [269, 60] width 47 height 16
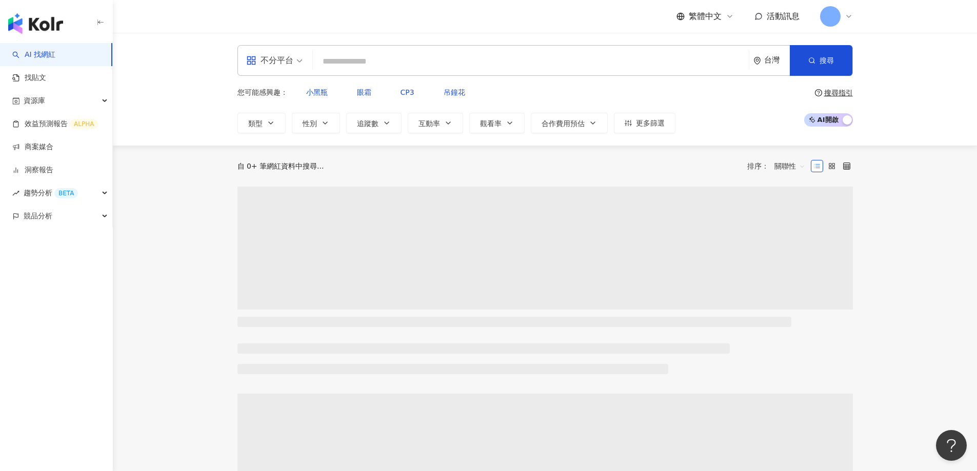
click at [353, 56] on input "search" at bounding box center [531, 61] width 428 height 19
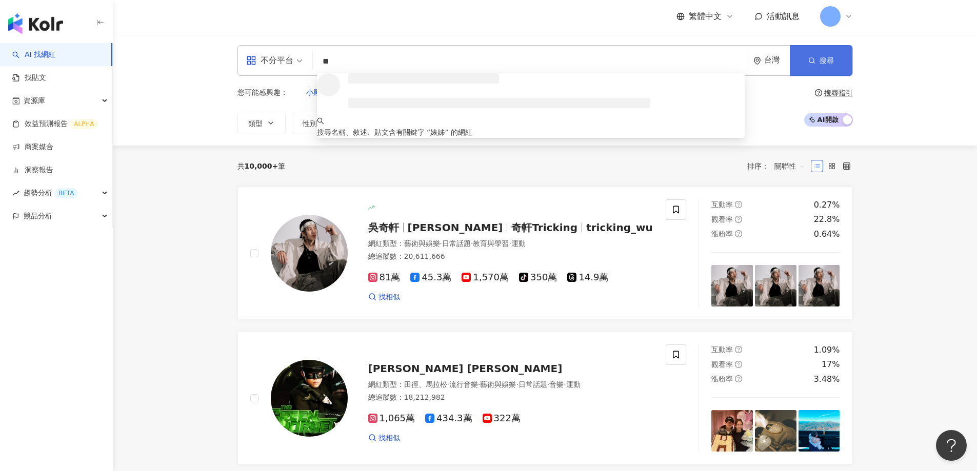
type input "**"
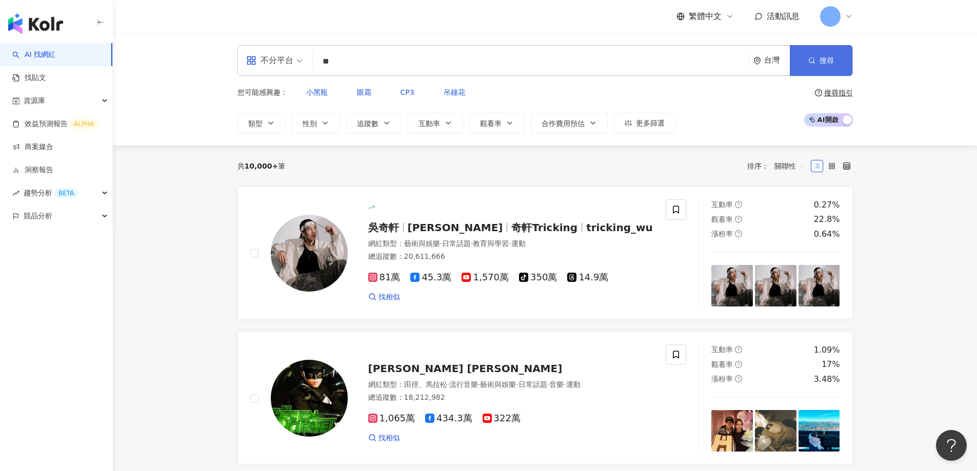
click at [836, 62] on button "搜尋" at bounding box center [821, 60] width 63 height 31
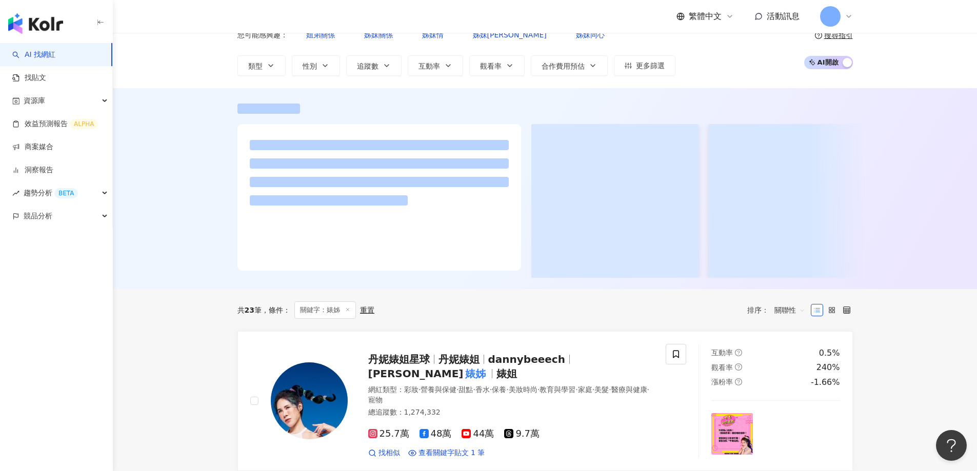
scroll to position [154, 0]
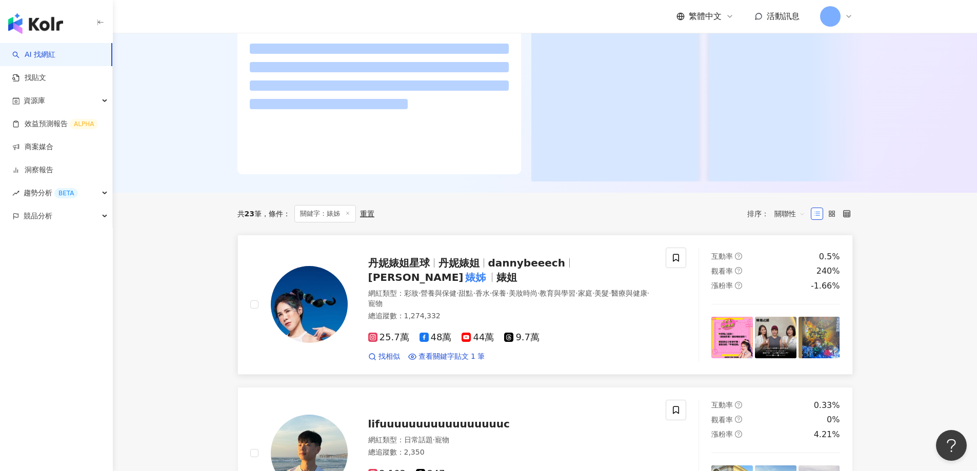
click at [307, 307] on img at bounding box center [309, 304] width 77 height 77
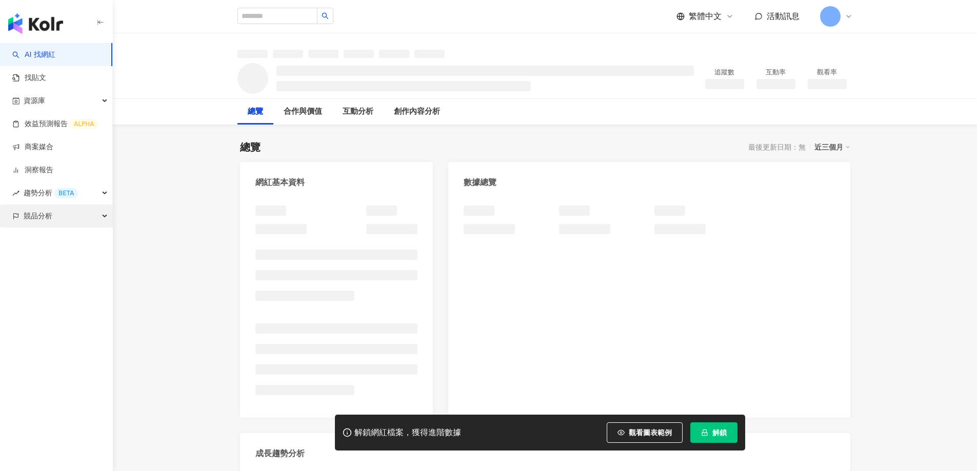
click at [82, 215] on div "競品分析" at bounding box center [56, 216] width 112 height 23
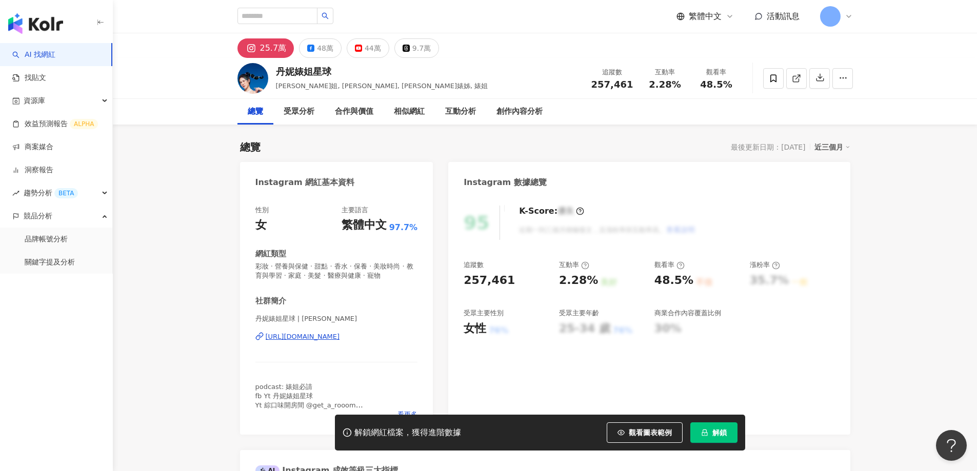
scroll to position [359, 0]
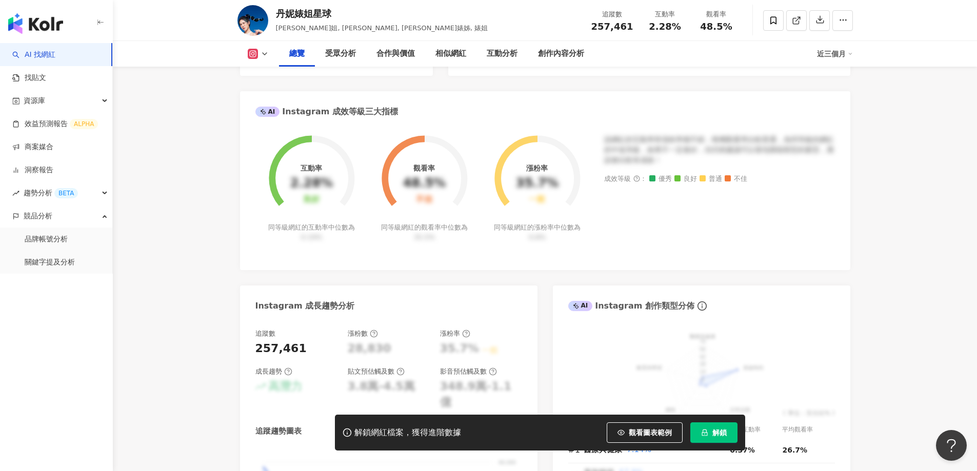
click at [713, 430] on span "解鎖" at bounding box center [720, 433] width 14 height 8
click at [714, 430] on span "解鎖" at bounding box center [720, 433] width 14 height 8
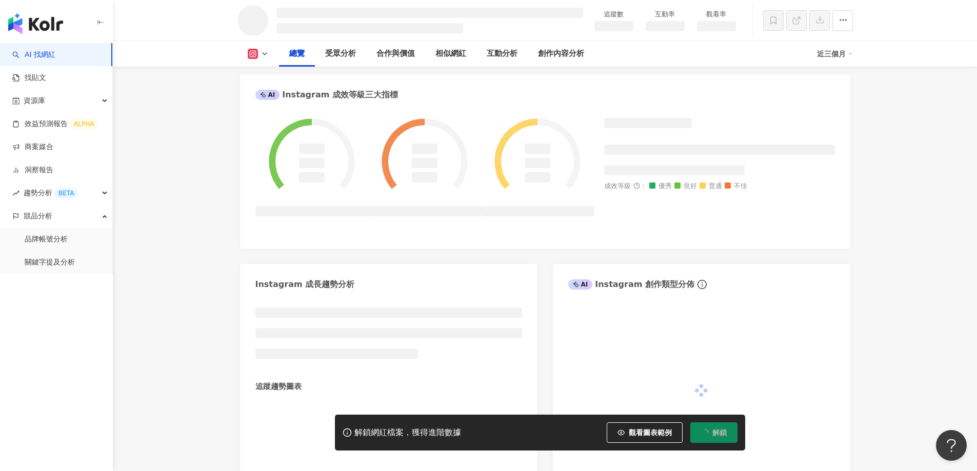
scroll to position [387, 0]
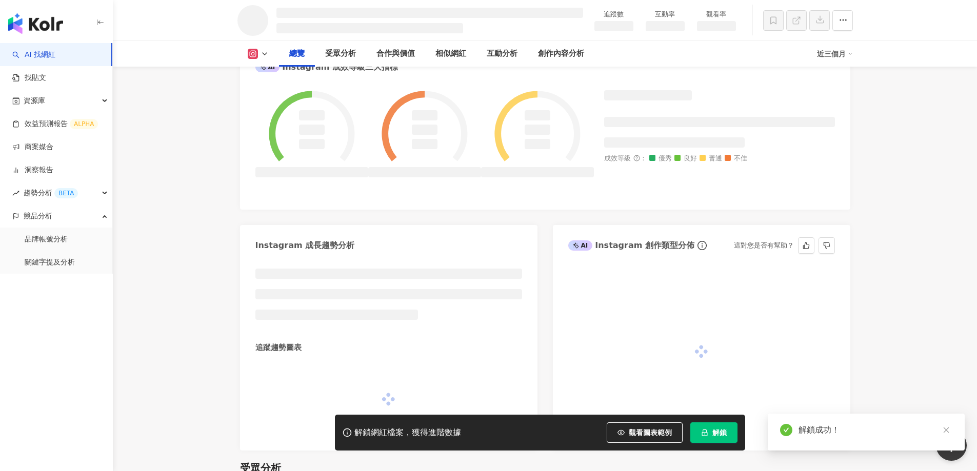
click at [946, 429] on icon "close" at bounding box center [946, 430] width 7 height 7
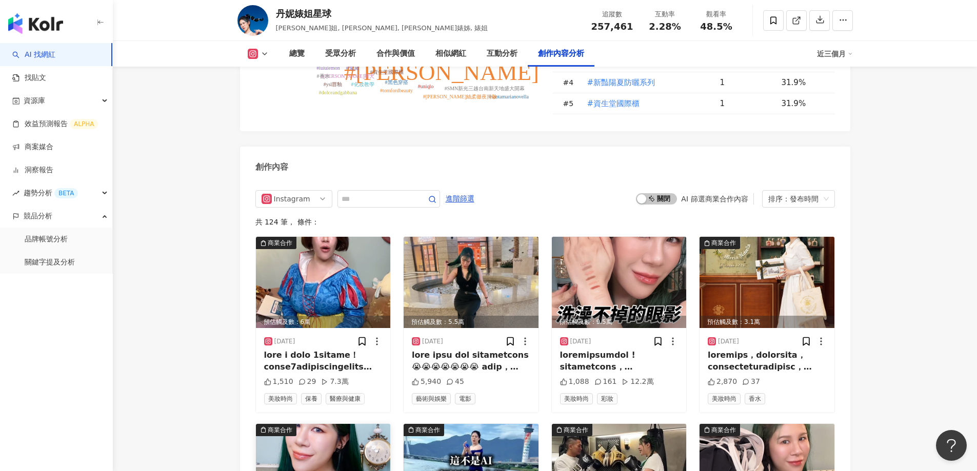
scroll to position [3129, 0]
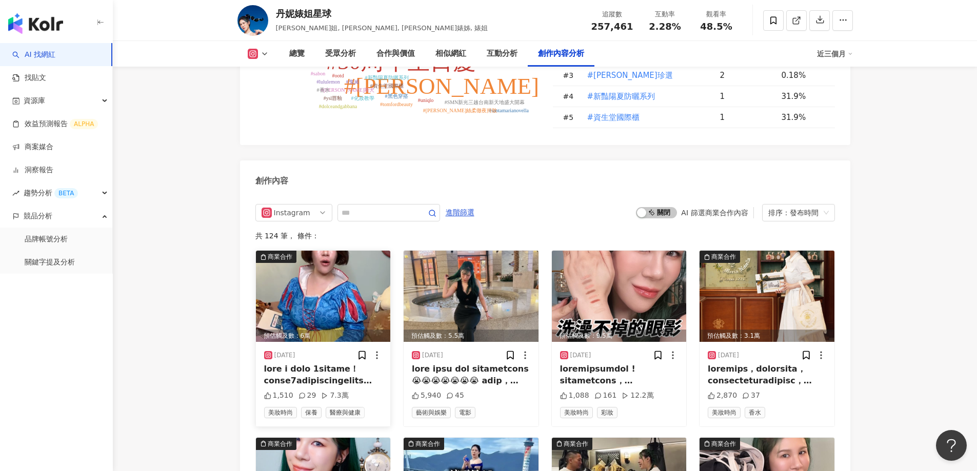
click at [309, 256] on img at bounding box center [323, 296] width 135 height 91
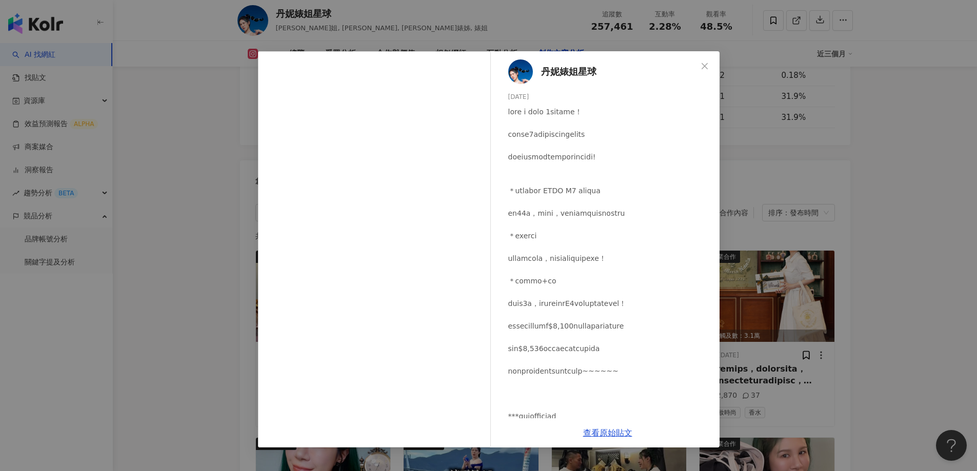
click at [845, 205] on div "丹妮婊姐星球 [DATE] 1,510 29 7.3萬 查看原始貼文" at bounding box center [488, 235] width 977 height 471
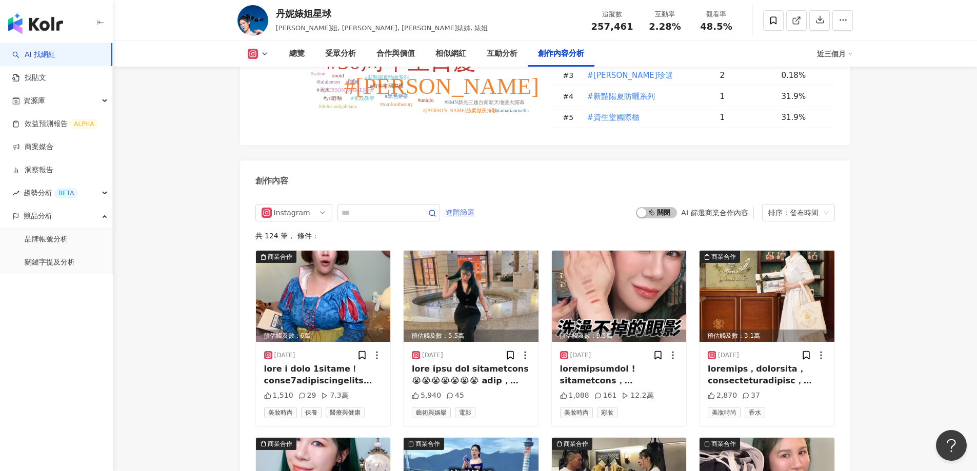
click at [474, 205] on span "進階篩選" at bounding box center [460, 213] width 29 height 16
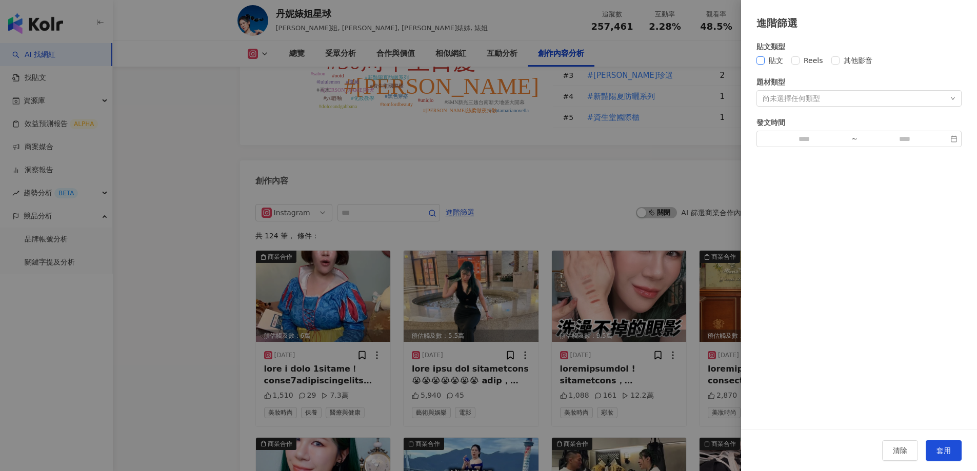
click at [766, 64] on span "貼文" at bounding box center [776, 60] width 23 height 11
click at [940, 451] on span "套用" at bounding box center [944, 451] width 14 height 8
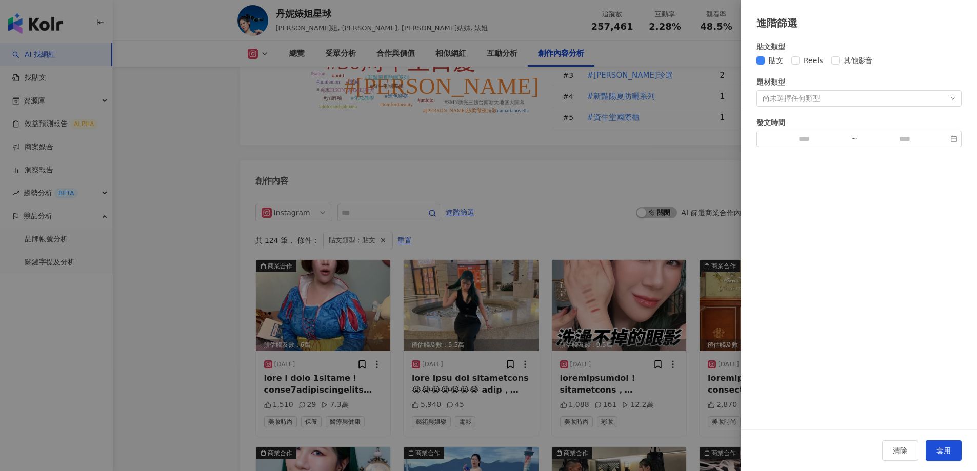
scroll to position [3185, 0]
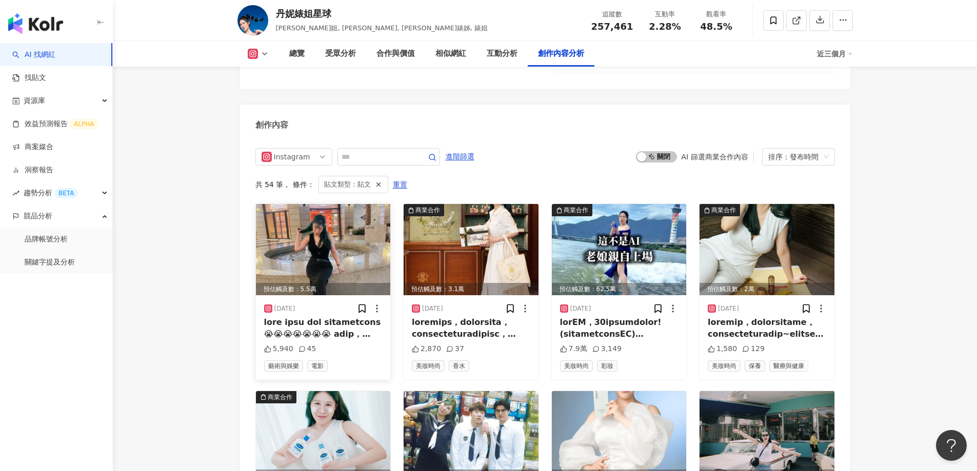
click at [313, 216] on img at bounding box center [323, 249] width 135 height 91
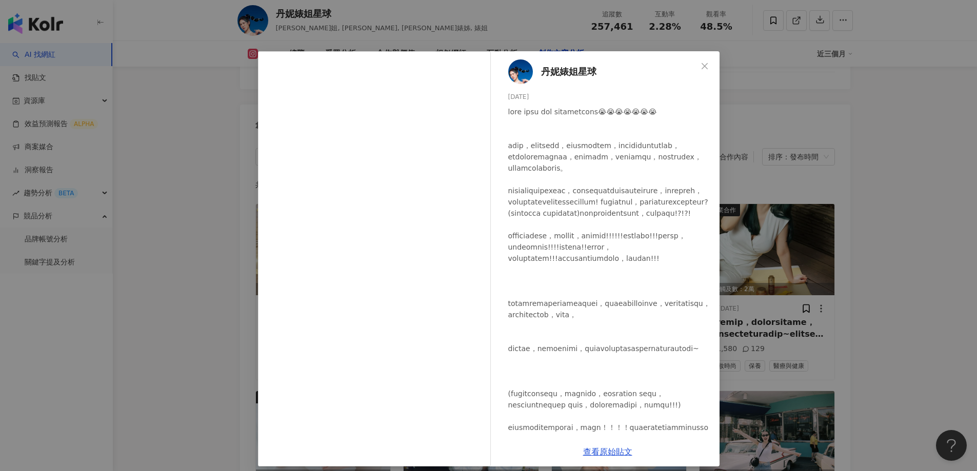
click at [160, 270] on div "丹妮婊姐星球 [DATE] 5,940 45 查看原始貼文" at bounding box center [488, 235] width 977 height 471
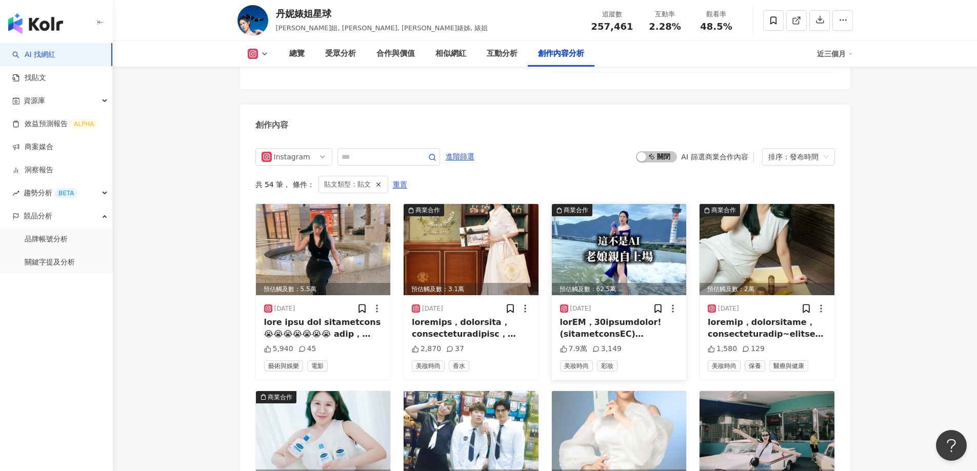
click at [633, 204] on img at bounding box center [619, 249] width 135 height 91
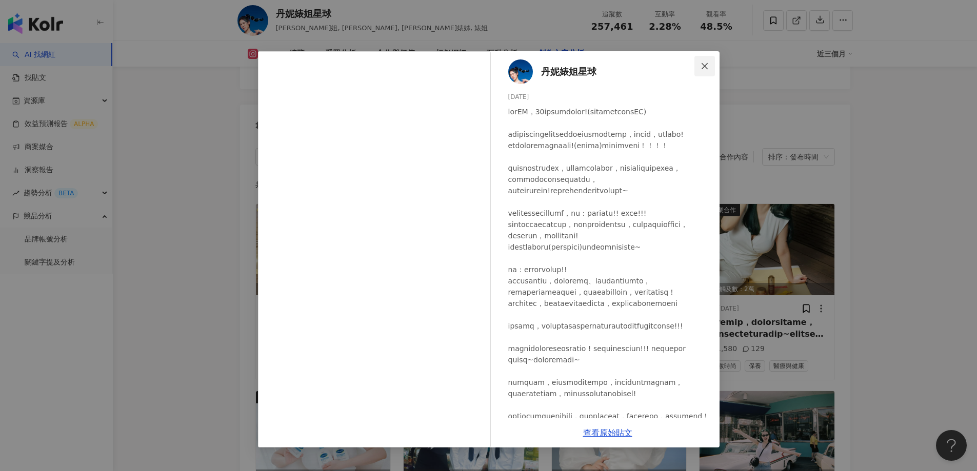
click at [706, 60] on button "Close" at bounding box center [705, 66] width 21 height 21
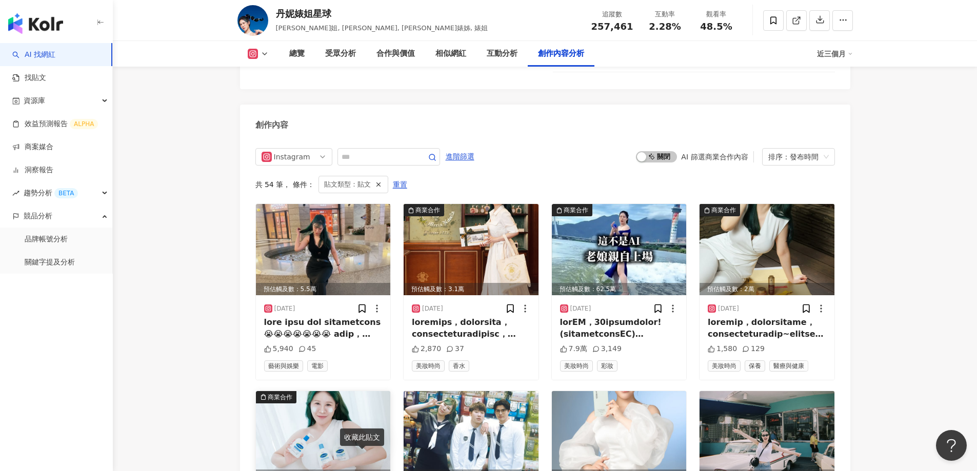
click at [282, 391] on img at bounding box center [323, 436] width 135 height 91
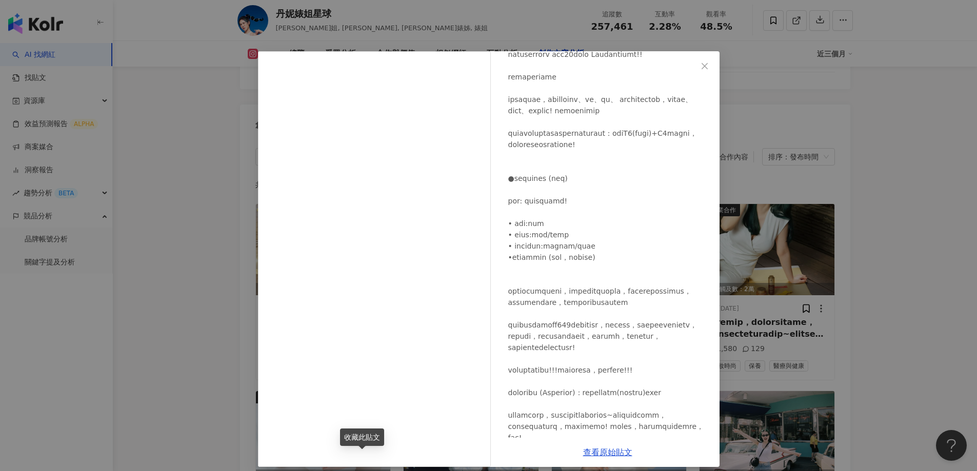
scroll to position [308, 0]
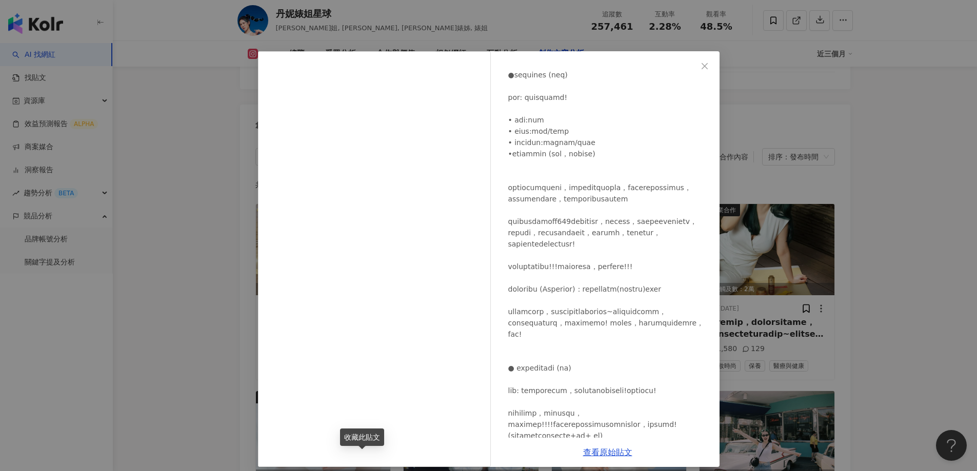
click at [169, 304] on div "丹妮婊姐星球 [DATE] 587 7 查看原始貼文" at bounding box center [488, 235] width 977 height 471
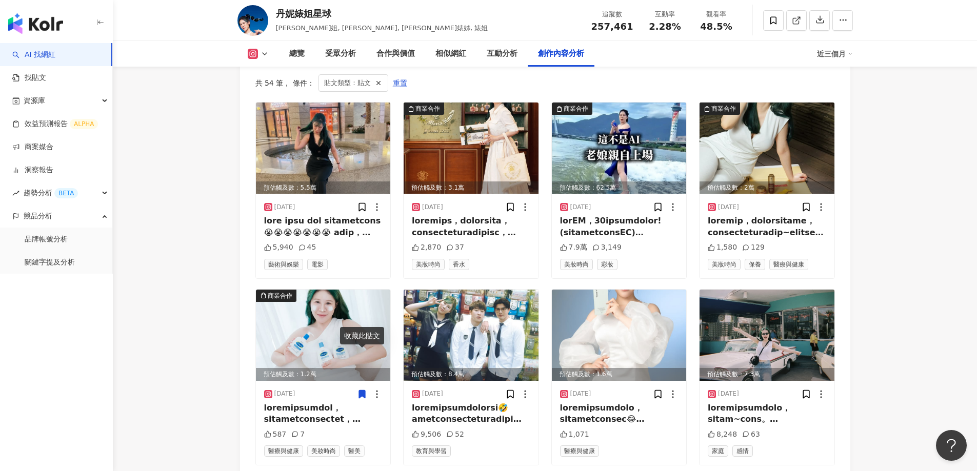
scroll to position [3390, 0]
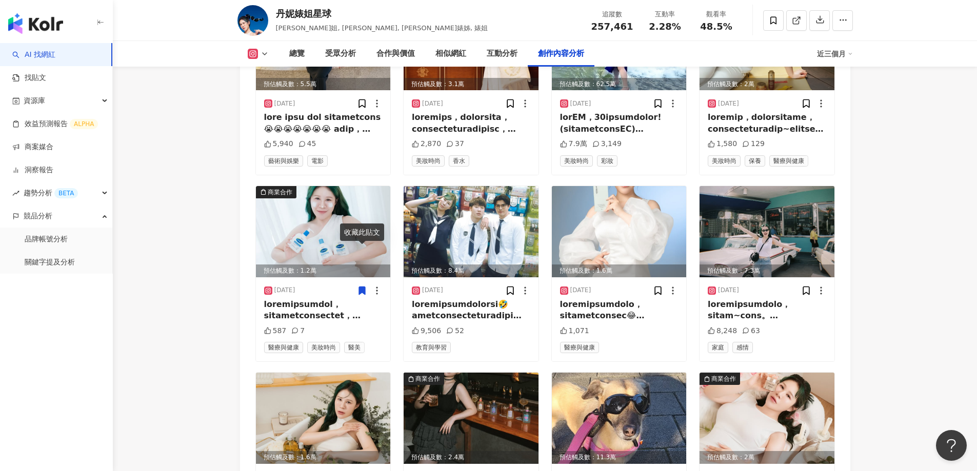
click at [328, 265] on div "預估觸及數：1.2萬" at bounding box center [323, 271] width 135 height 13
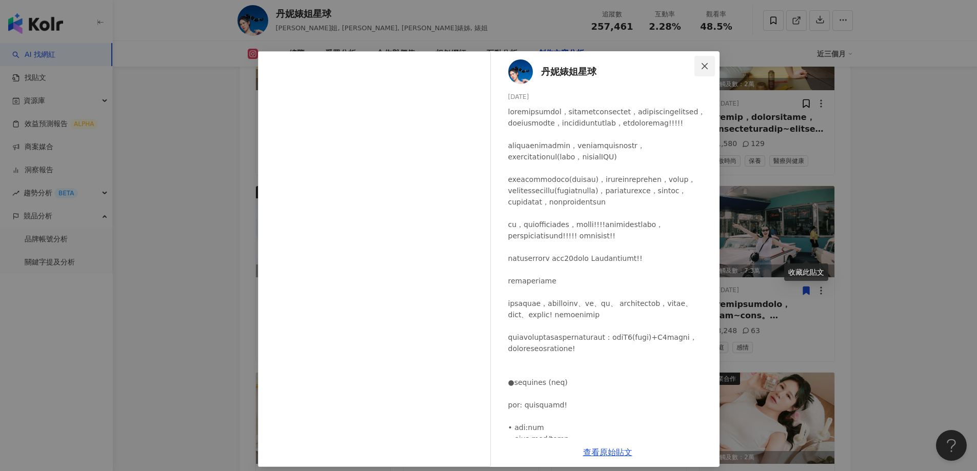
click at [704, 65] on icon "close" at bounding box center [705, 66] width 8 height 8
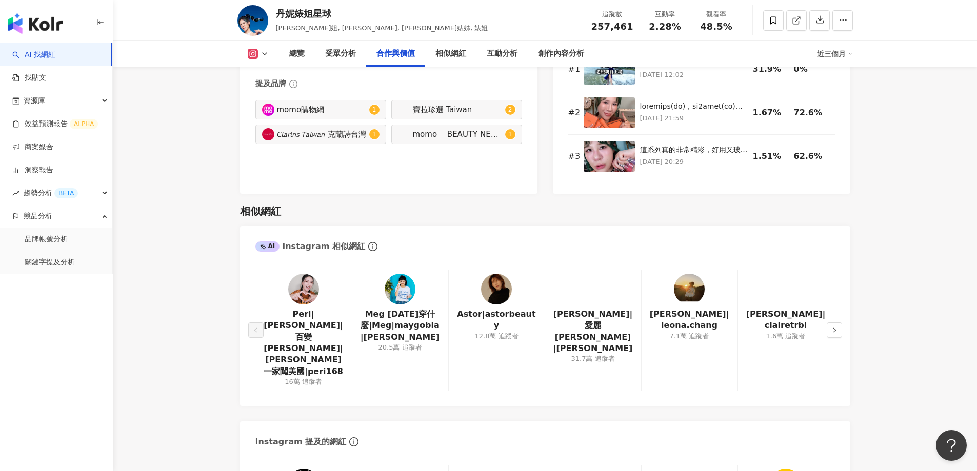
scroll to position [1492, 0]
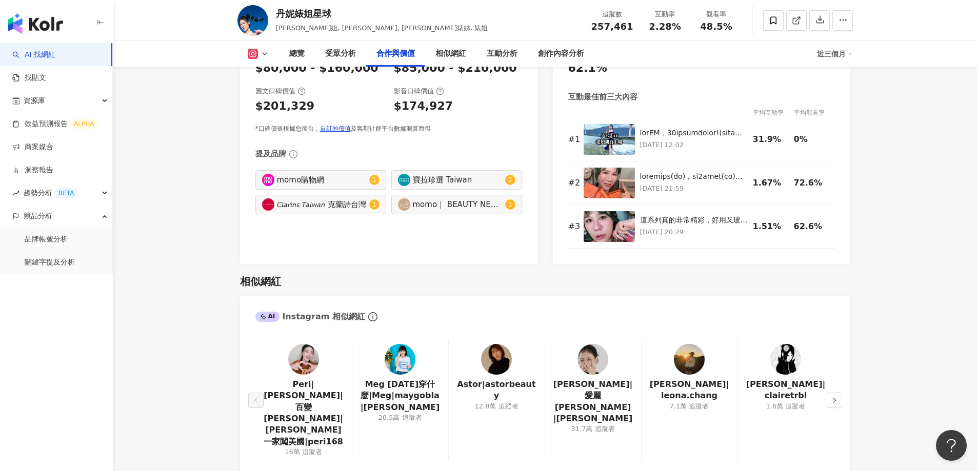
click at [39, 21] on img "button" at bounding box center [35, 23] width 55 height 21
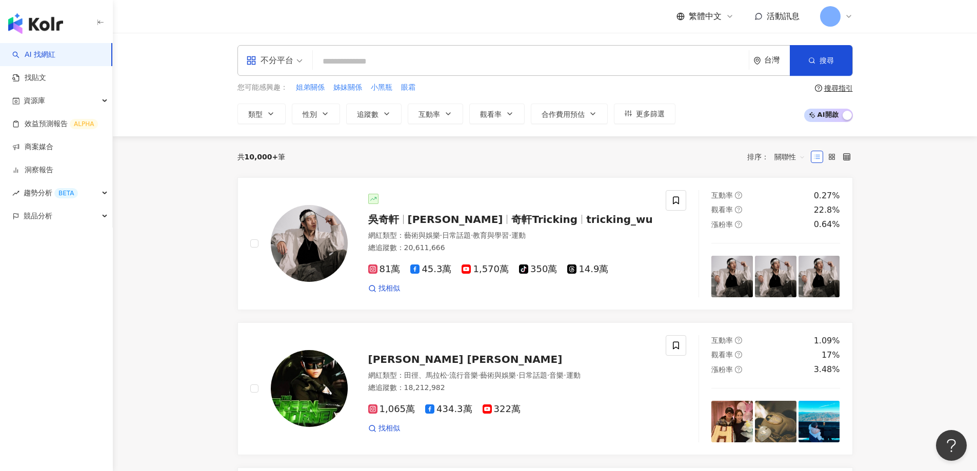
click at [849, 16] on icon at bounding box center [849, 16] width 4 height 2
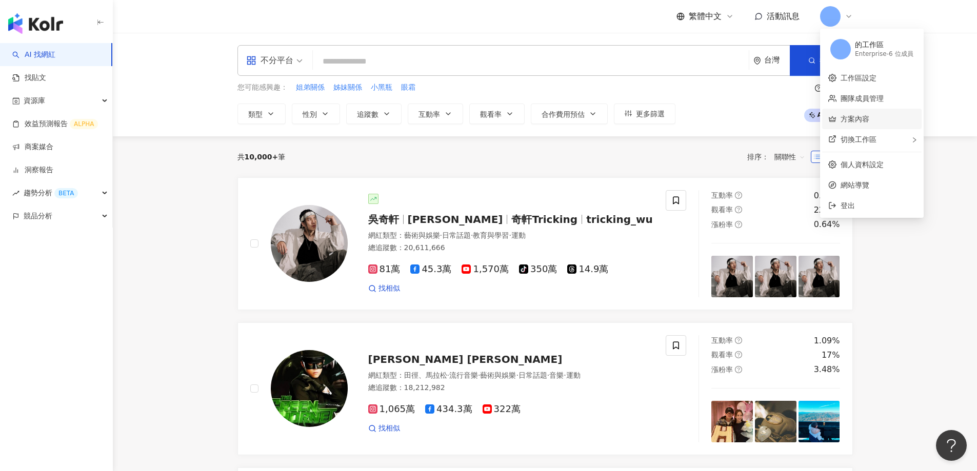
click at [862, 120] on link "方案內容" at bounding box center [855, 119] width 29 height 8
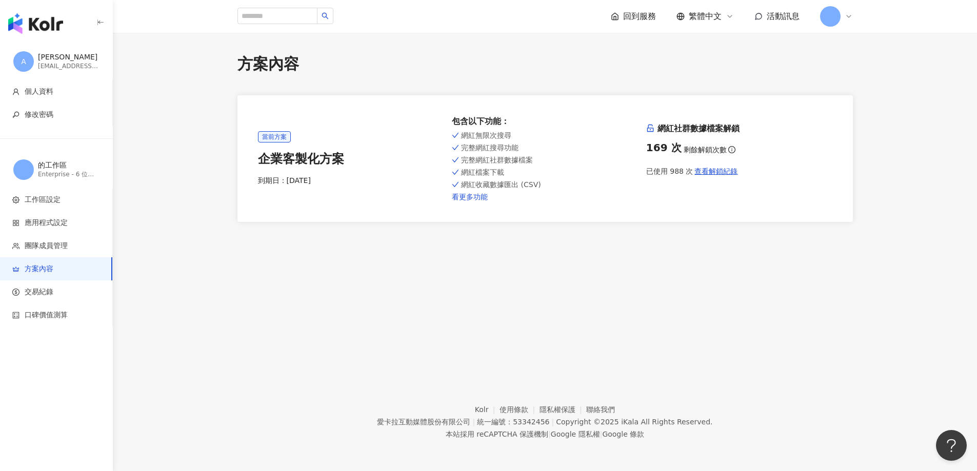
click at [481, 194] on link "看更多功能" at bounding box center [545, 197] width 186 height 8
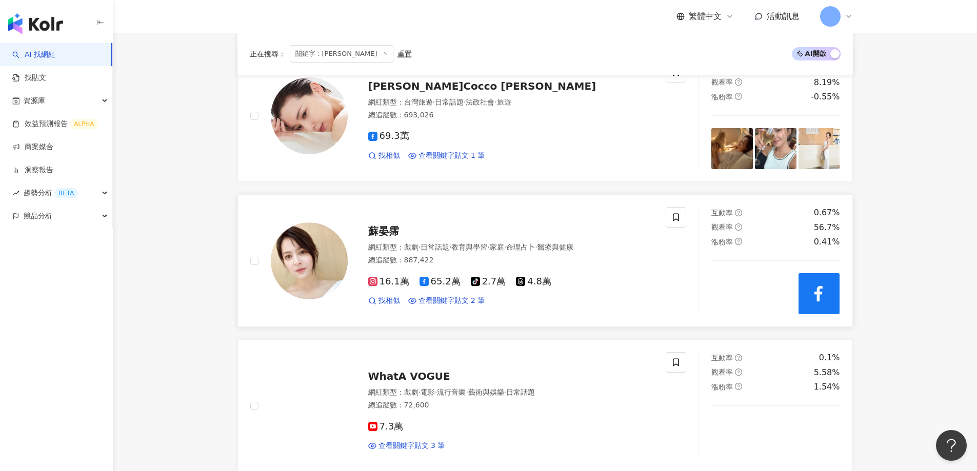
scroll to position [564, 0]
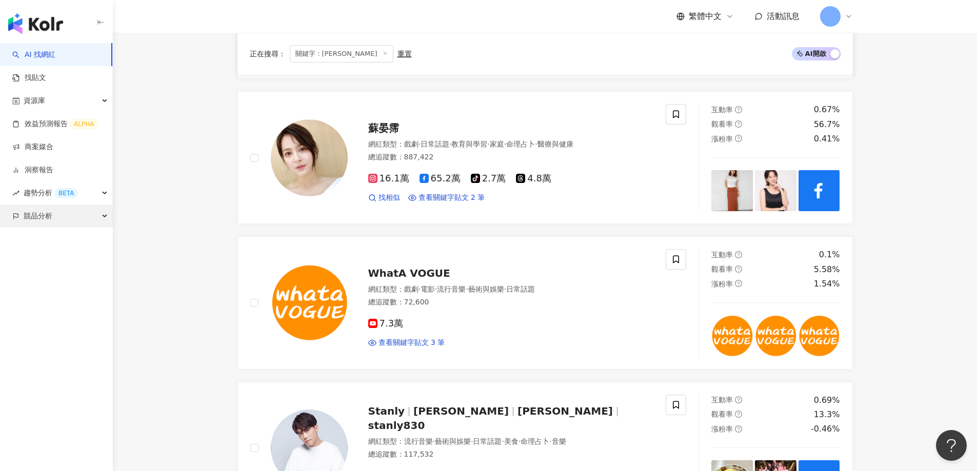
click at [43, 218] on span "競品分析" at bounding box center [38, 216] width 29 height 23
click at [54, 196] on span "趨勢分析 BETA" at bounding box center [51, 193] width 54 height 23
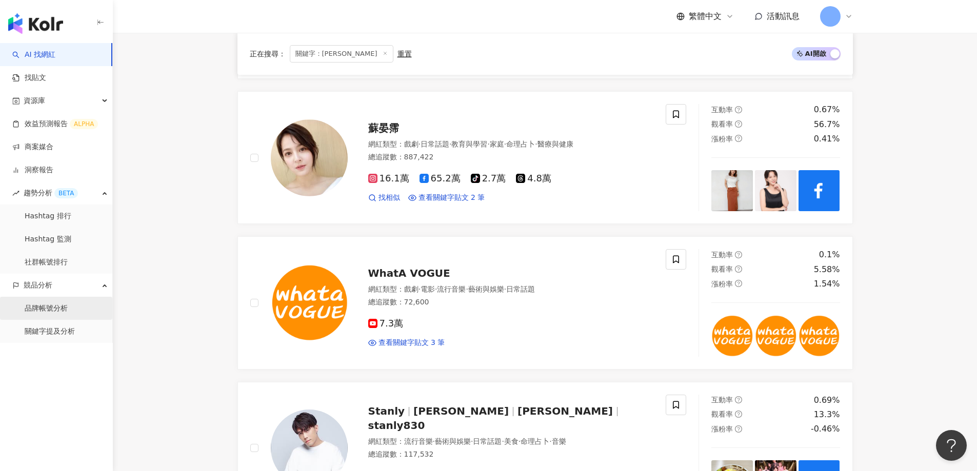
click at [58, 314] on link "品牌帳號分析" at bounding box center [46, 309] width 43 height 10
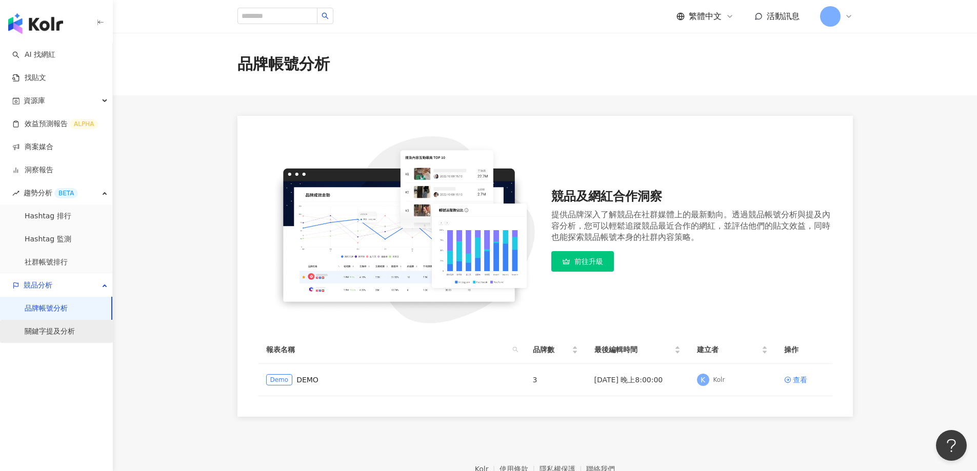
click at [52, 332] on link "關鍵字提及分析" at bounding box center [50, 332] width 50 height 10
